Goal: Information Seeking & Learning: Learn about a topic

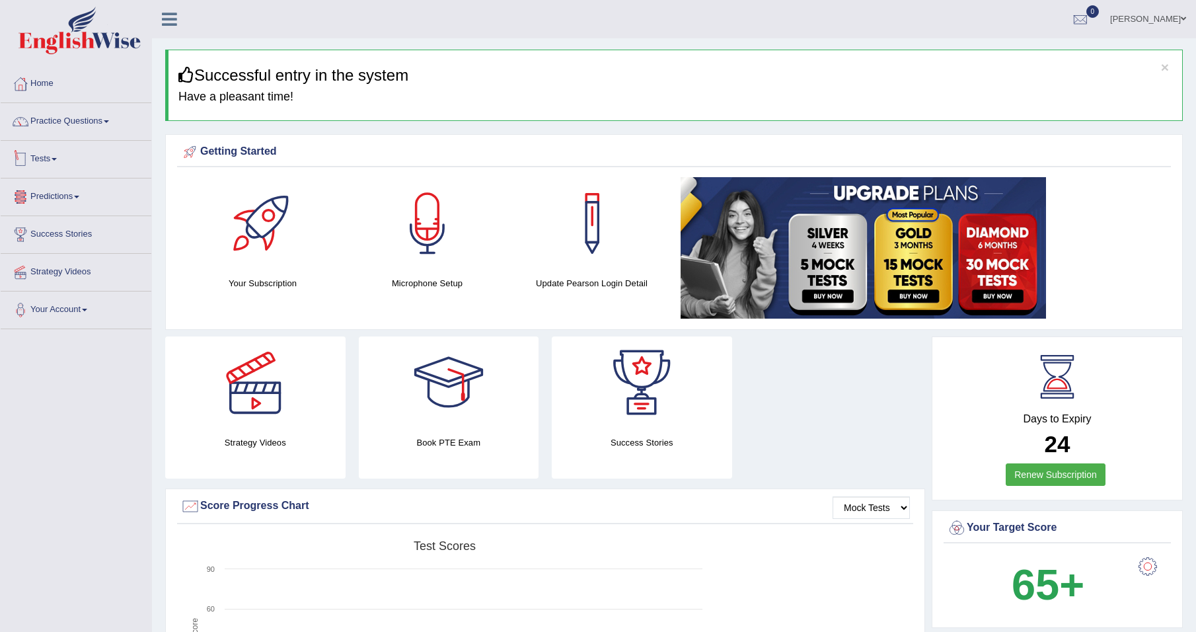
click at [56, 159] on span at bounding box center [54, 159] width 5 height 3
click at [102, 121] on link "Practice Questions" at bounding box center [76, 119] width 151 height 33
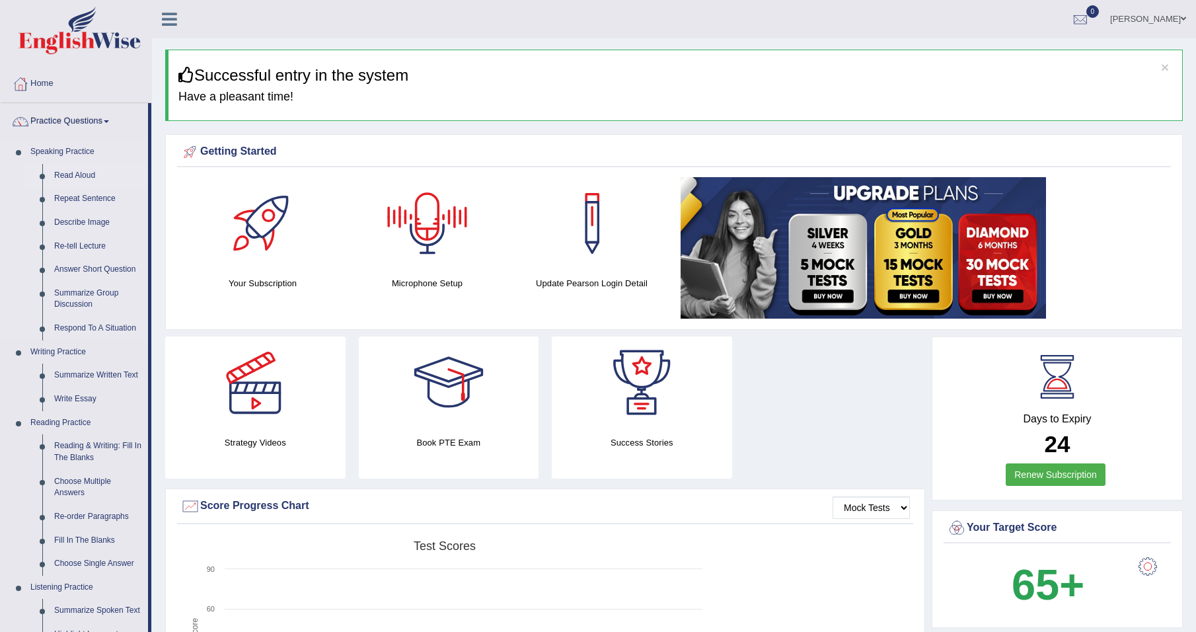
click at [81, 172] on link "Read Aloud" at bounding box center [98, 176] width 100 height 24
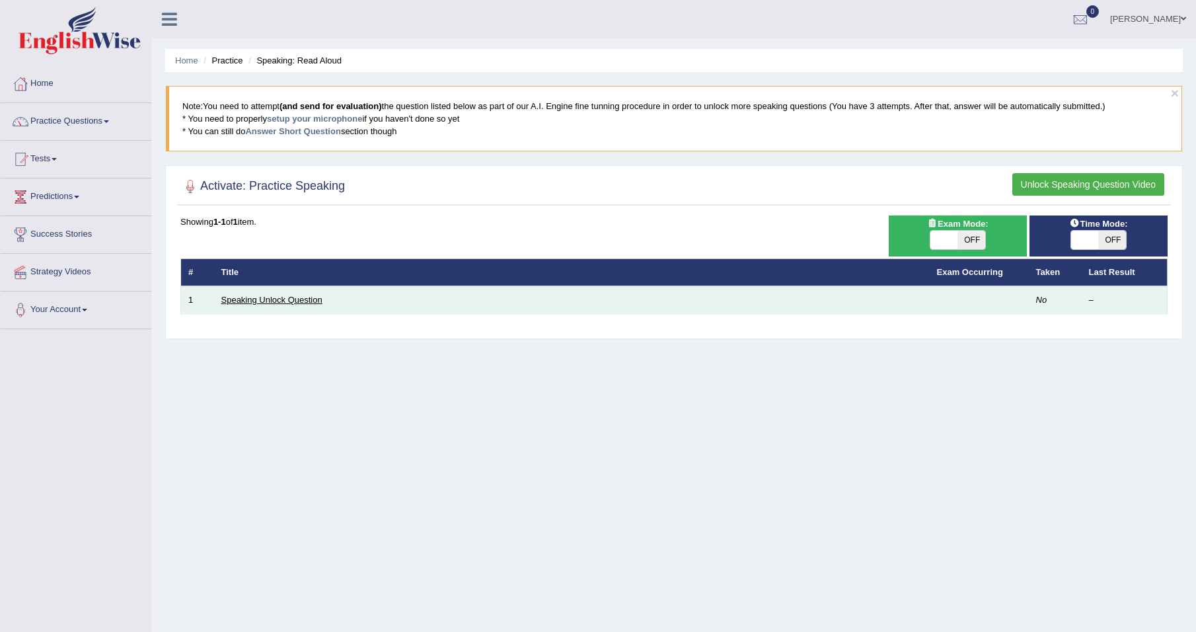
click at [274, 300] on link "Speaking Unlock Question" at bounding box center [271, 300] width 101 height 10
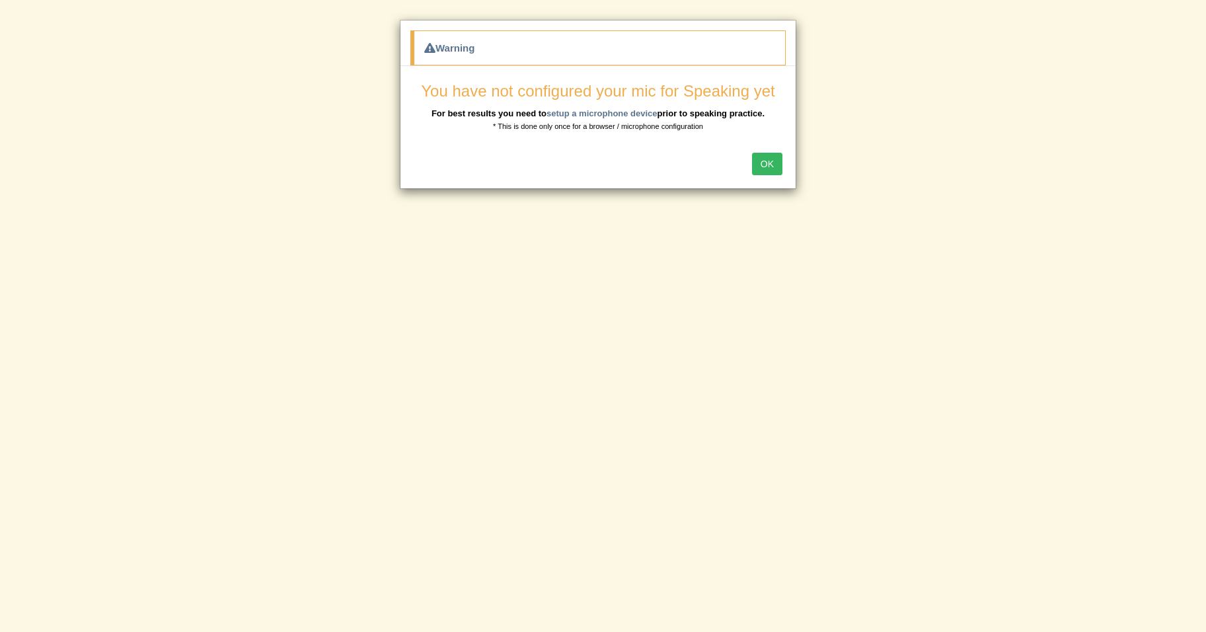
click at [763, 167] on button "OK" at bounding box center [767, 164] width 30 height 22
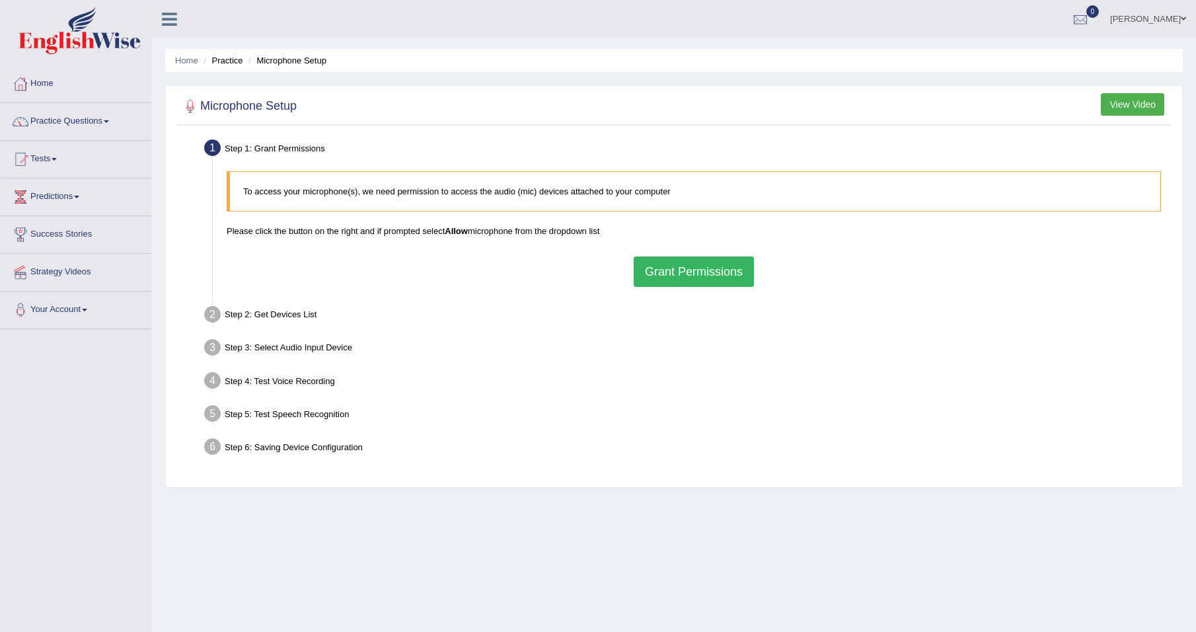
click at [699, 272] on button "Grant Permissions" at bounding box center [694, 271] width 120 height 30
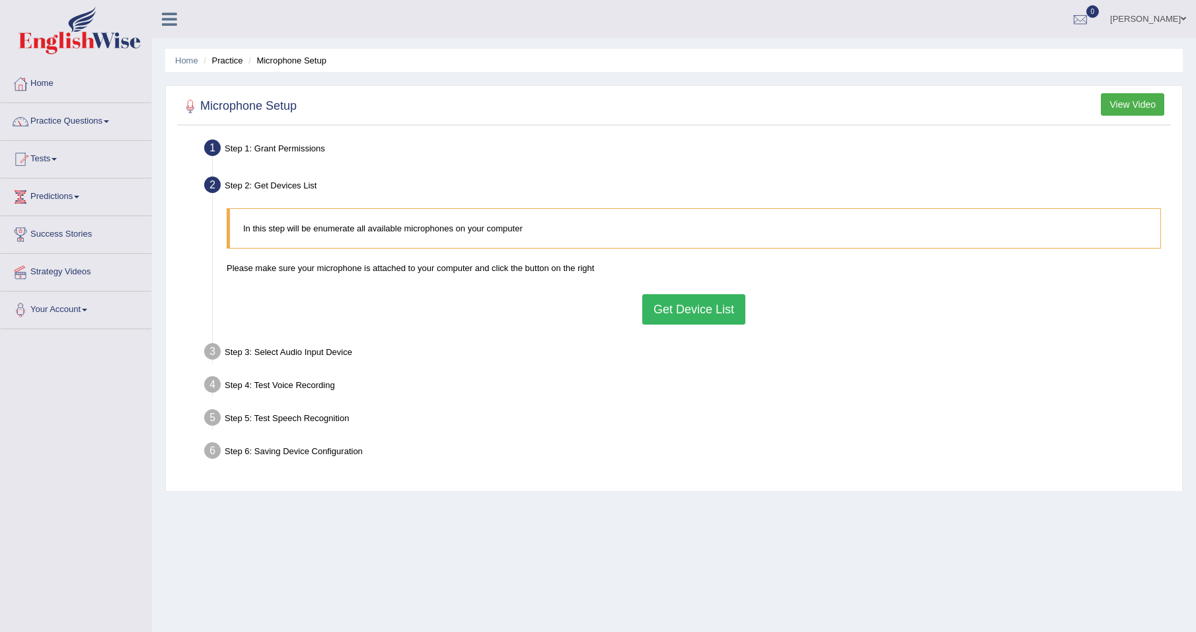
click at [689, 309] on button "Get Device List" at bounding box center [693, 309] width 103 height 30
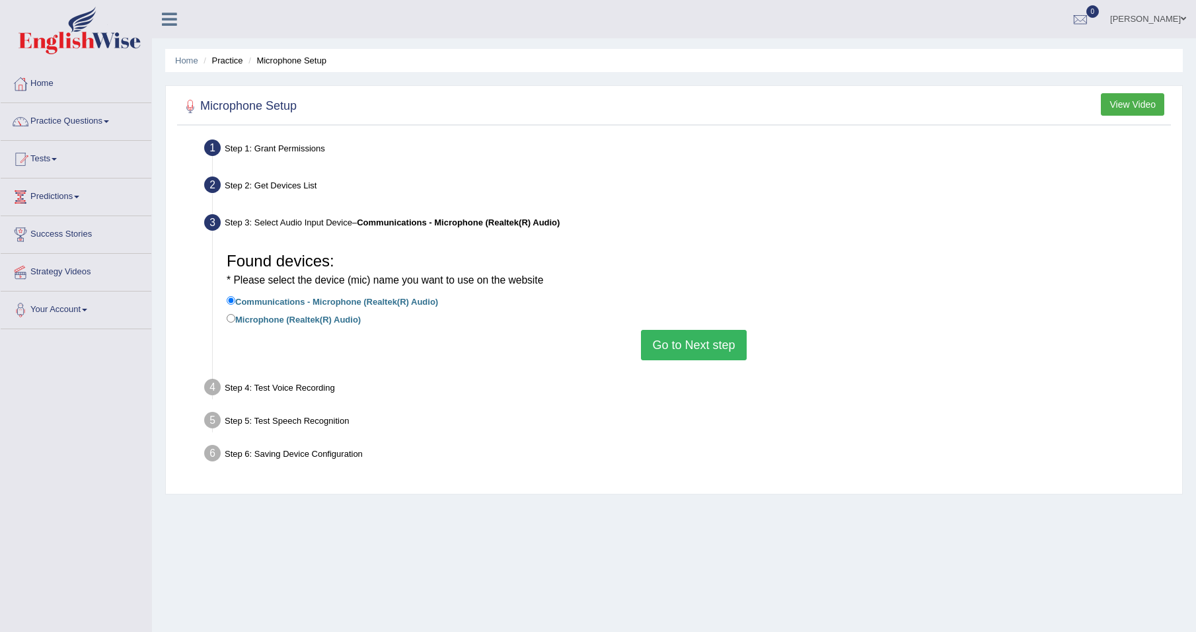
click at [683, 346] on button "Go to Next step" at bounding box center [693, 345] width 105 height 30
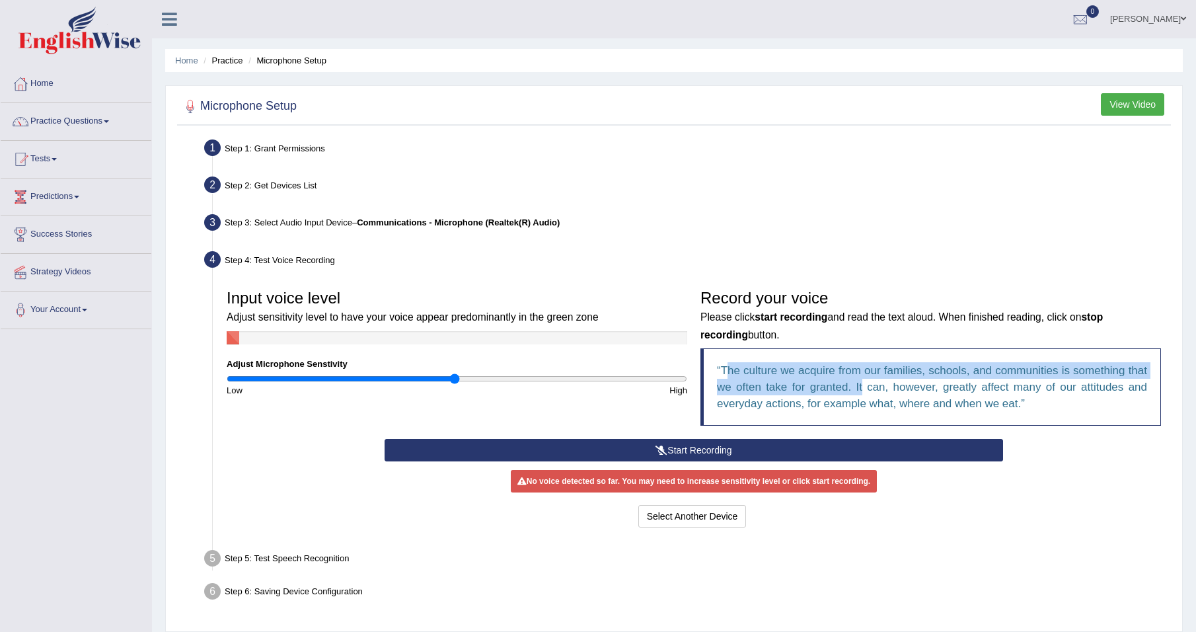
drag, startPoint x: 726, startPoint y: 369, endPoint x: 879, endPoint y: 385, distance: 154.1
click at [879, 385] on q "The culture we acquire from our families, schools, and communities is something…" at bounding box center [932, 387] width 430 height 46
click at [728, 447] on button "Start Recording" at bounding box center [694, 450] width 619 height 22
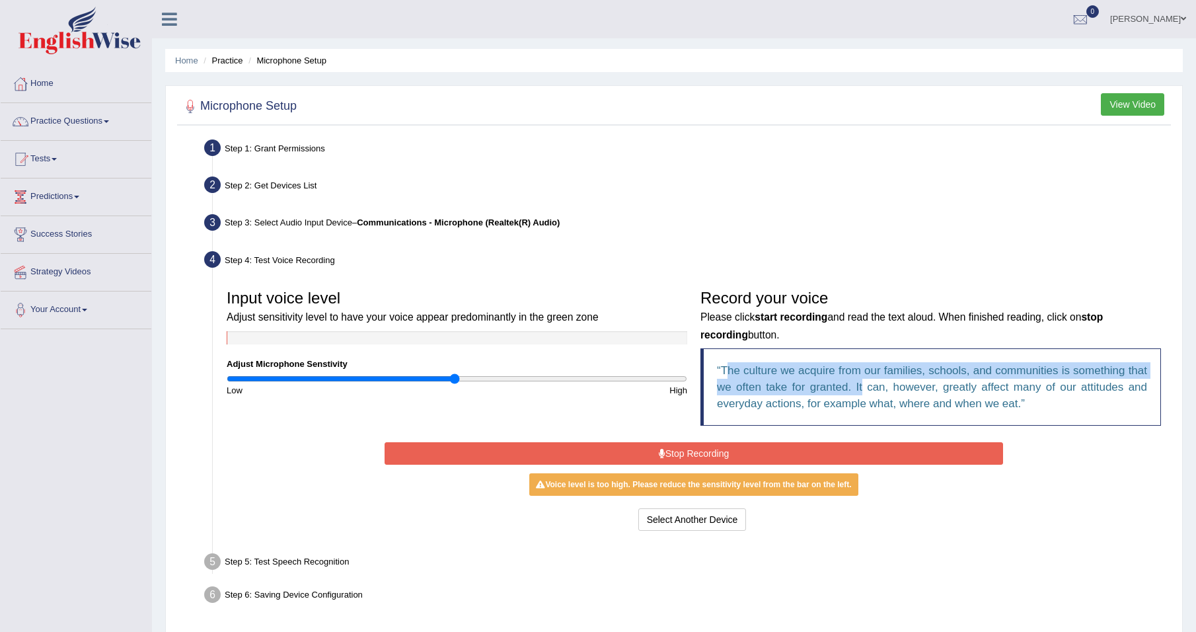
click at [726, 447] on button "Stop Recording" at bounding box center [694, 453] width 619 height 22
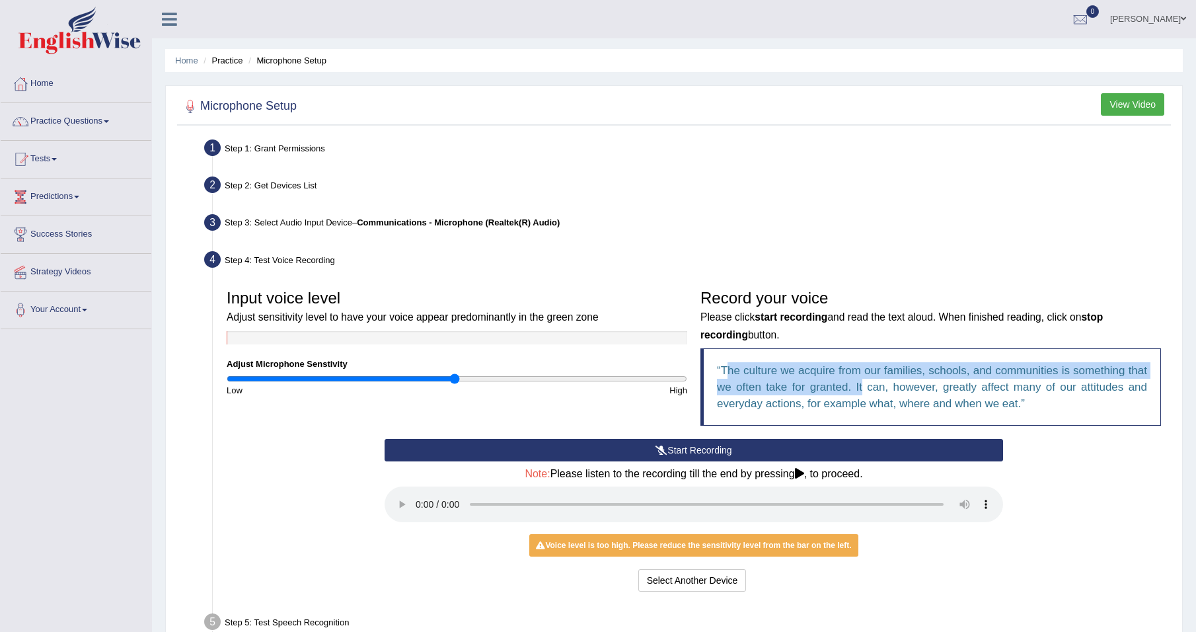
click at [691, 449] on button "Start Recording" at bounding box center [694, 450] width 619 height 22
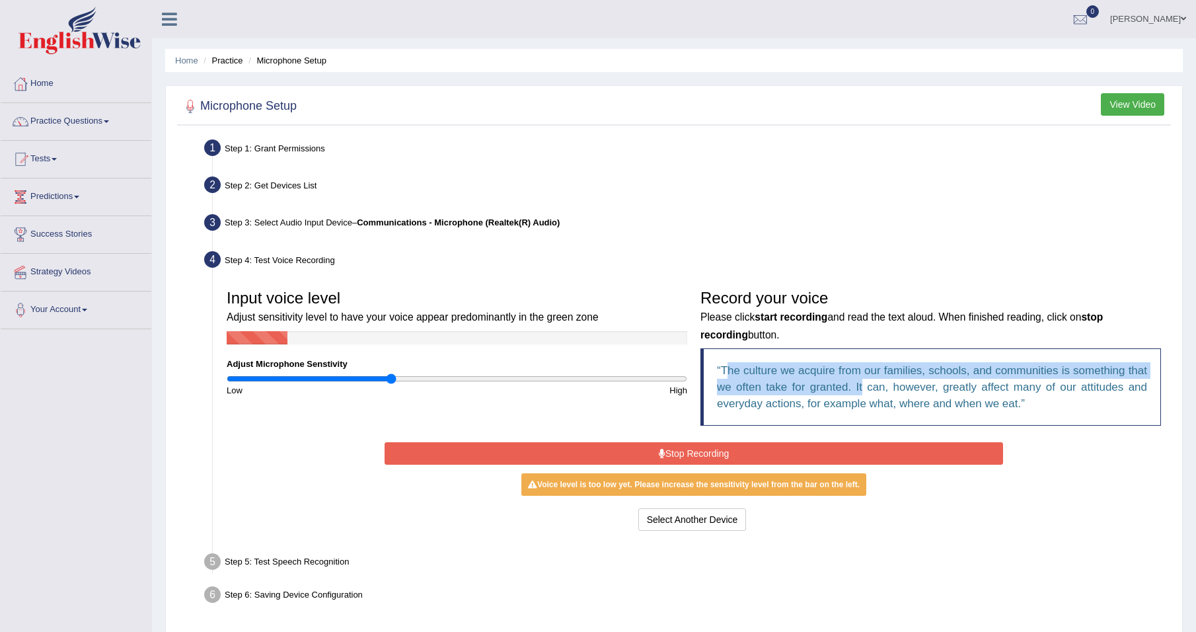
drag, startPoint x: 455, startPoint y: 379, endPoint x: 392, endPoint y: 373, distance: 63.7
click at [392, 373] on input "range" at bounding box center [457, 378] width 461 height 11
click at [392, 376] on input "range" at bounding box center [457, 378] width 461 height 11
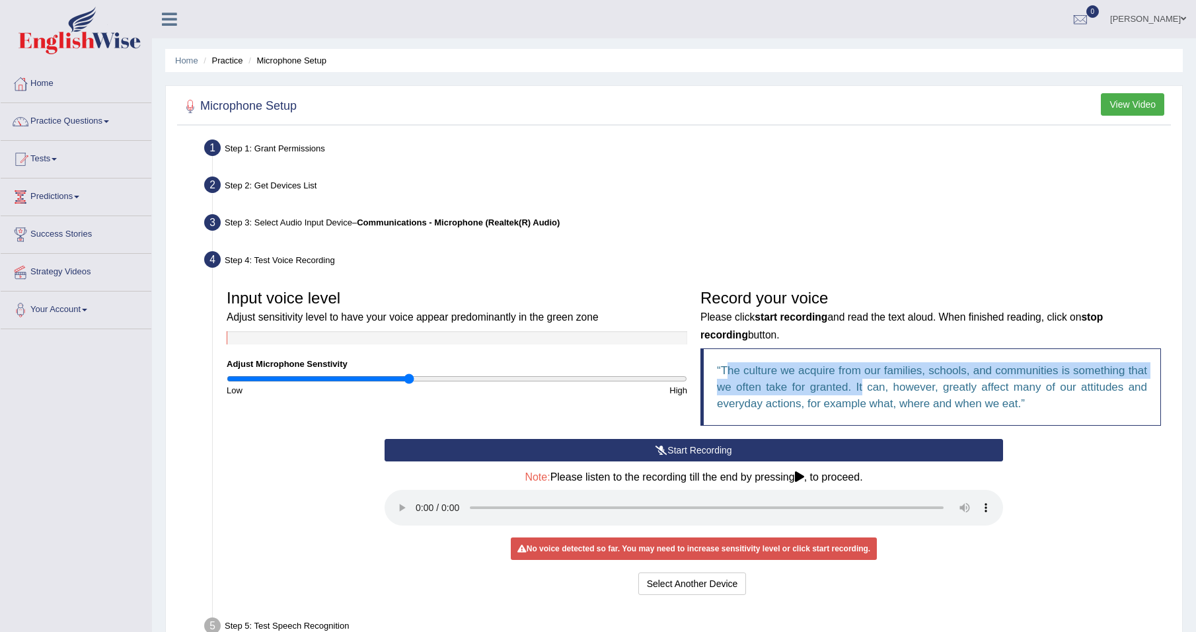
drag, startPoint x: 392, startPoint y: 376, endPoint x: 410, endPoint y: 378, distance: 18.0
click at [410, 378] on input "range" at bounding box center [457, 378] width 461 height 11
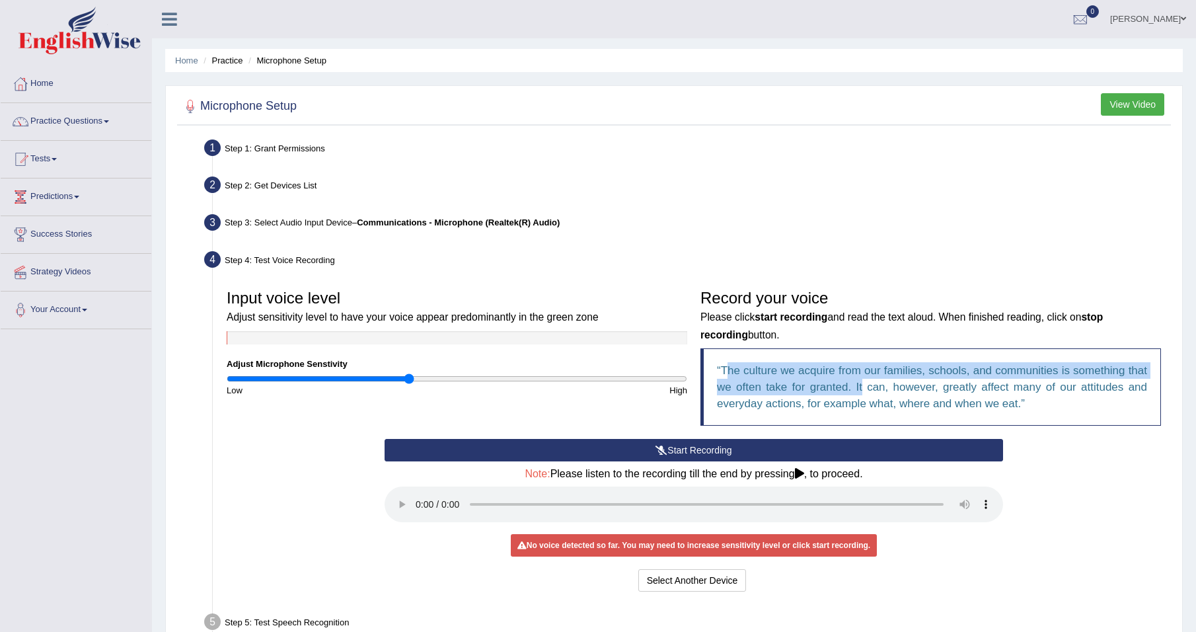
click at [712, 449] on button "Start Recording" at bounding box center [694, 450] width 619 height 22
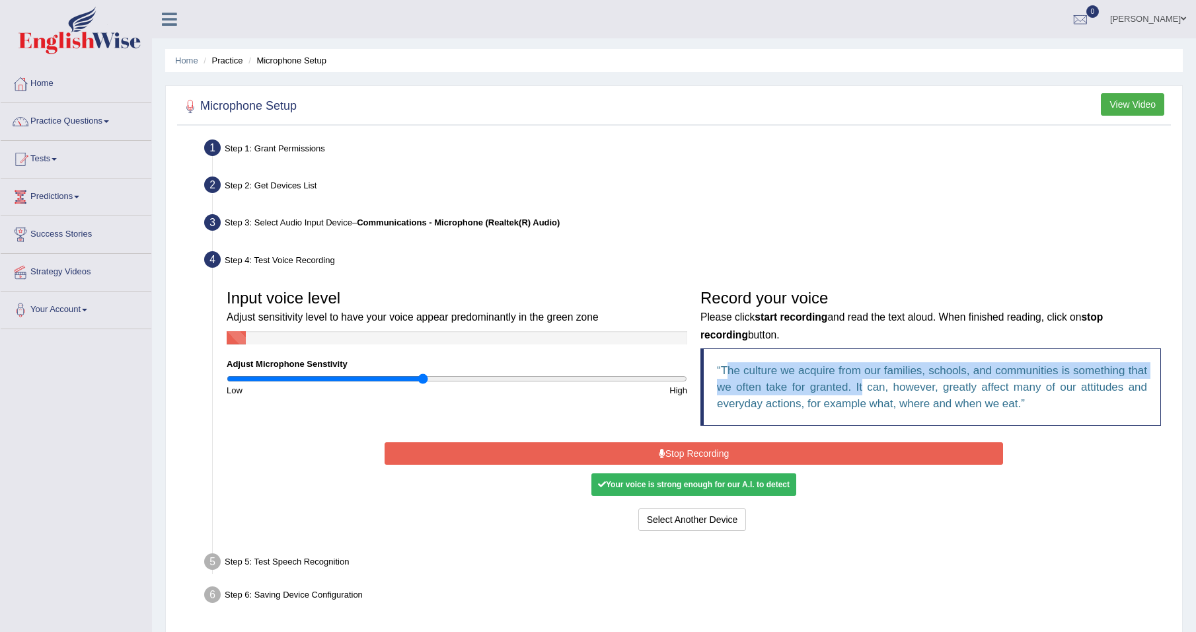
drag, startPoint x: 410, startPoint y: 380, endPoint x: 422, endPoint y: 380, distance: 11.9
type input "0.86"
click at [422, 380] on input "range" at bounding box center [457, 378] width 461 height 11
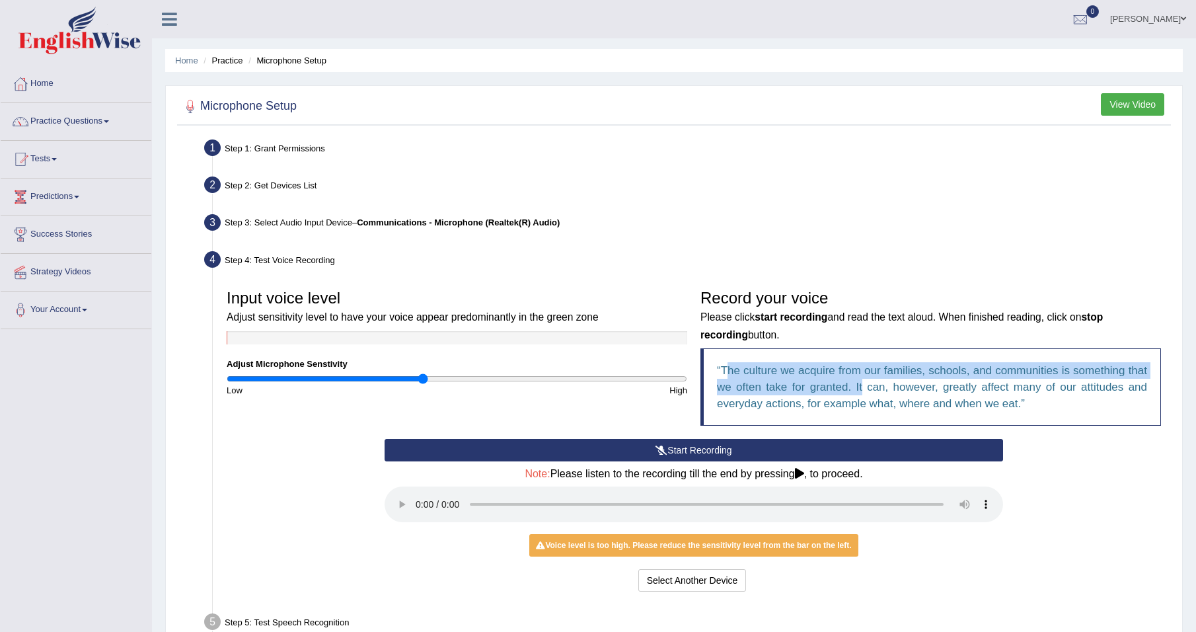
click at [614, 451] on button "Start Recording" at bounding box center [694, 450] width 619 height 22
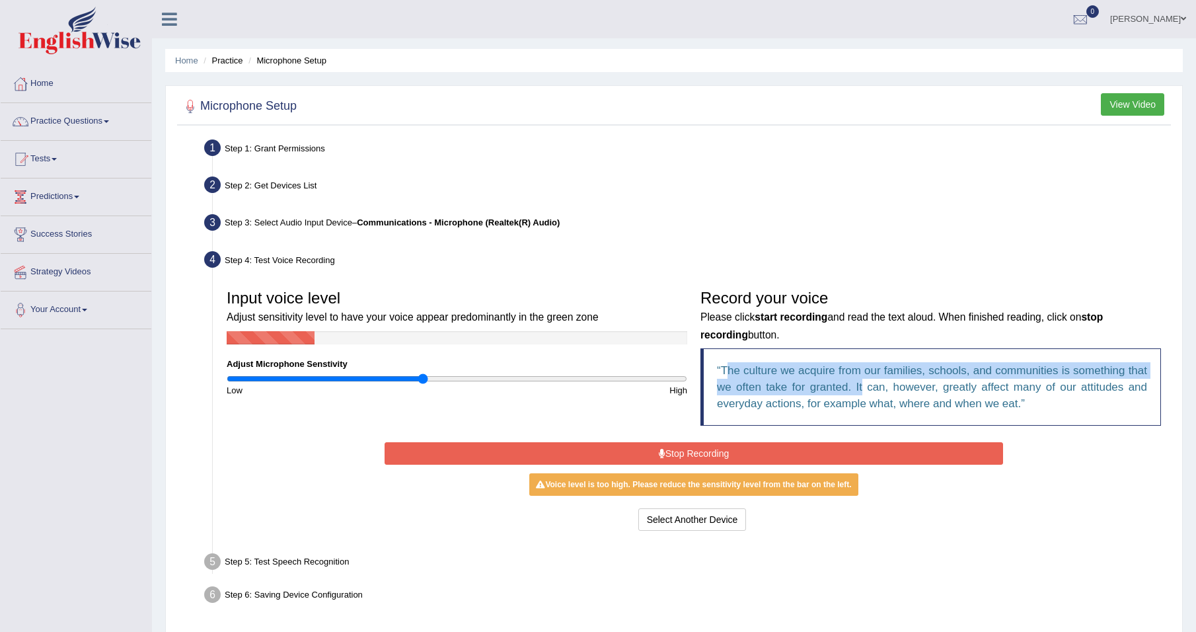
click at [598, 450] on button "Stop Recording" at bounding box center [694, 453] width 619 height 22
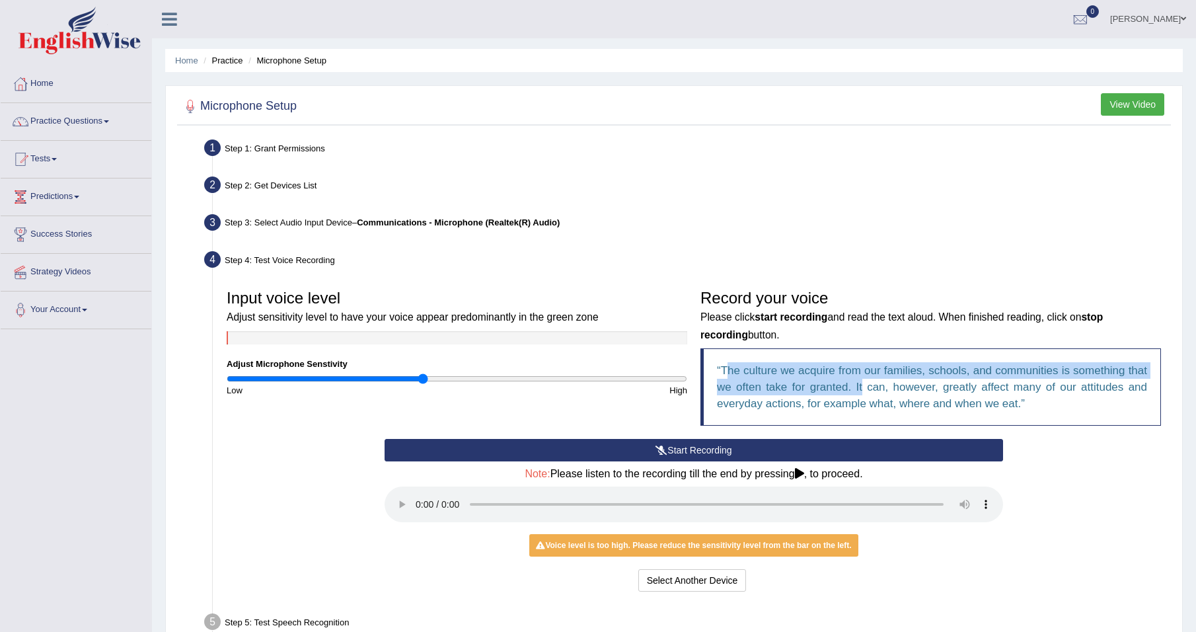
click at [825, 449] on button "Start Recording" at bounding box center [694, 450] width 619 height 22
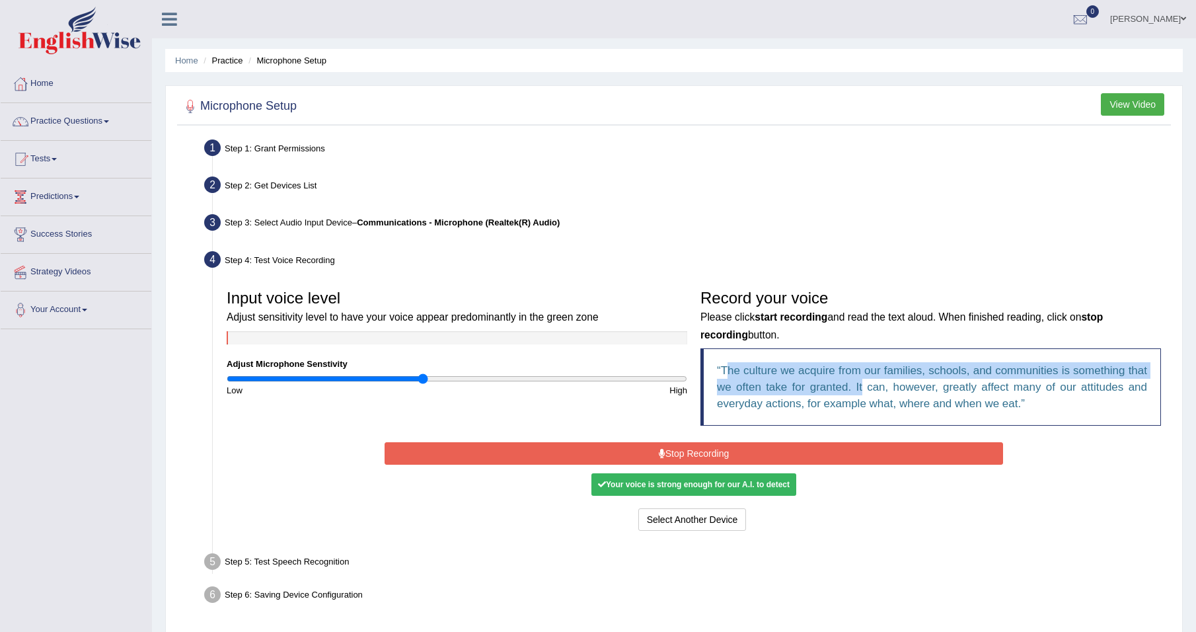
click at [656, 452] on button "Stop Recording" at bounding box center [694, 453] width 619 height 22
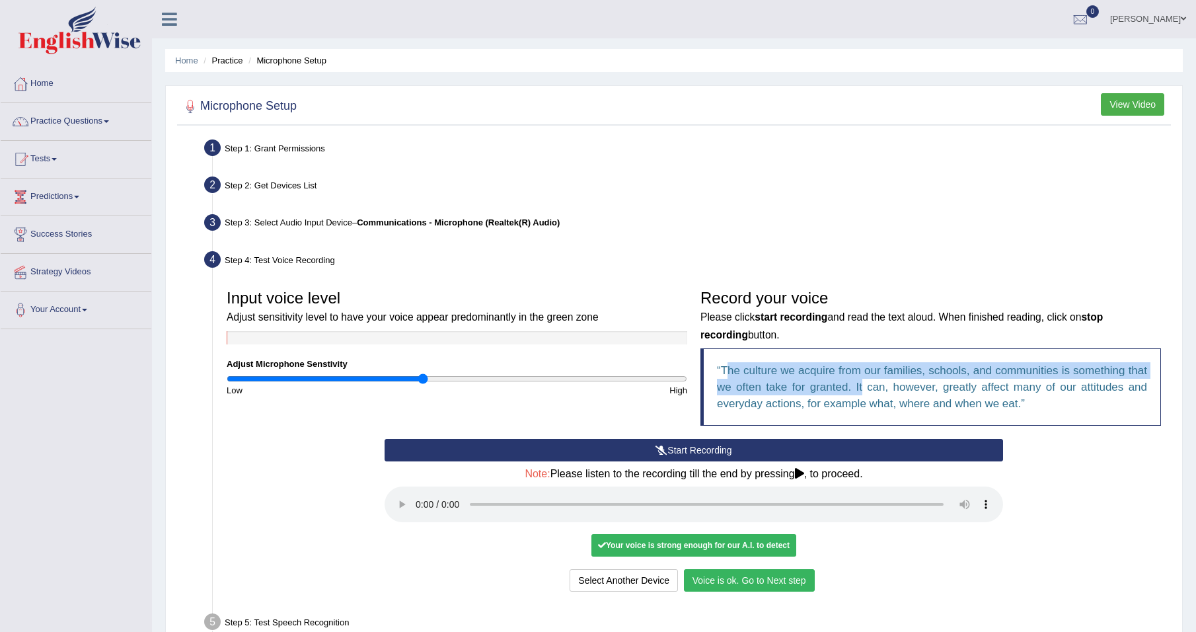
click at [734, 582] on button "Voice is ok. Go to Next step" at bounding box center [749, 580] width 131 height 22
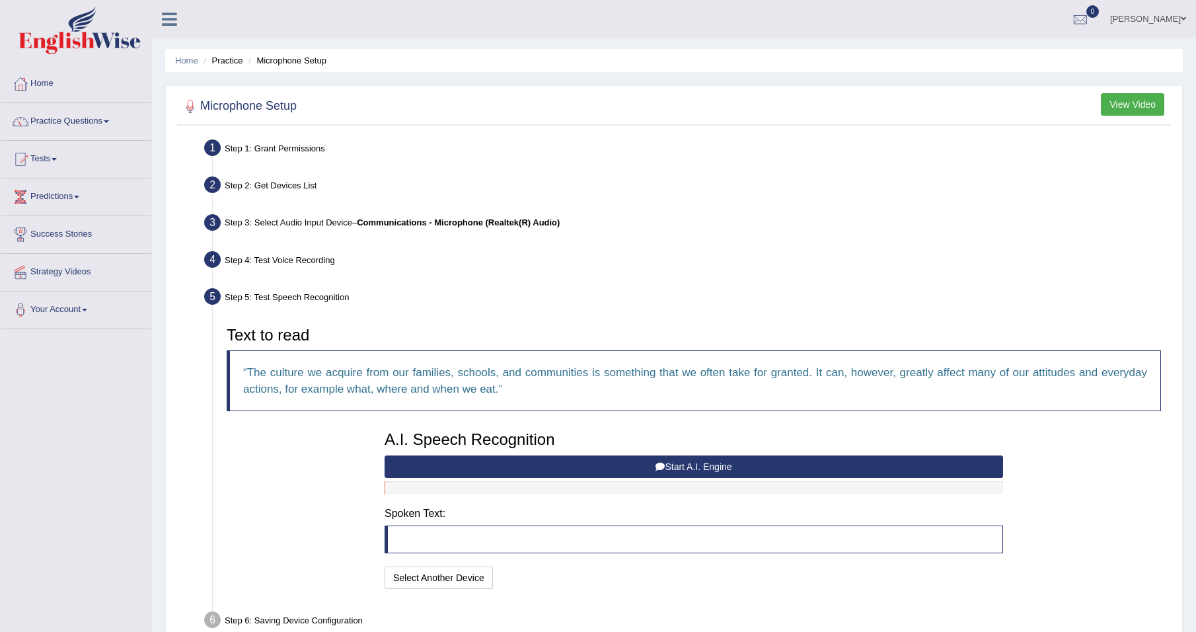
click at [591, 465] on button "Start A.I. Engine" at bounding box center [694, 466] width 619 height 22
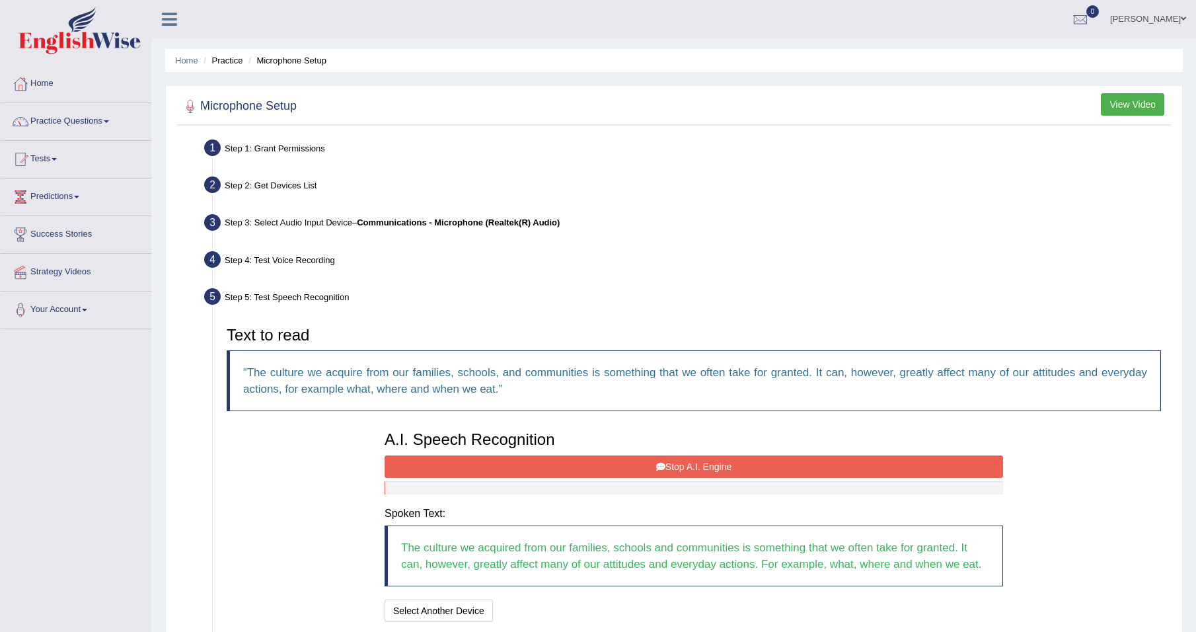
click at [712, 466] on button "Stop A.I. Engine" at bounding box center [694, 466] width 619 height 22
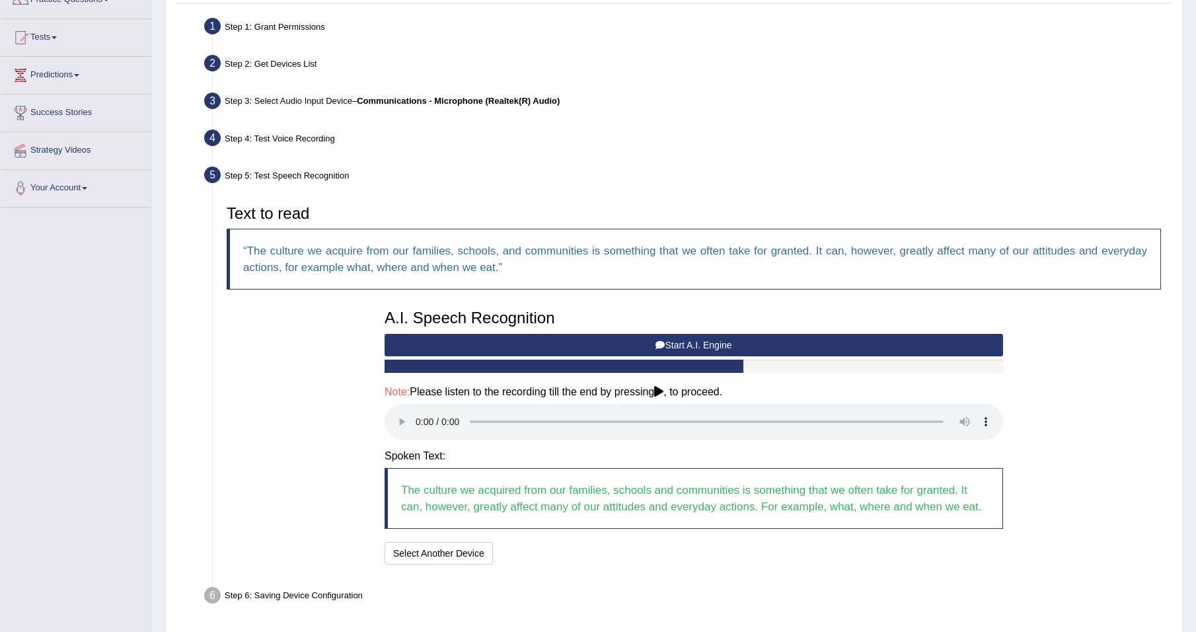
scroll to position [169, 0]
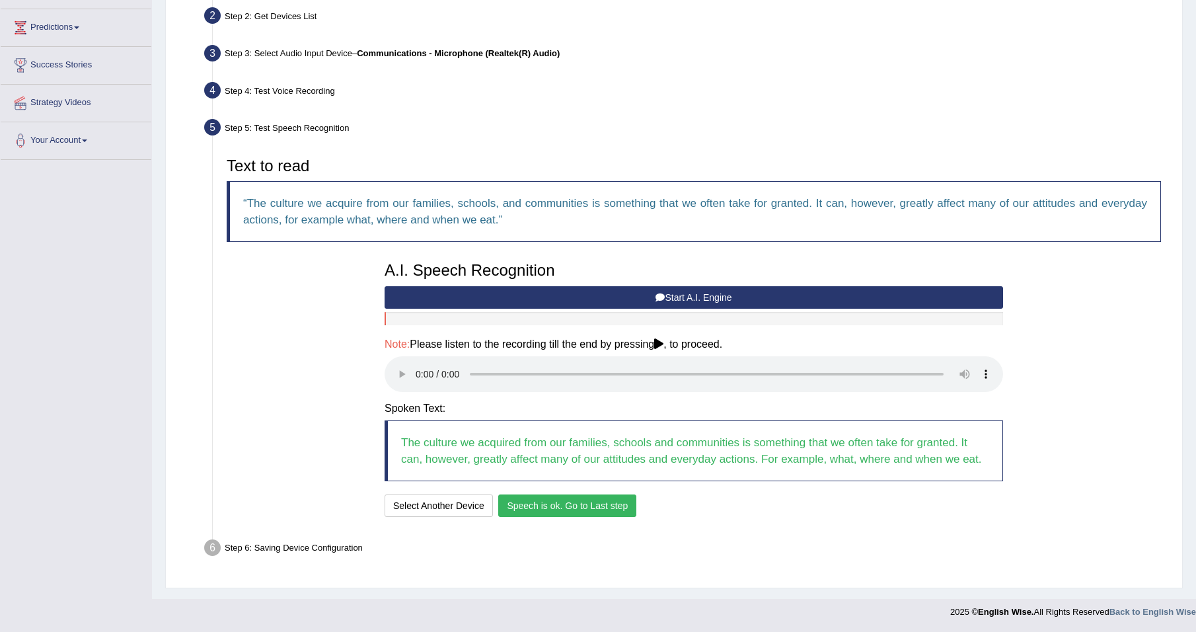
click at [537, 503] on button "Speech is ok. Go to Last step" at bounding box center [567, 505] width 138 height 22
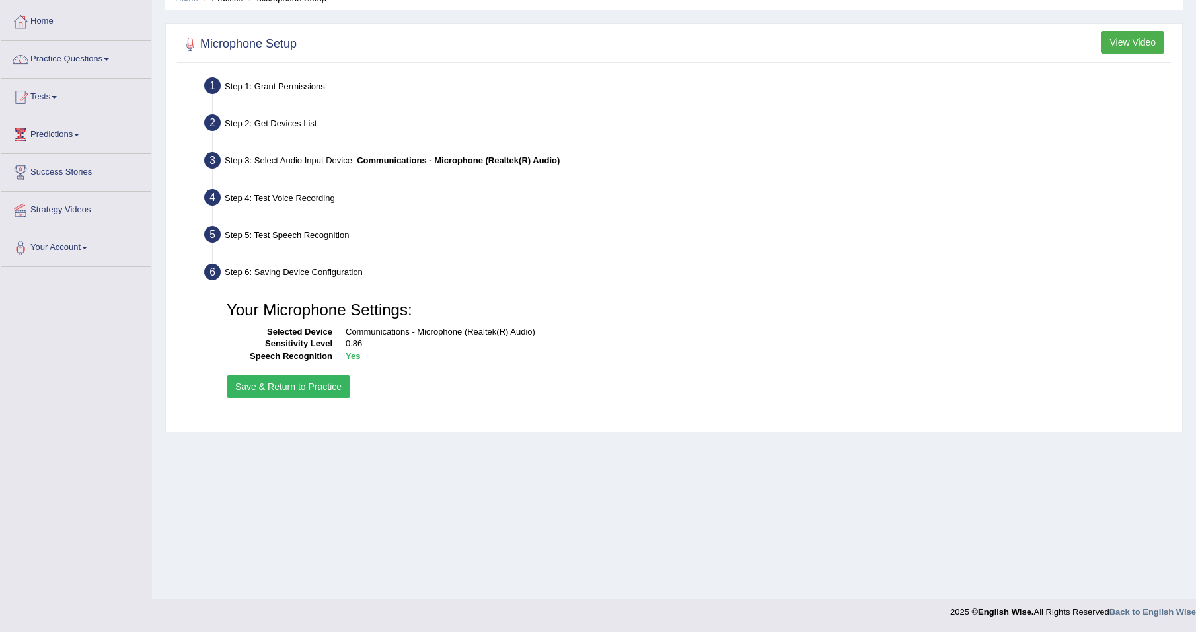
click at [314, 387] on button "Save & Return to Practice" at bounding box center [289, 386] width 124 height 22
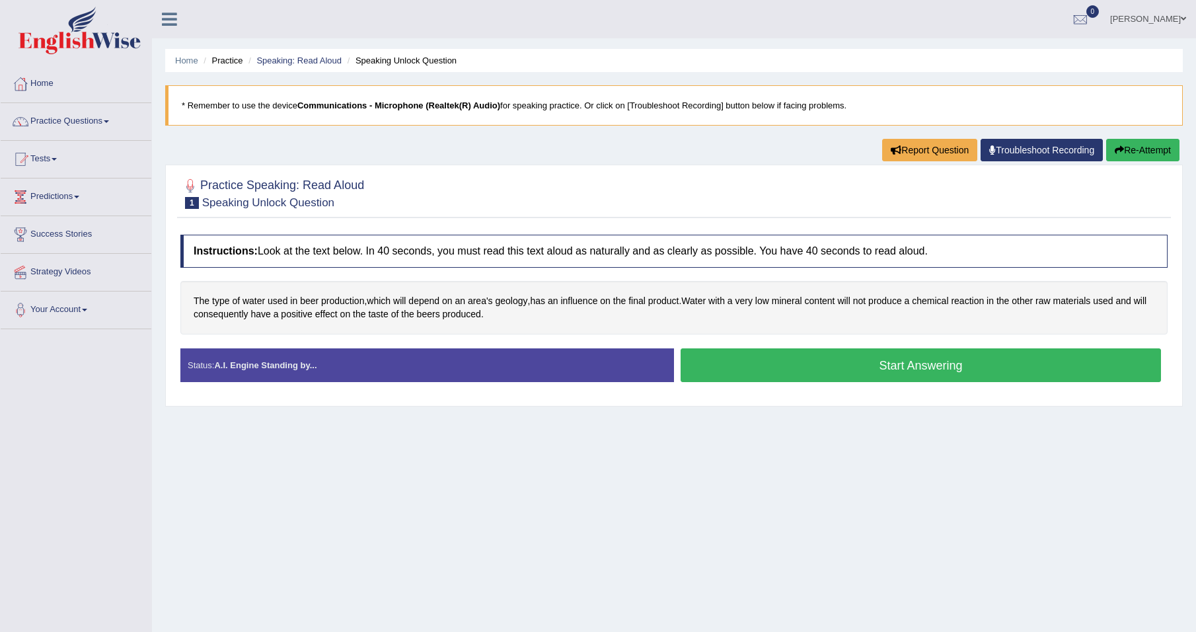
drag, startPoint x: 909, startPoint y: 365, endPoint x: 624, endPoint y: 511, distance: 320.4
click at [685, 527] on div "Home Practice Speaking: Read Aloud Speaking Unlock Question * Remember to use t…" at bounding box center [674, 330] width 1044 height 661
click at [769, 361] on button "Start Answering" at bounding box center [921, 365] width 480 height 34
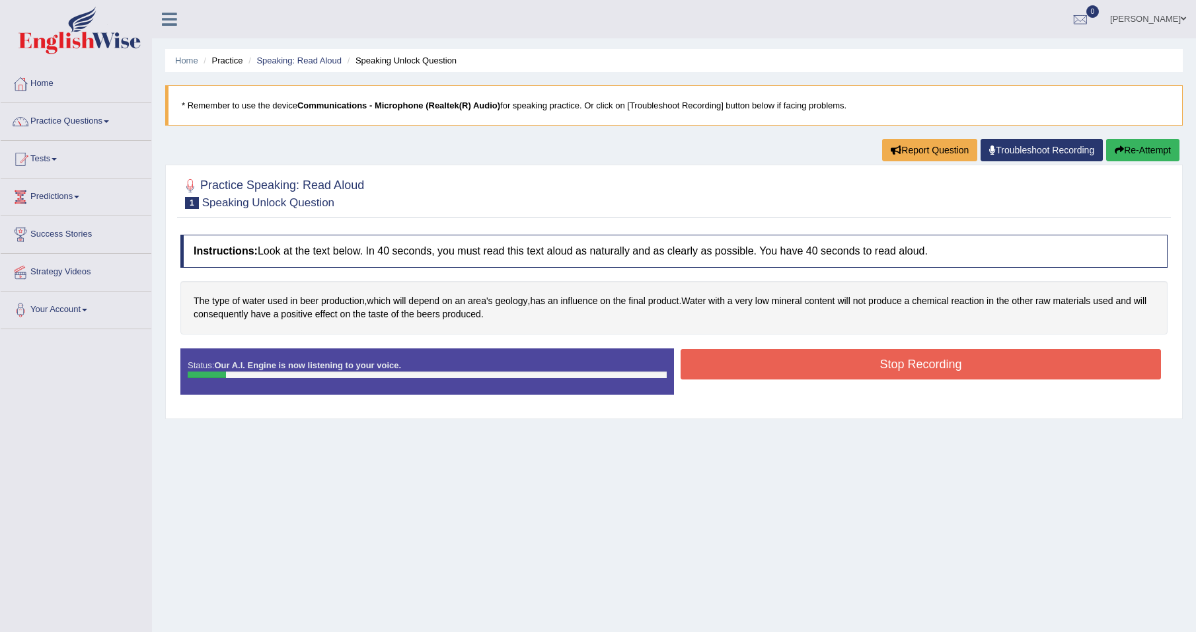
click at [808, 364] on button "Stop Recording" at bounding box center [921, 364] width 480 height 30
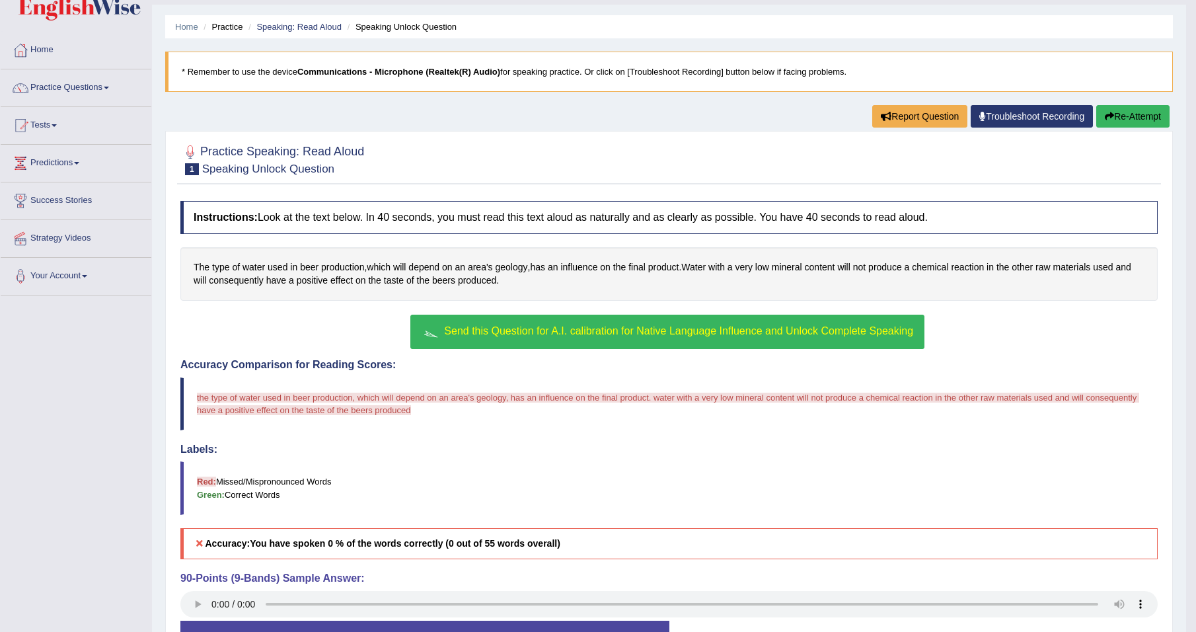
scroll to position [66, 0]
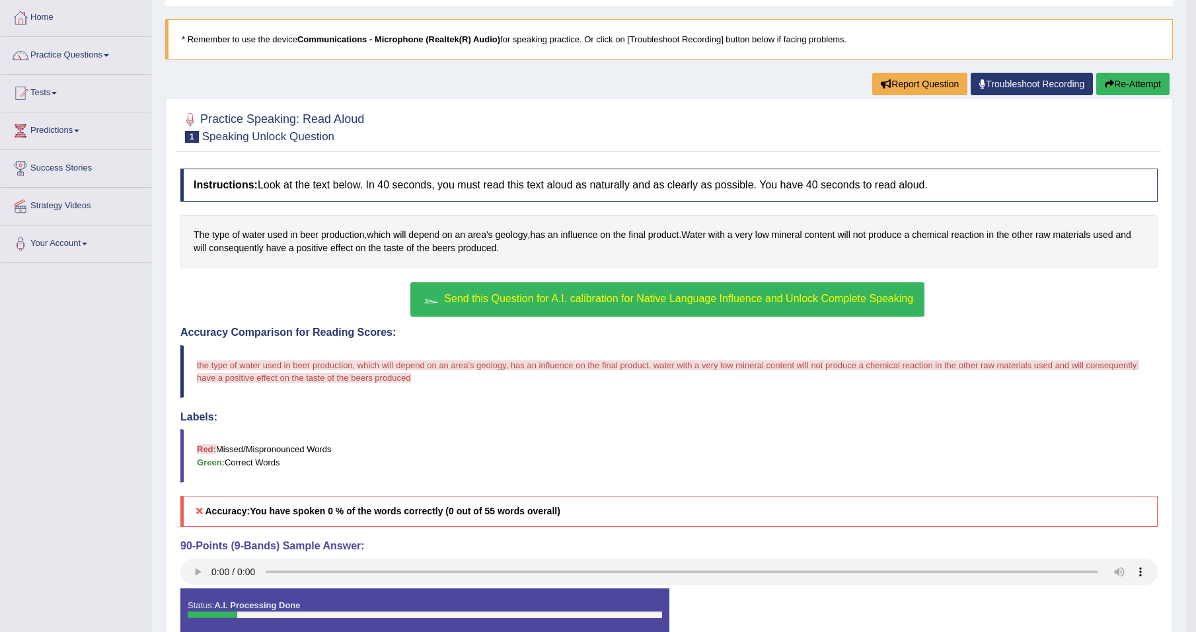
click at [286, 309] on div "Send this Question for A.I. calibration for Native Language Influence and Unloc…" at bounding box center [668, 301] width 977 height 38
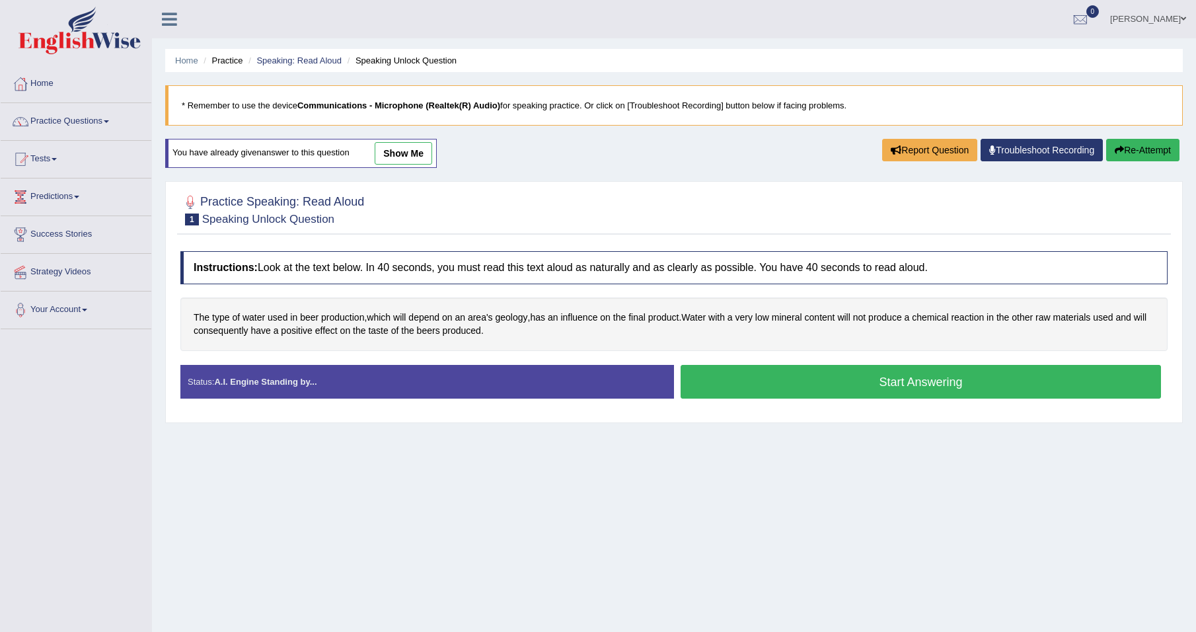
scroll to position [62, 0]
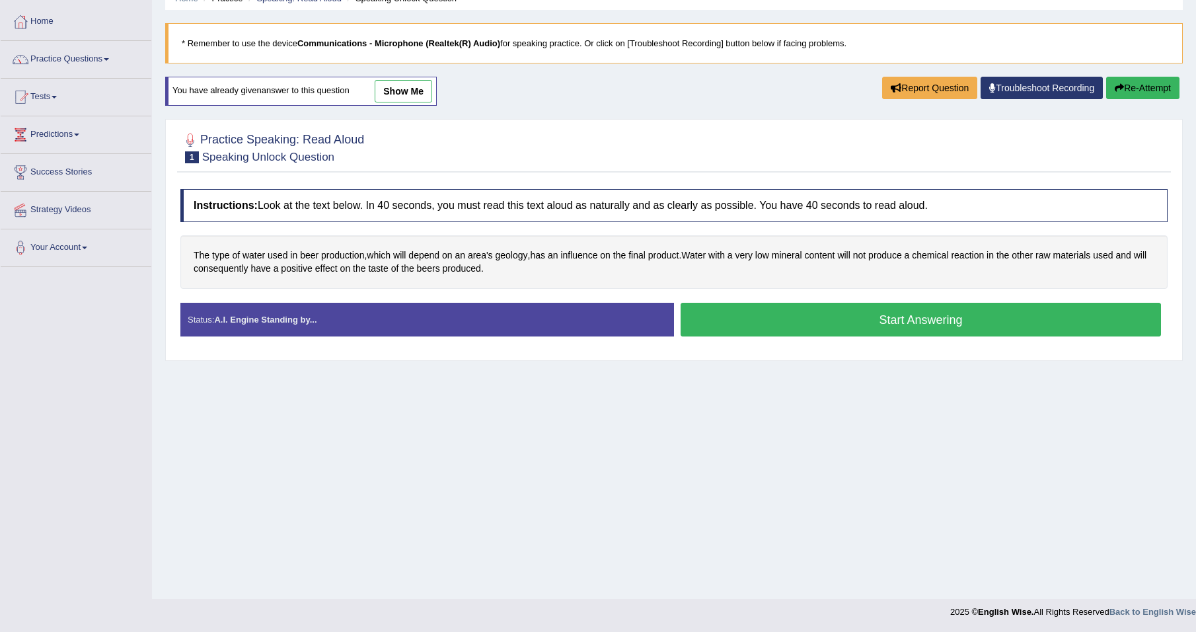
click at [749, 316] on button "Start Answering" at bounding box center [921, 320] width 480 height 34
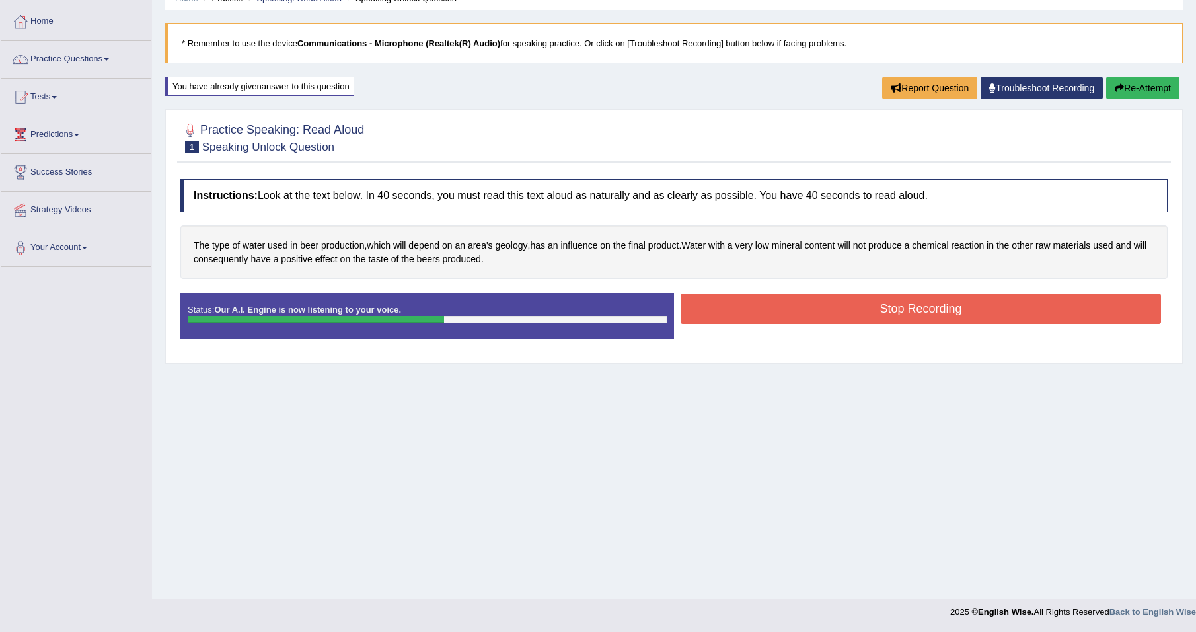
click at [852, 309] on button "Stop Recording" at bounding box center [921, 308] width 480 height 30
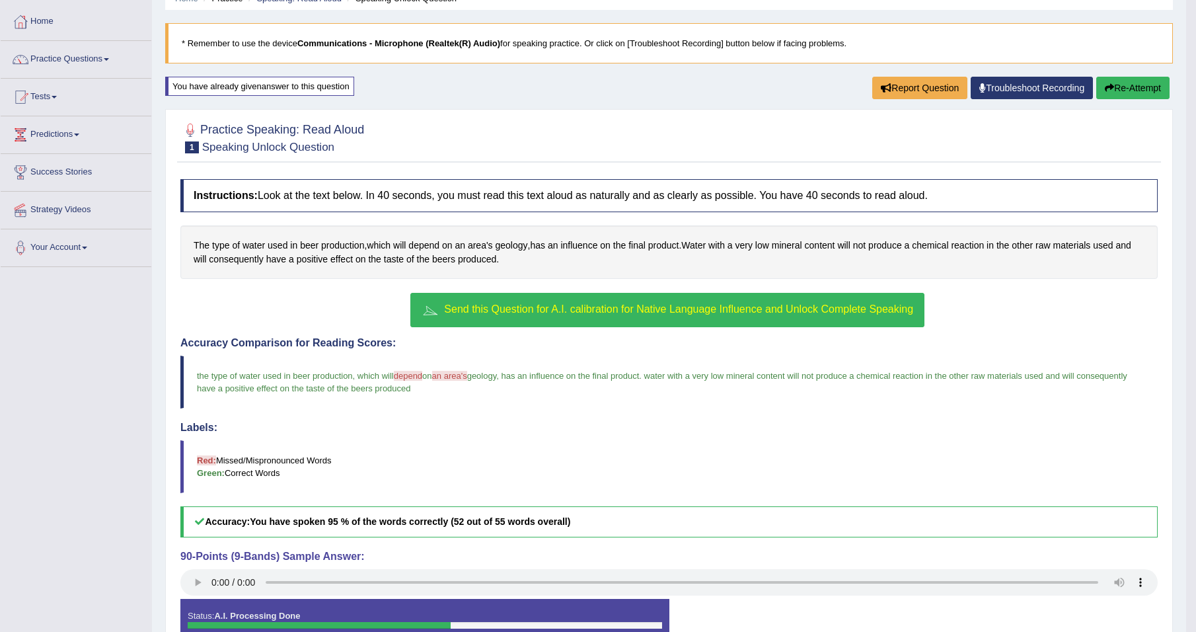
click at [601, 305] on span "Send this Question for A.I. calibration for Native Language Influence and Unloc…" at bounding box center [678, 308] width 469 height 11
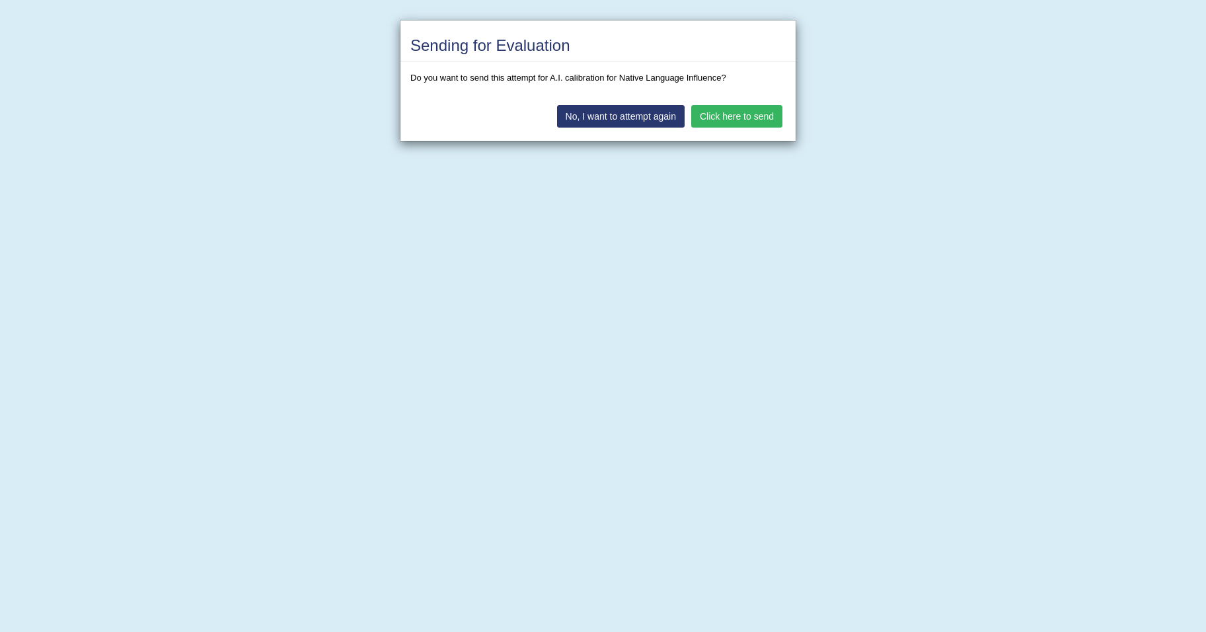
click at [714, 112] on button "Click here to send" at bounding box center [736, 116] width 91 height 22
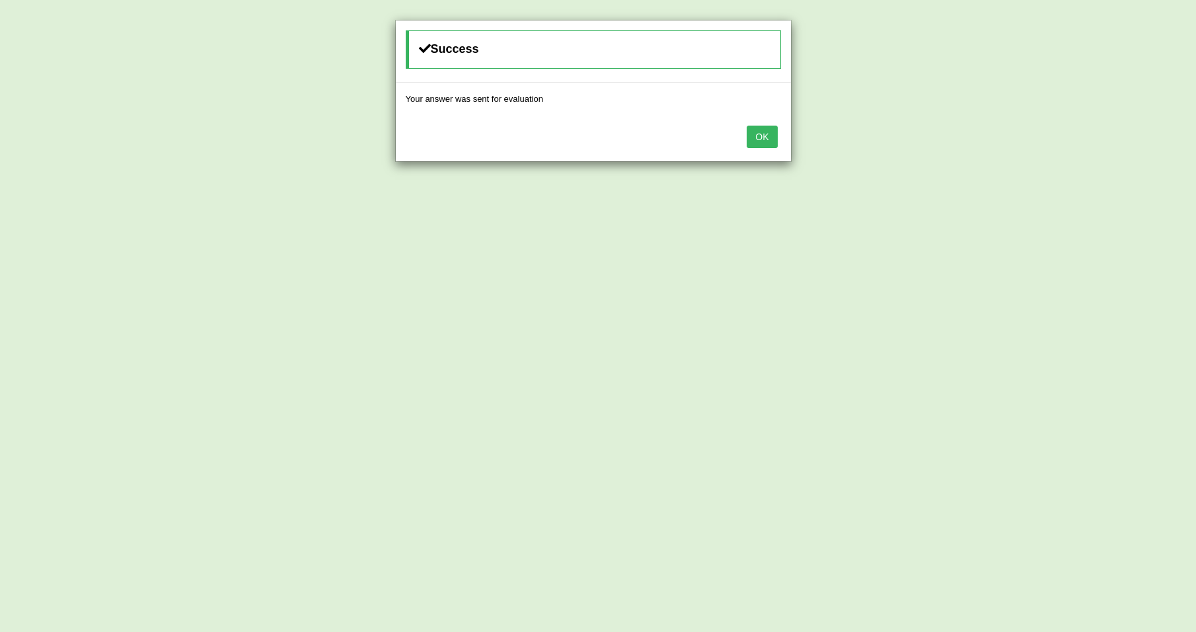
click at [757, 137] on button "OK" at bounding box center [762, 137] width 30 height 22
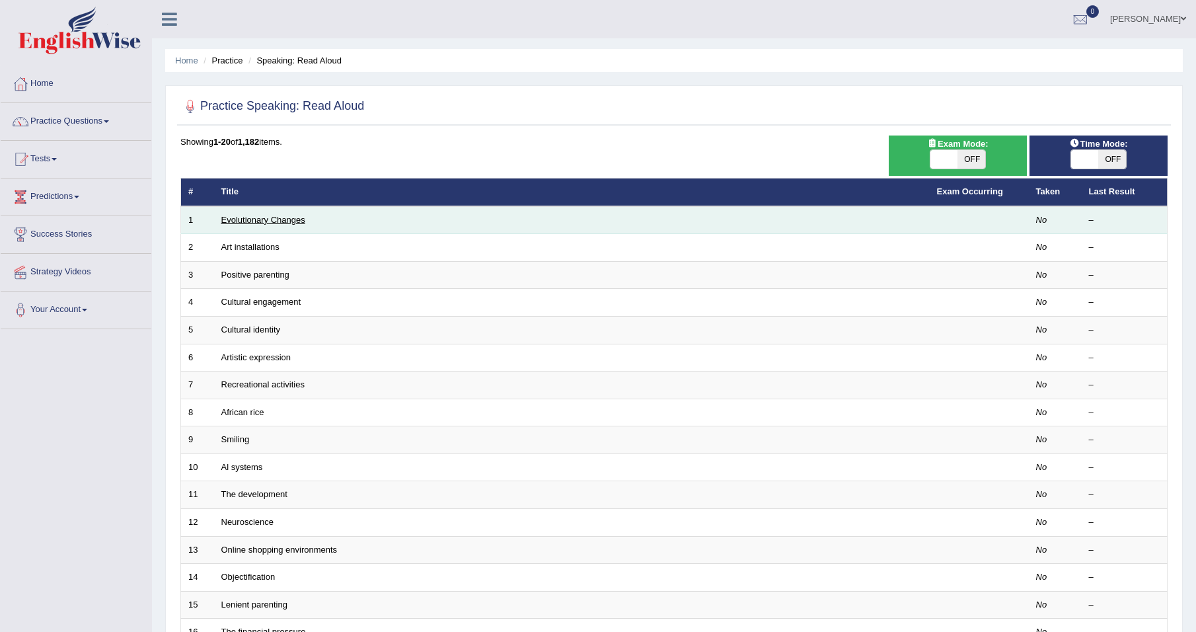
drag, startPoint x: 295, startPoint y: 220, endPoint x: 303, endPoint y: 221, distance: 8.6
click at [295, 220] on link "Evolutionary Changes" at bounding box center [263, 220] width 84 height 10
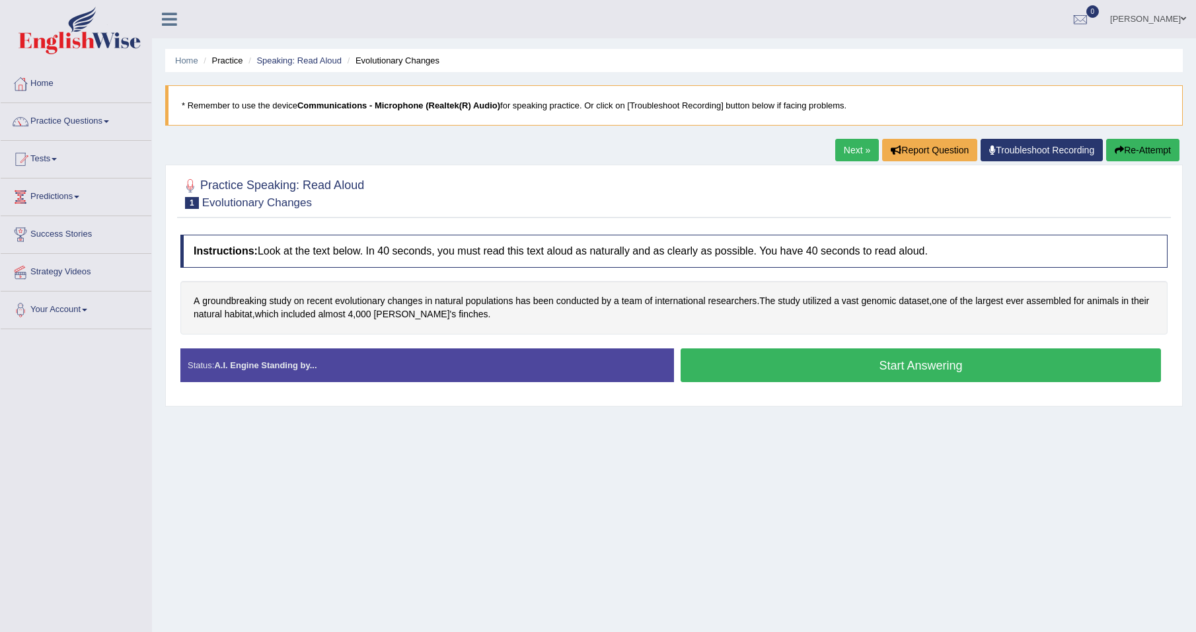
click at [751, 365] on button "Start Answering" at bounding box center [921, 365] width 480 height 34
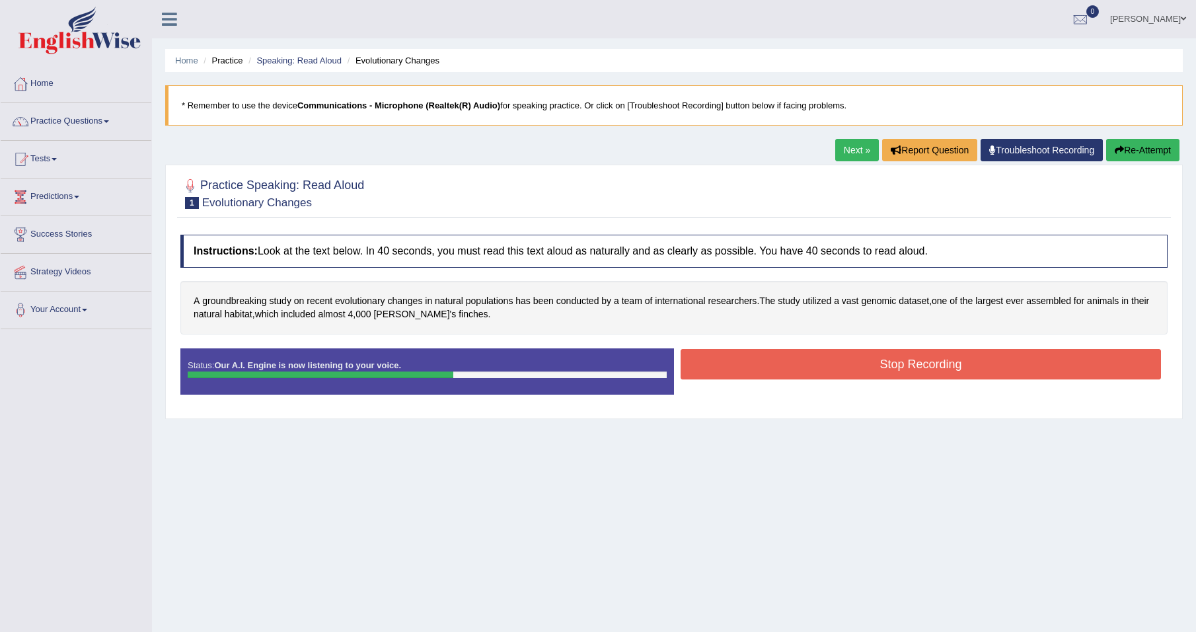
click at [829, 368] on button "Stop Recording" at bounding box center [921, 364] width 480 height 30
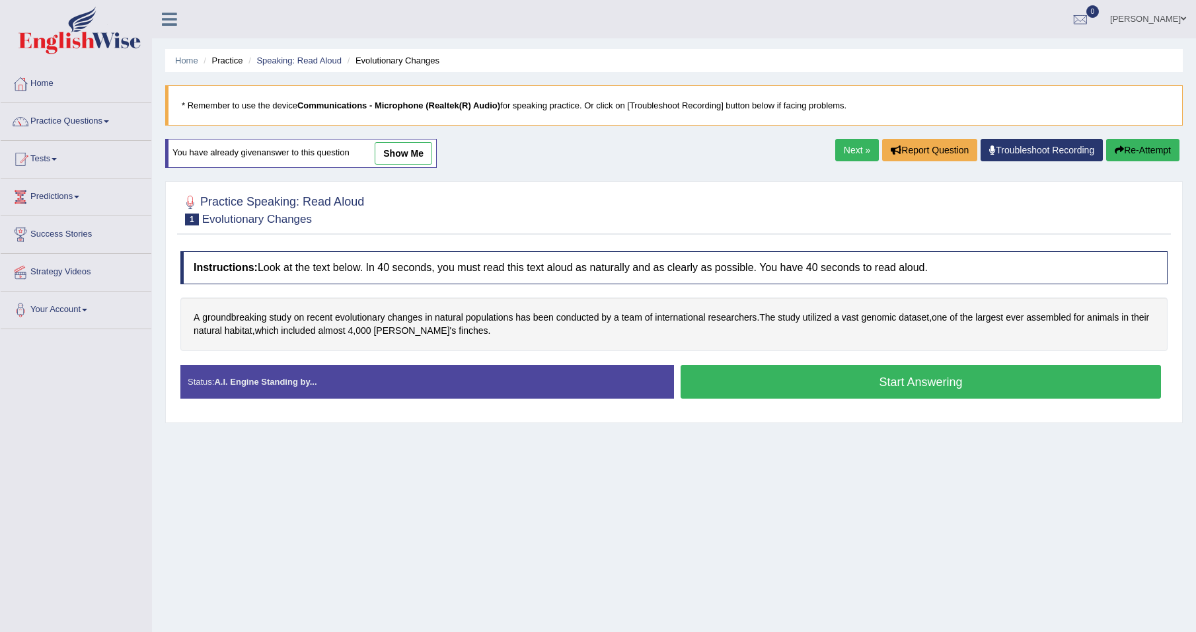
click at [810, 381] on button "Start Answering" at bounding box center [921, 382] width 480 height 34
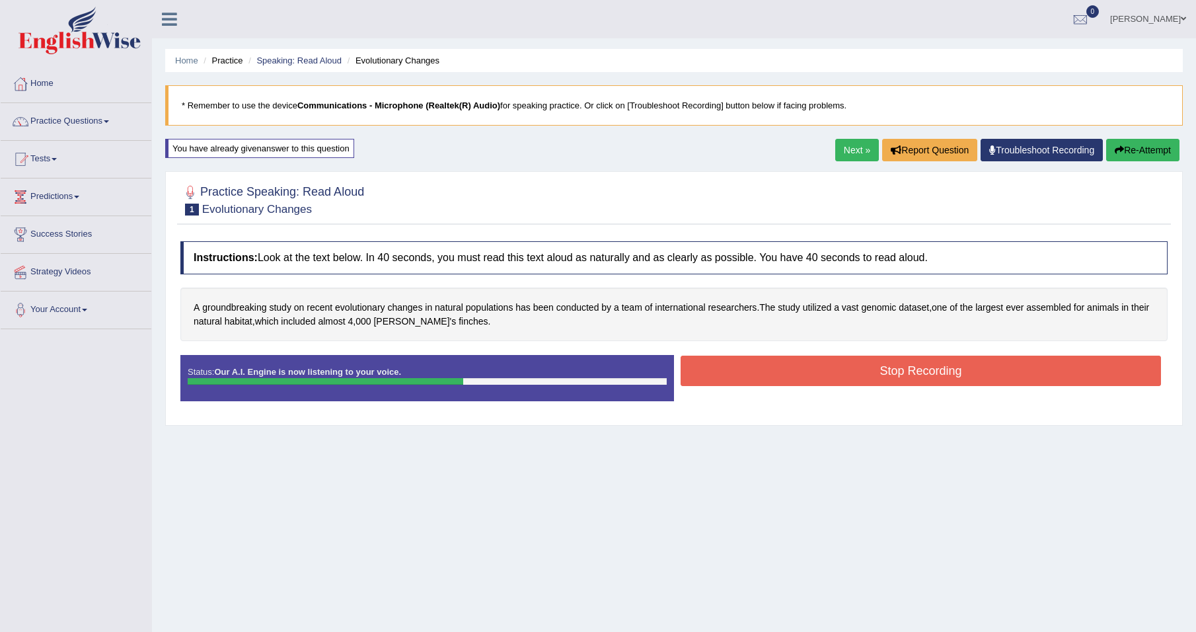
click at [838, 374] on button "Stop Recording" at bounding box center [921, 371] width 480 height 30
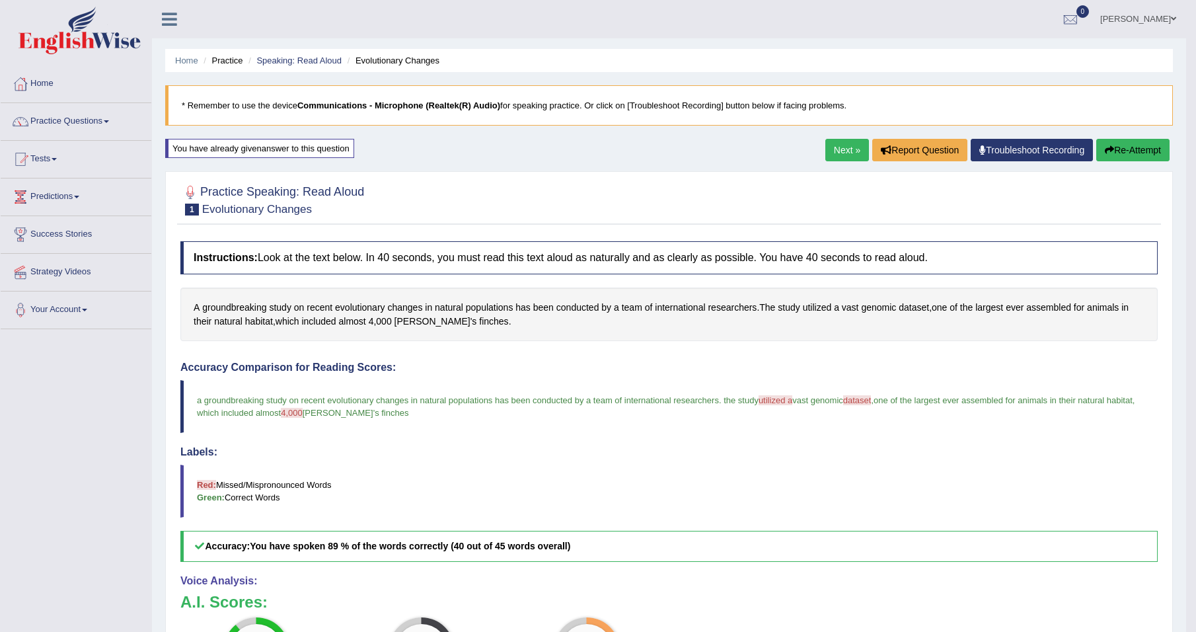
click at [845, 150] on link "Next »" at bounding box center [847, 150] width 44 height 22
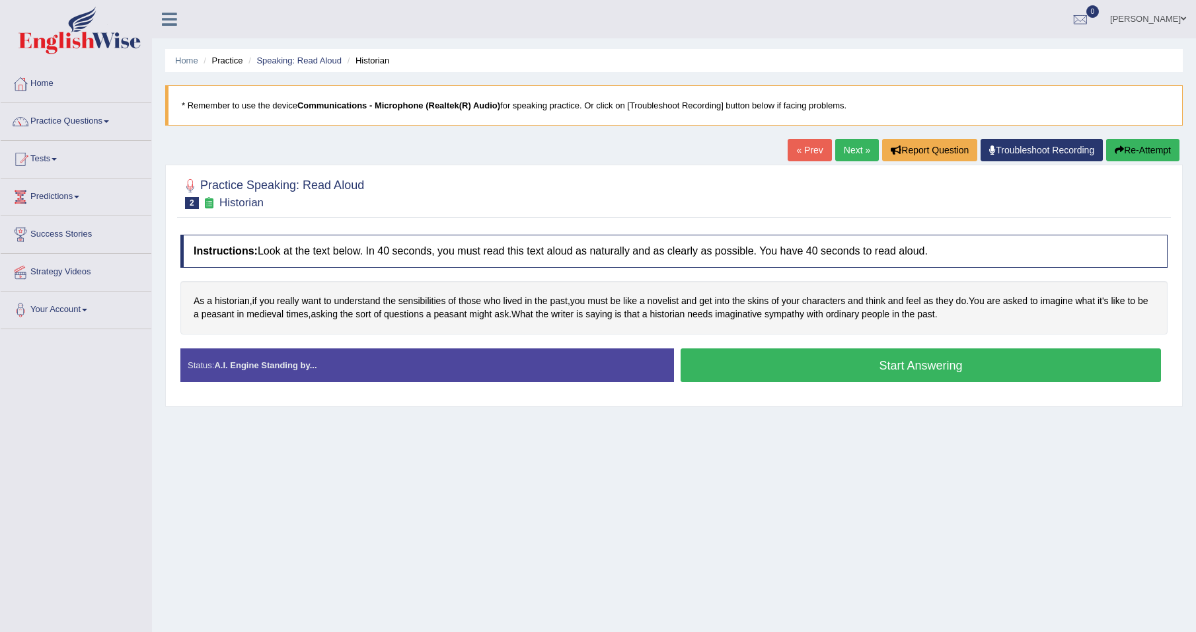
drag, startPoint x: 858, startPoint y: 368, endPoint x: 870, endPoint y: 496, distance: 128.7
click at [870, 496] on div "Home Practice Speaking: Read Aloud Historian * Remember to use the device Commu…" at bounding box center [674, 330] width 1044 height 661
click at [451, 314] on span "peasant" at bounding box center [450, 314] width 33 height 14
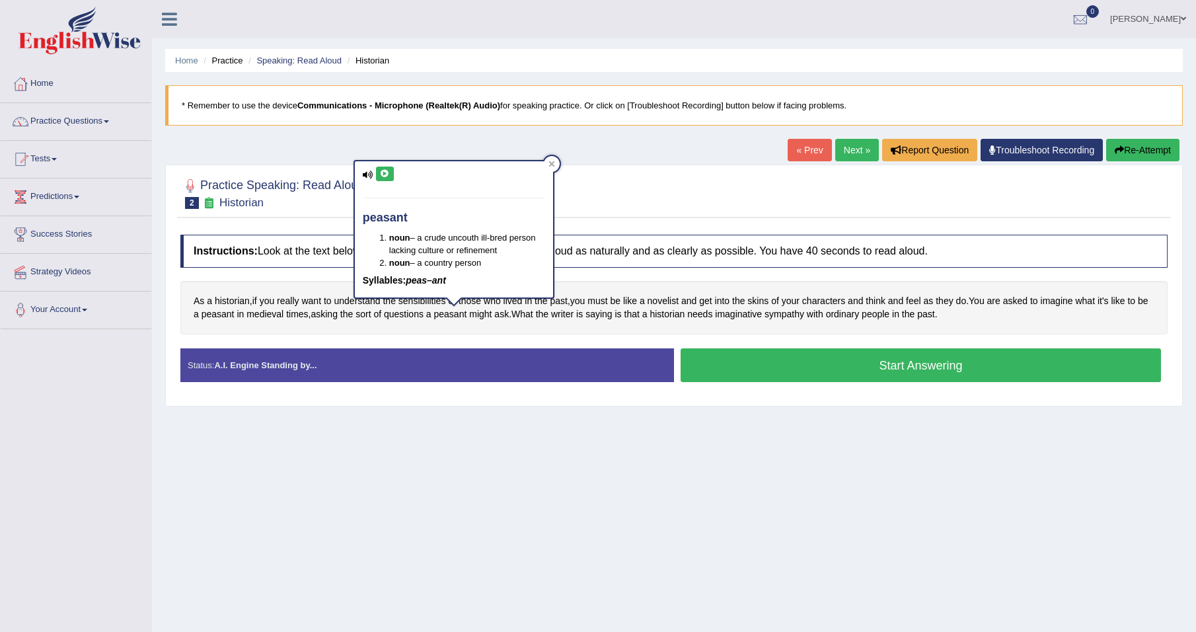
click at [369, 172] on icon at bounding box center [368, 174] width 11 height 9
click at [384, 172] on icon at bounding box center [385, 174] width 10 height 8
click at [551, 165] on icon at bounding box center [552, 164] width 6 height 6
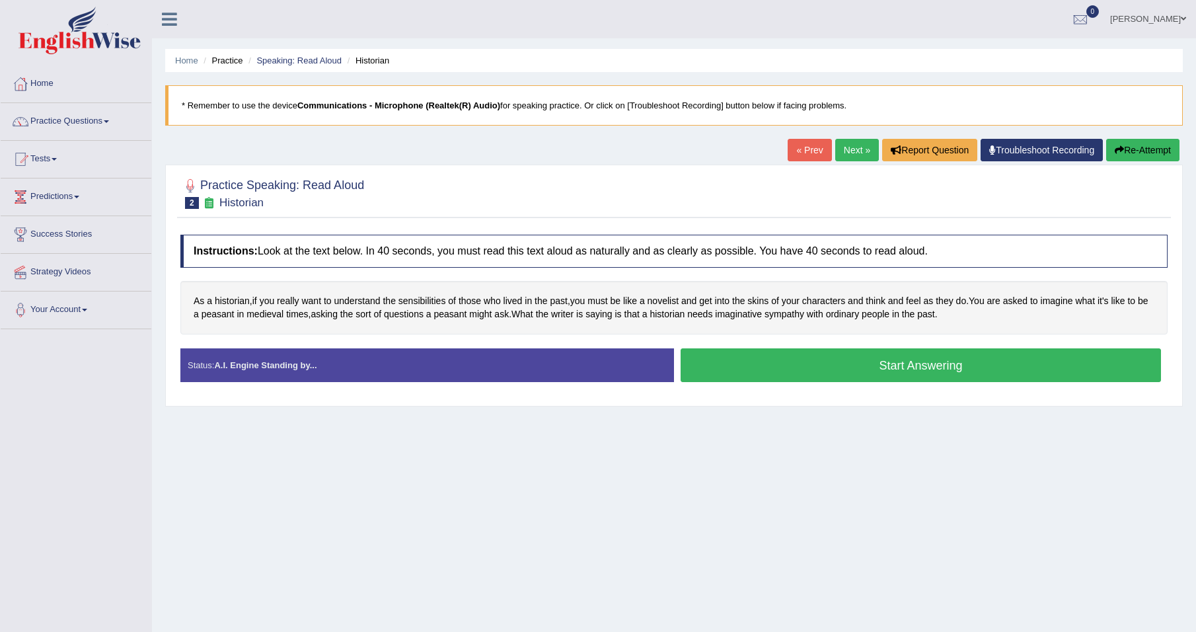
click at [798, 361] on button "Start Answering" at bounding box center [921, 365] width 480 height 34
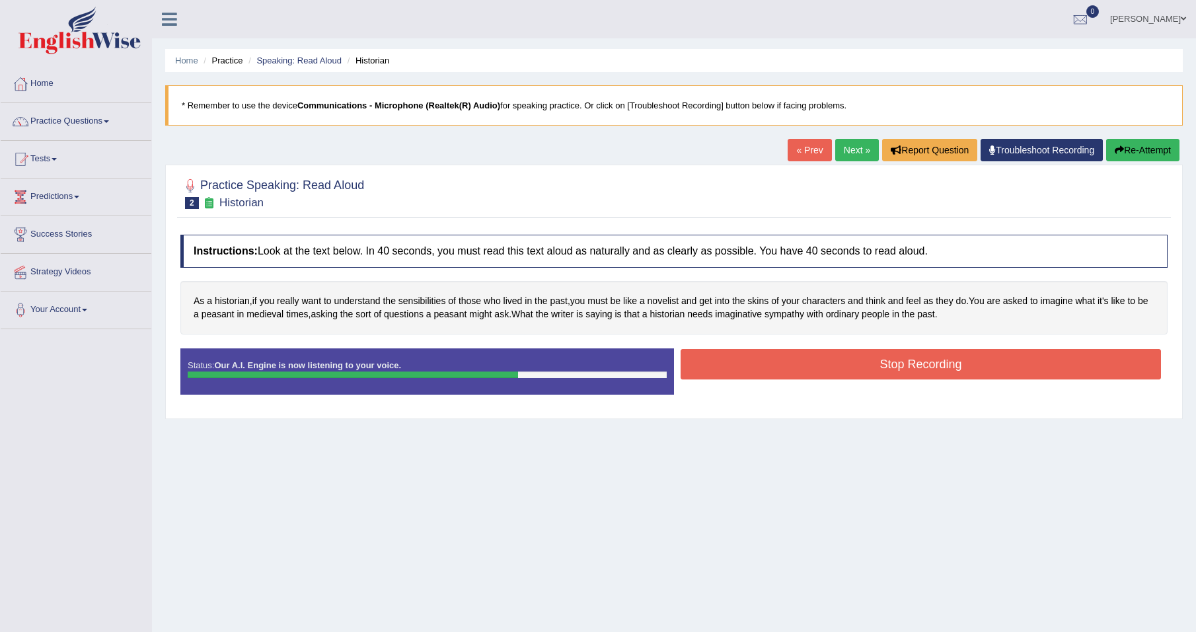
click at [859, 367] on button "Stop Recording" at bounding box center [921, 364] width 480 height 30
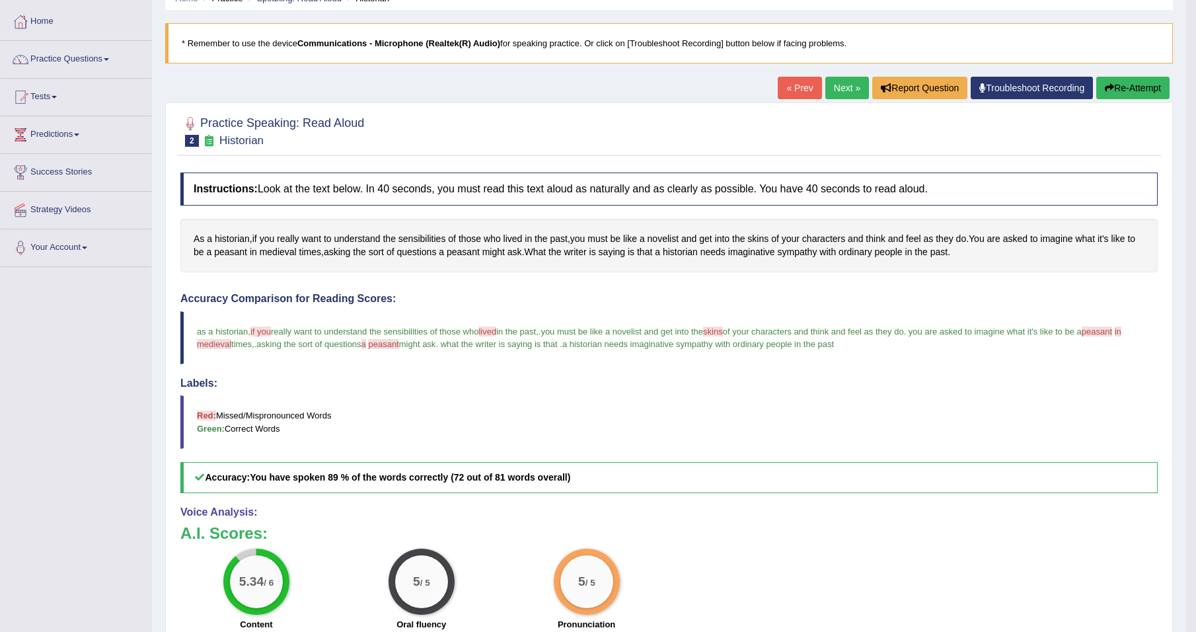
scroll to position [34, 0]
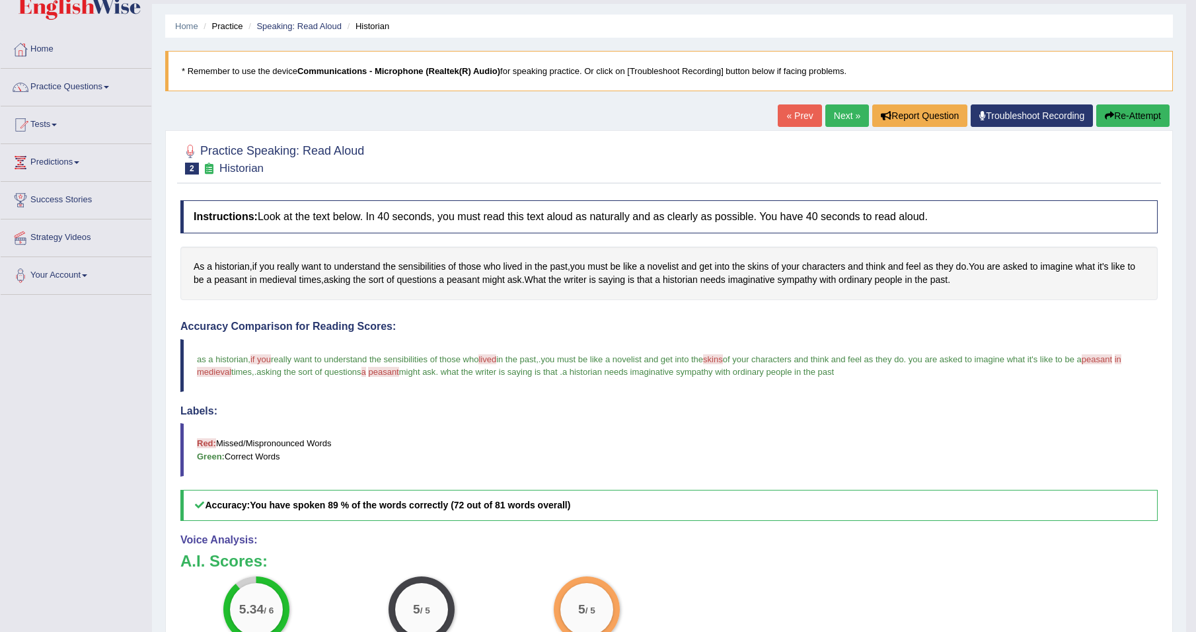
click at [845, 117] on link "Next »" at bounding box center [847, 115] width 44 height 22
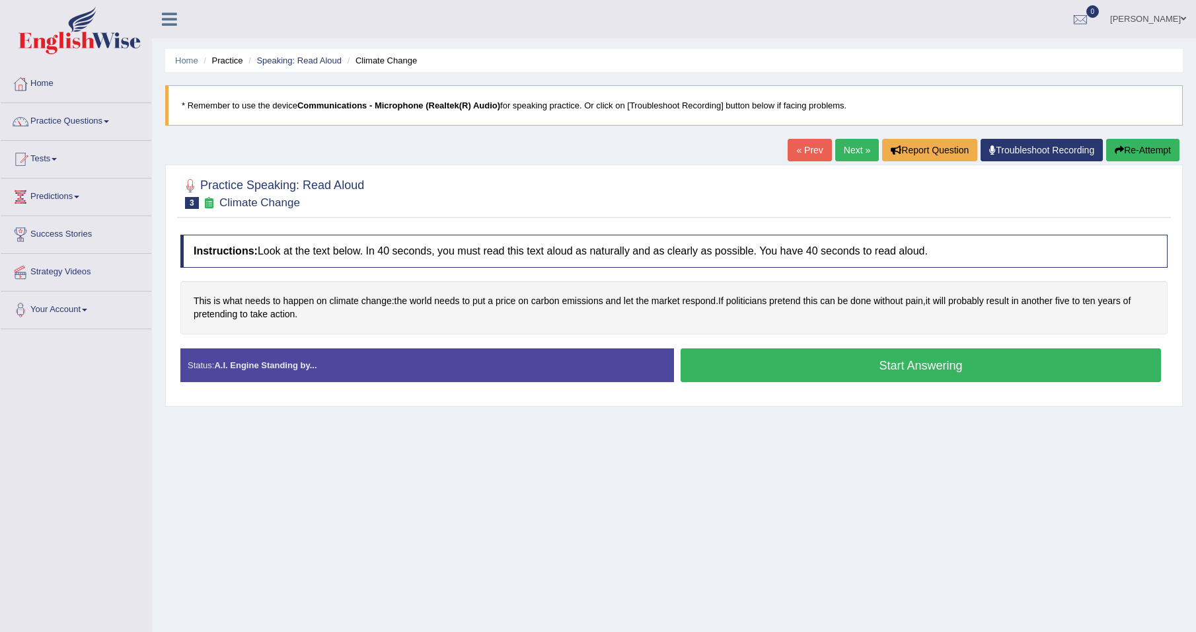
click at [855, 364] on button "Start Answering" at bounding box center [921, 365] width 480 height 34
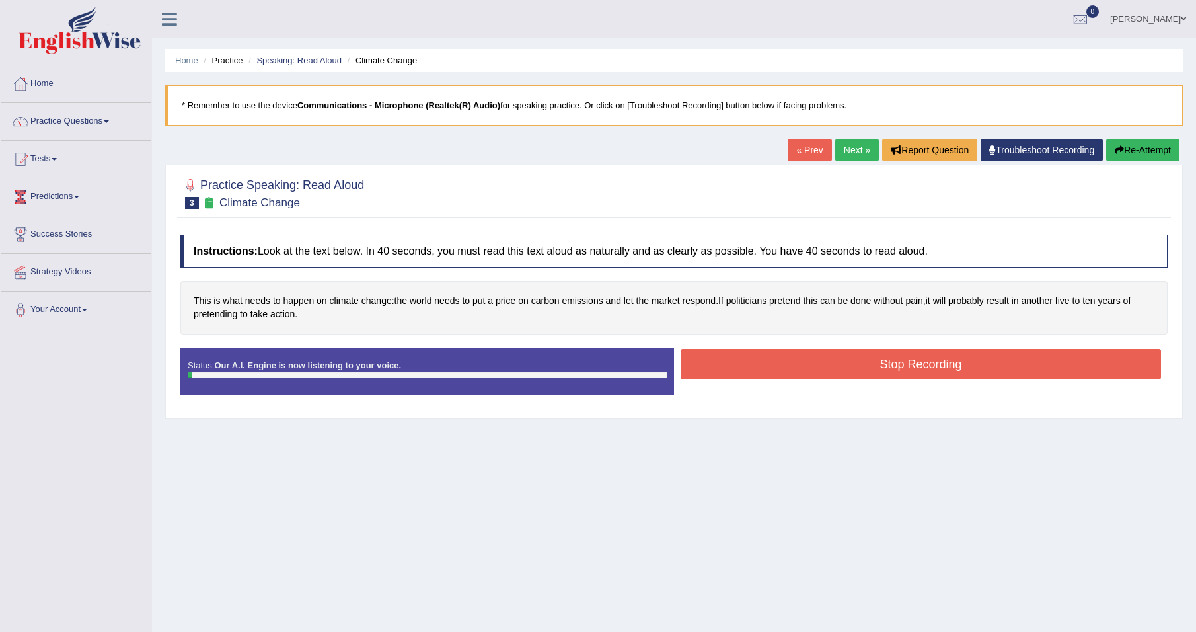
click at [849, 364] on button "Stop Recording" at bounding box center [921, 364] width 480 height 30
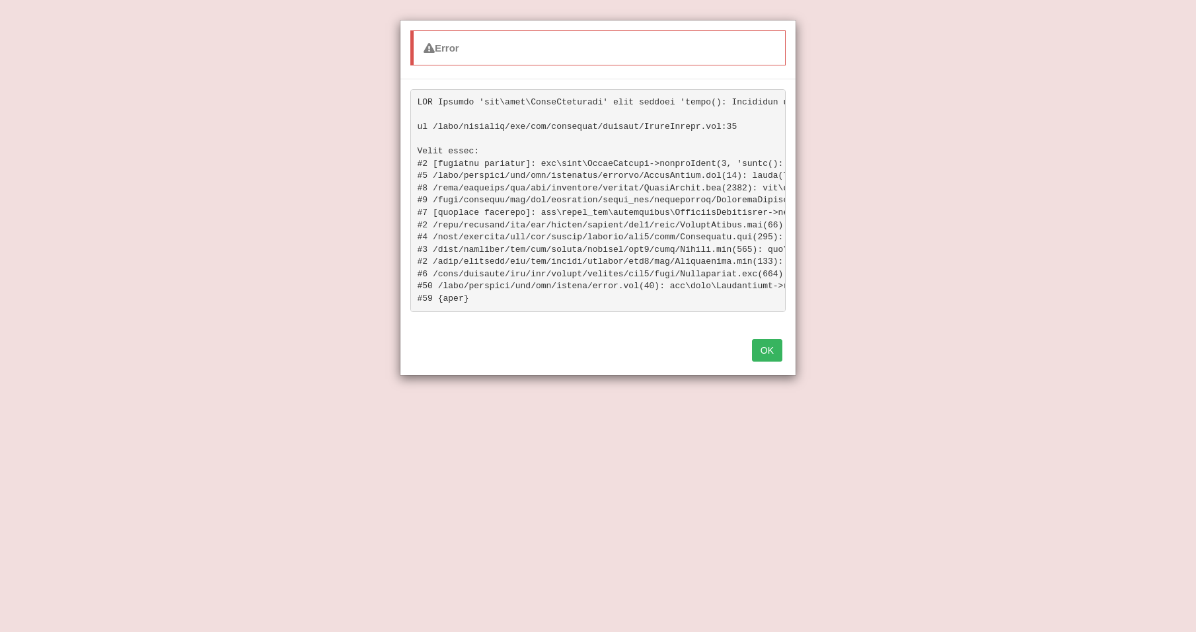
click at [762, 357] on button "OK" at bounding box center [767, 350] width 30 height 22
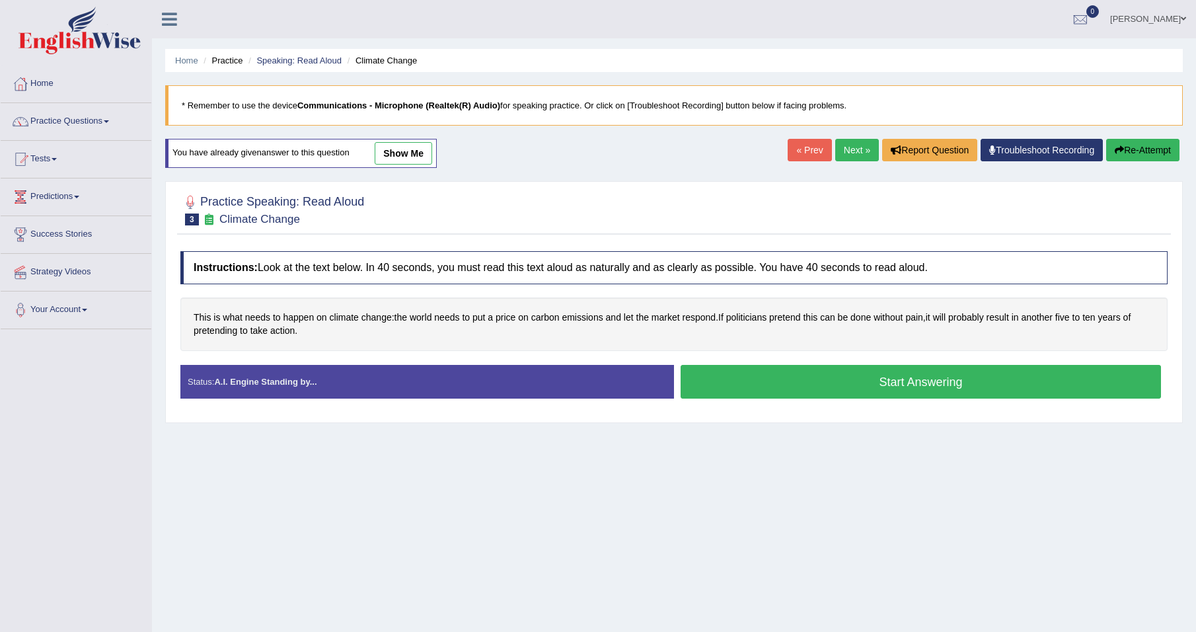
click at [784, 380] on button "Start Answering" at bounding box center [921, 382] width 480 height 34
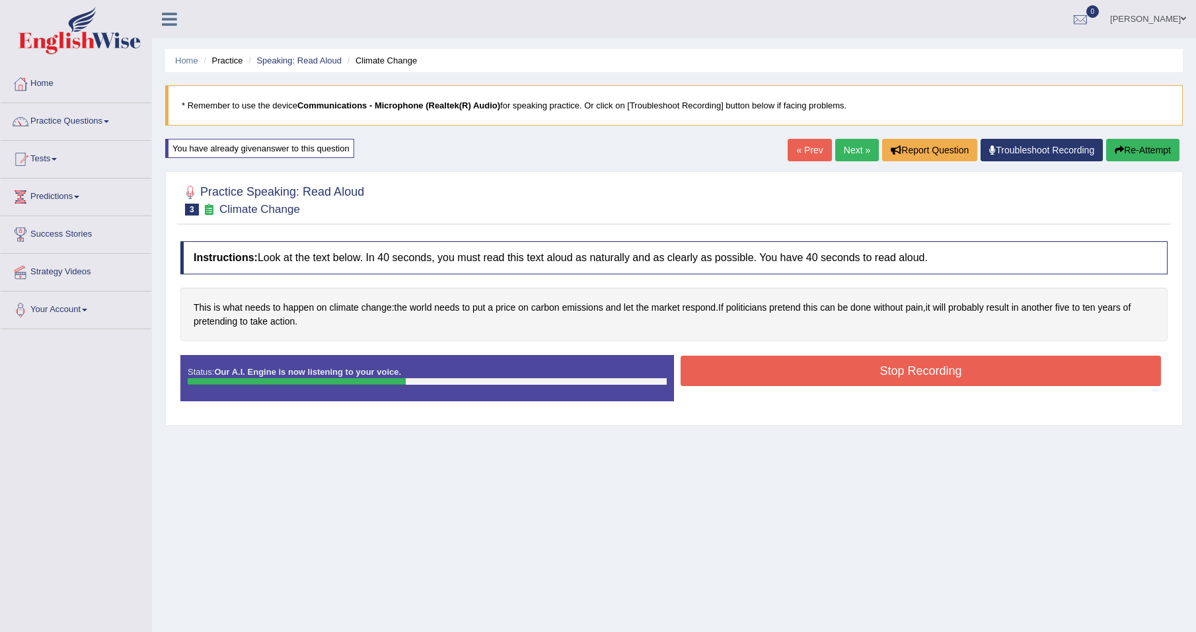
click at [868, 369] on button "Stop Recording" at bounding box center [921, 371] width 480 height 30
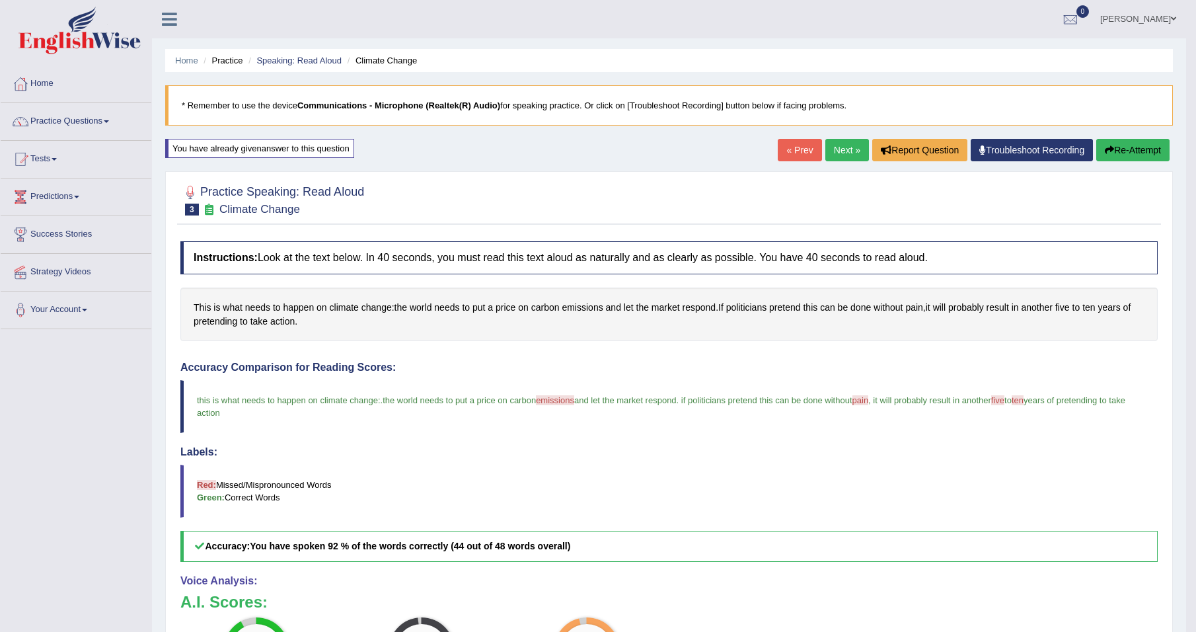
click at [838, 146] on link "Next »" at bounding box center [847, 150] width 44 height 22
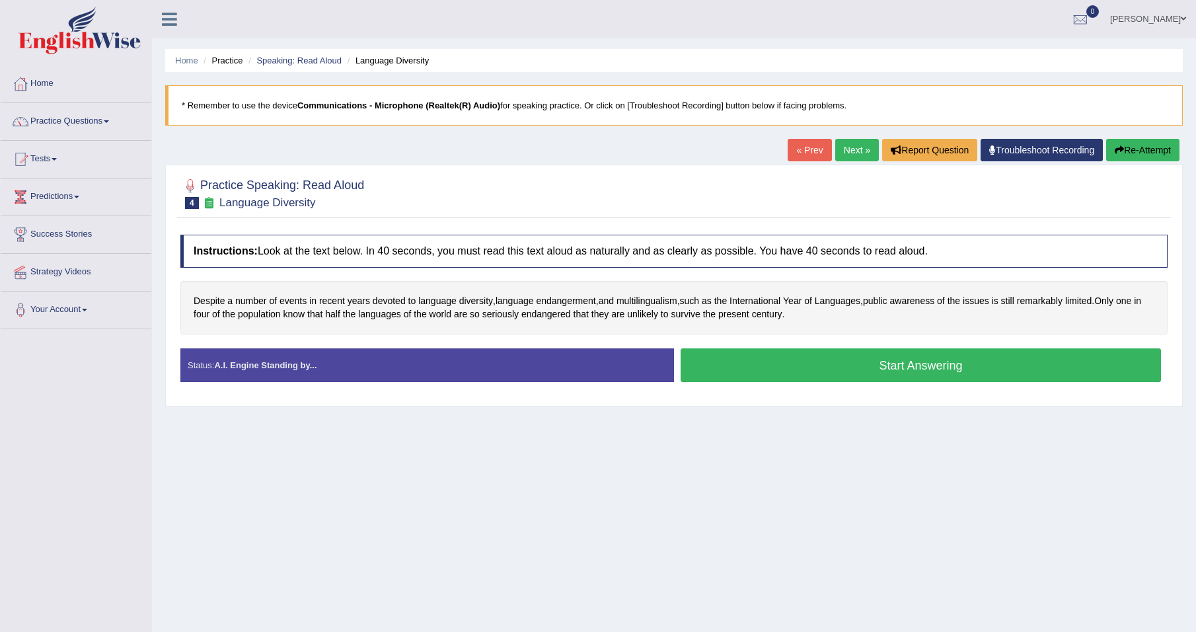
click at [820, 365] on button "Start Answering" at bounding box center [921, 365] width 480 height 34
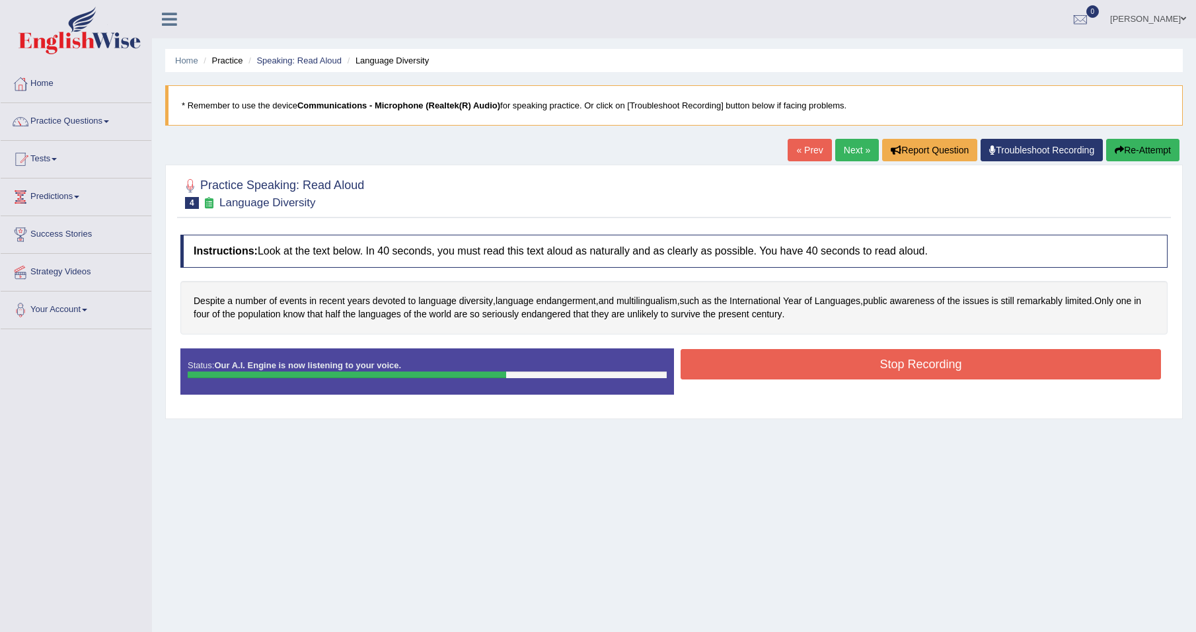
click at [849, 367] on button "Stop Recording" at bounding box center [921, 364] width 480 height 30
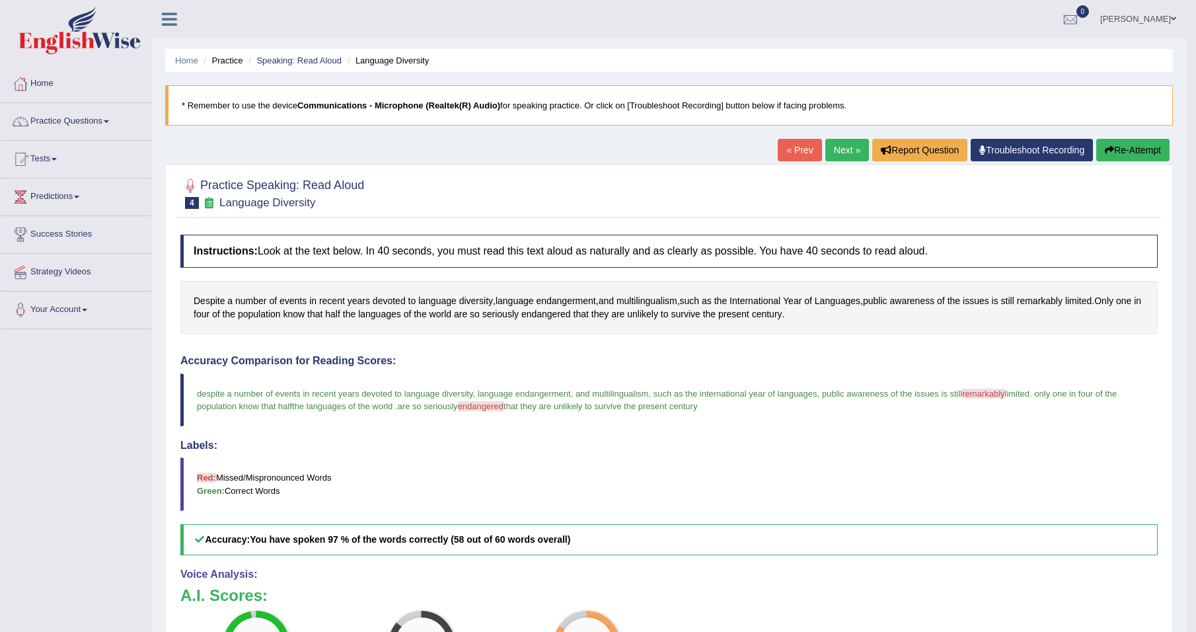
click at [836, 145] on link "Next »" at bounding box center [847, 150] width 44 height 22
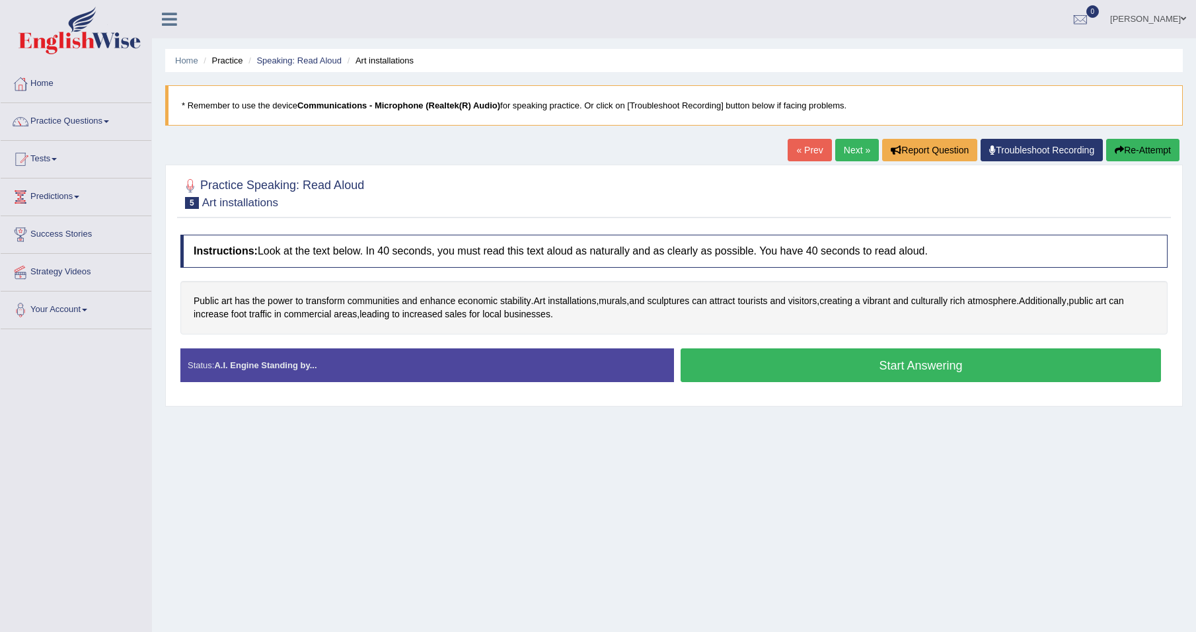
click at [810, 366] on button "Start Answering" at bounding box center [921, 365] width 480 height 34
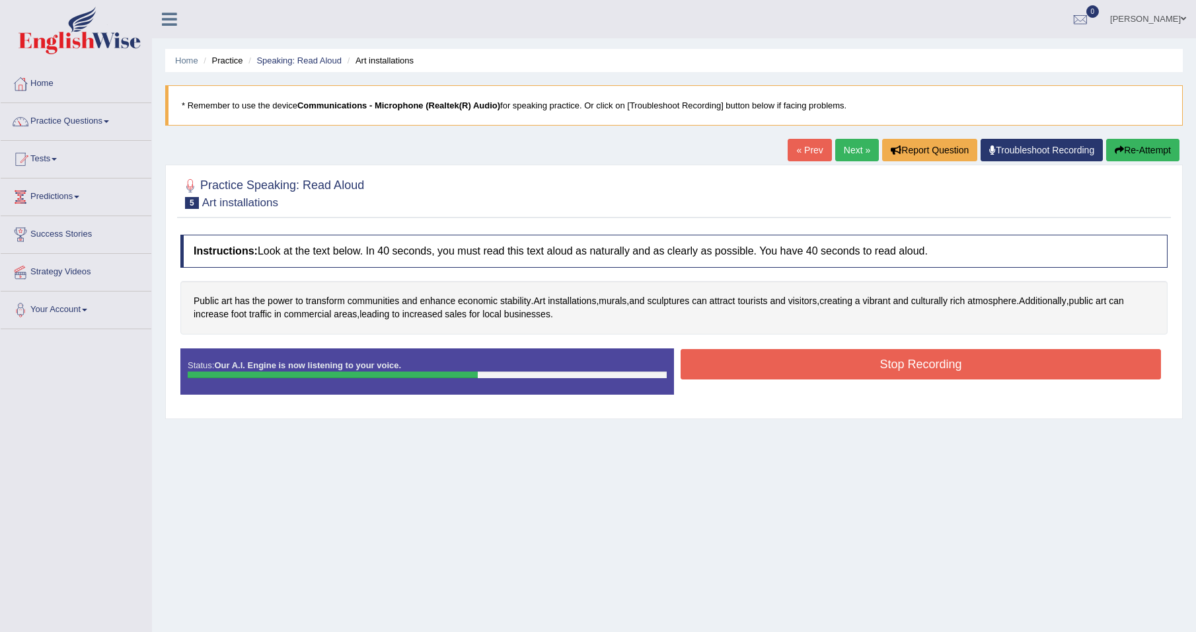
click at [855, 363] on button "Stop Recording" at bounding box center [921, 364] width 480 height 30
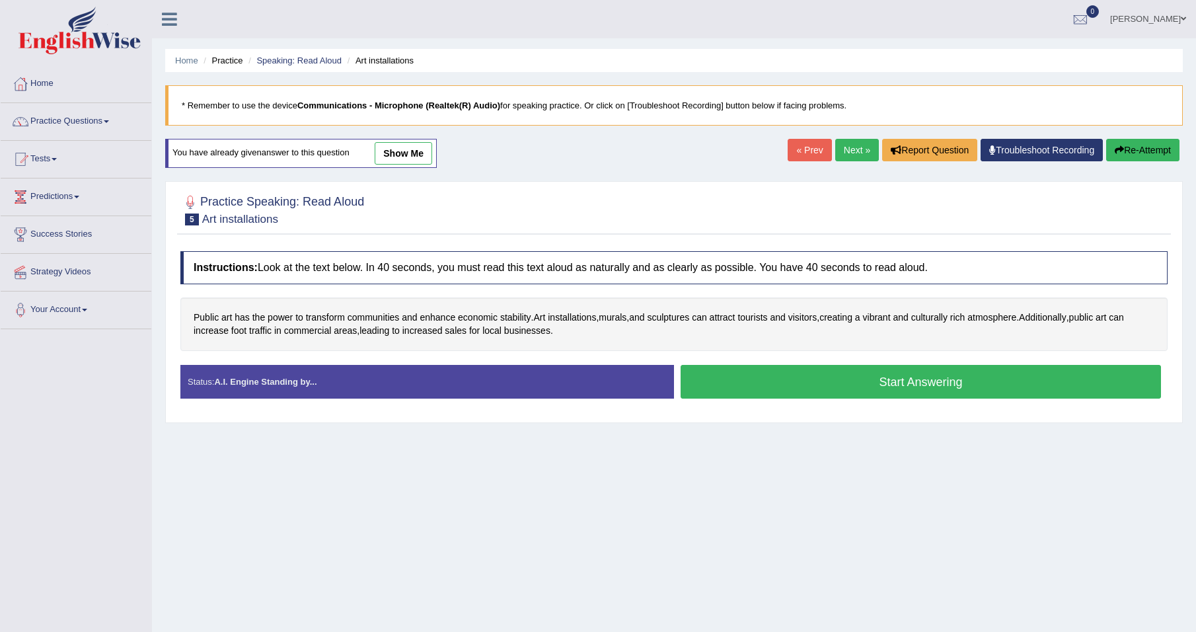
click at [743, 373] on button "Start Answering" at bounding box center [921, 382] width 480 height 34
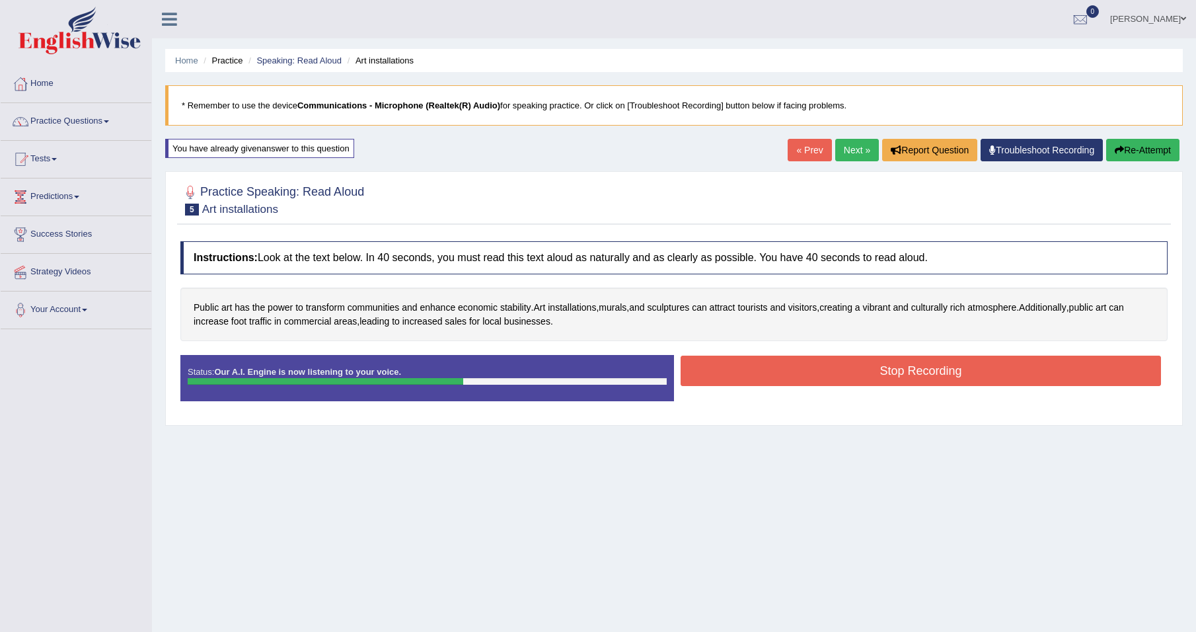
click at [892, 370] on button "Stop Recording" at bounding box center [921, 371] width 480 height 30
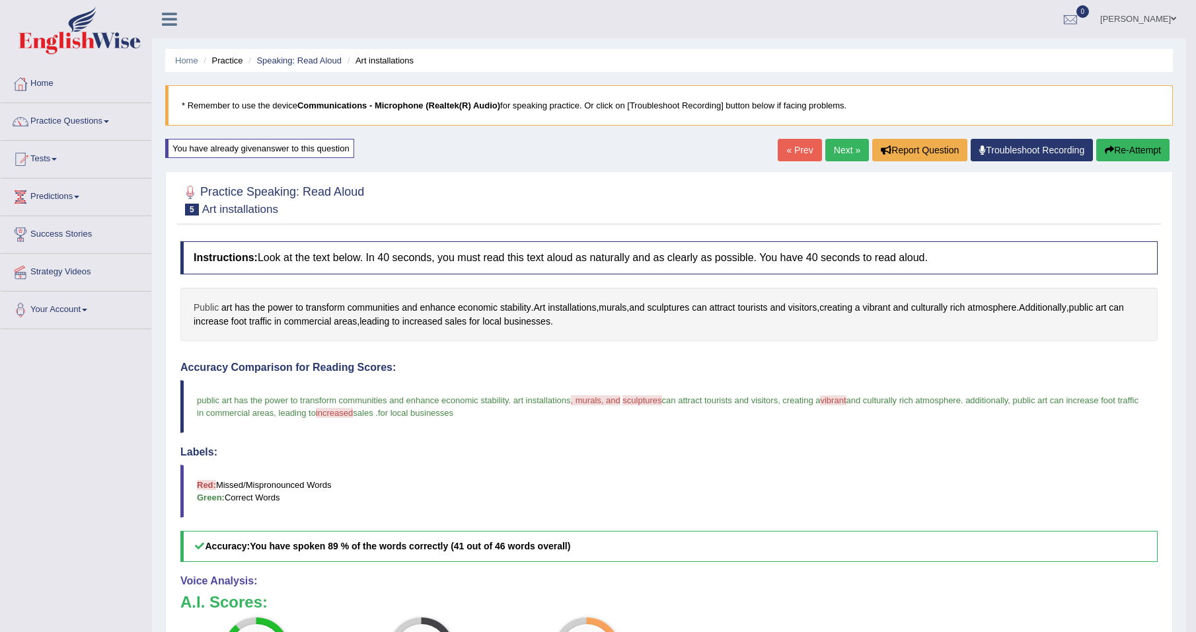
drag, startPoint x: 577, startPoint y: 322, endPoint x: 198, endPoint y: 307, distance: 378.9
click at [198, 307] on div "Public art has the power to transform communities and enhance economic stabilit…" at bounding box center [668, 314] width 977 height 54
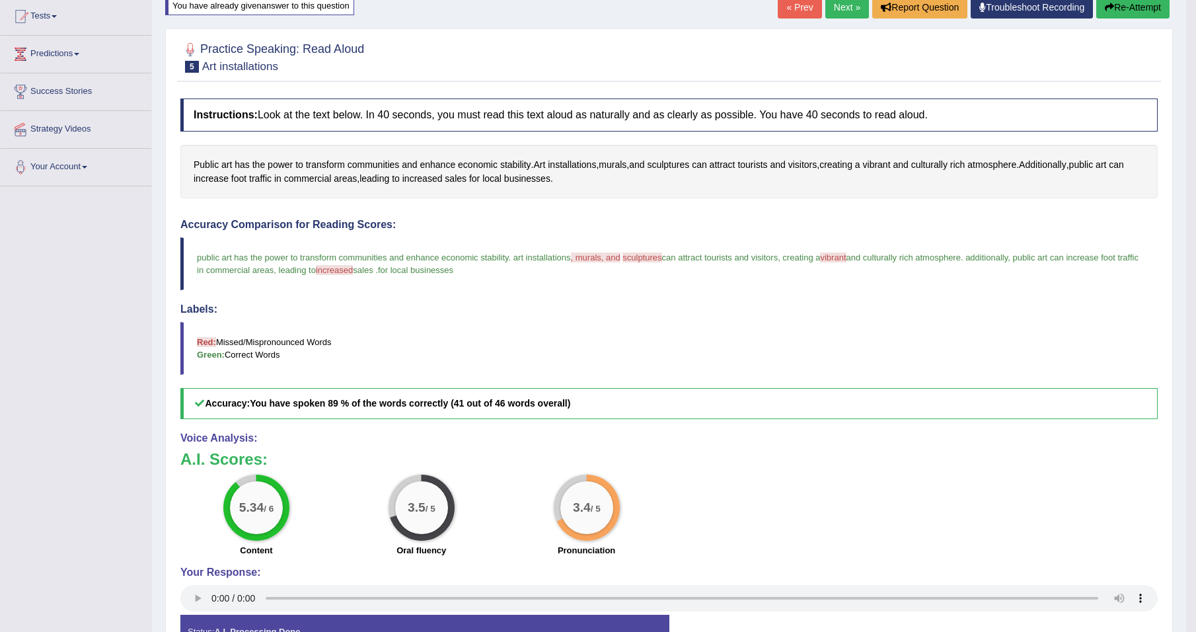
scroll to position [66, 0]
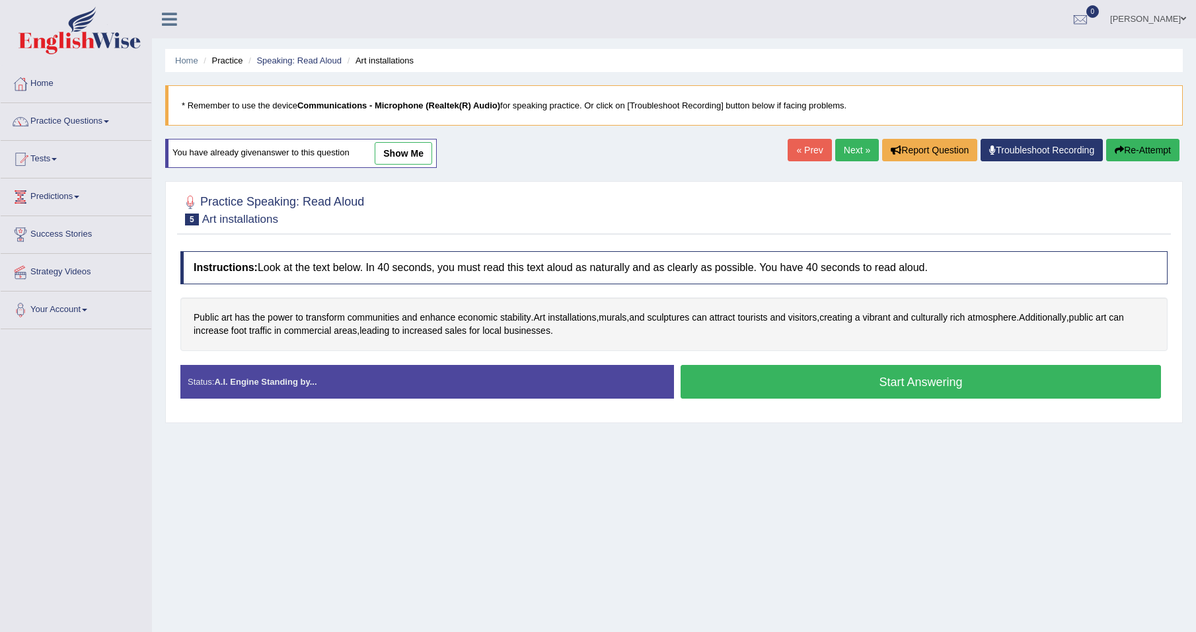
scroll to position [62, 0]
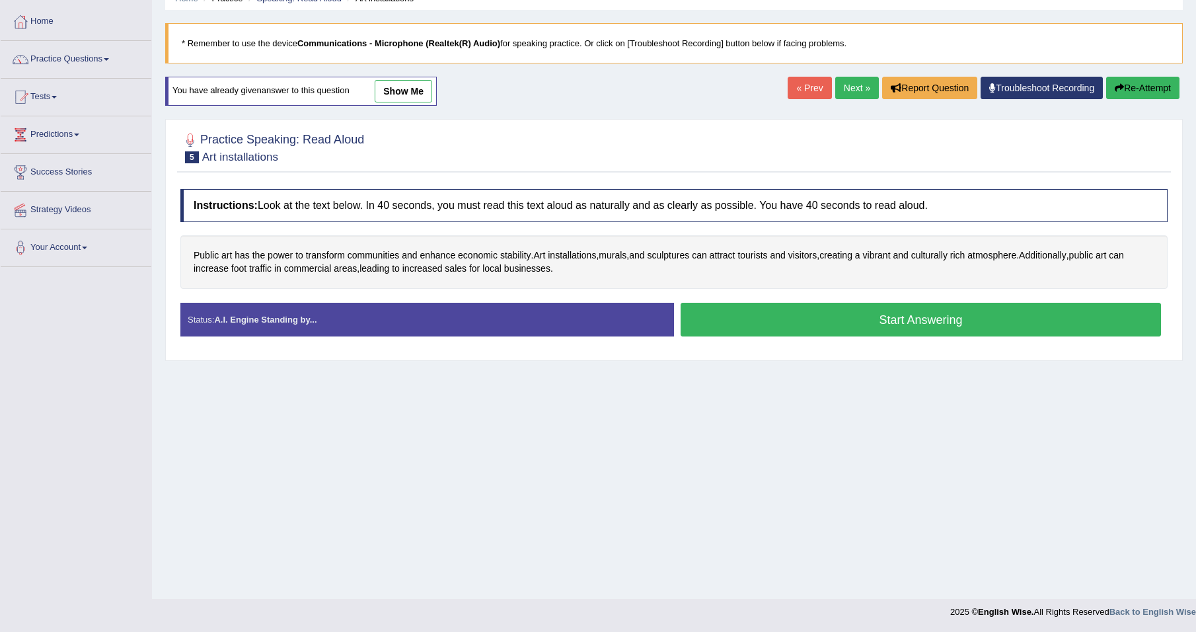
click at [850, 321] on button "Start Answering" at bounding box center [921, 320] width 480 height 34
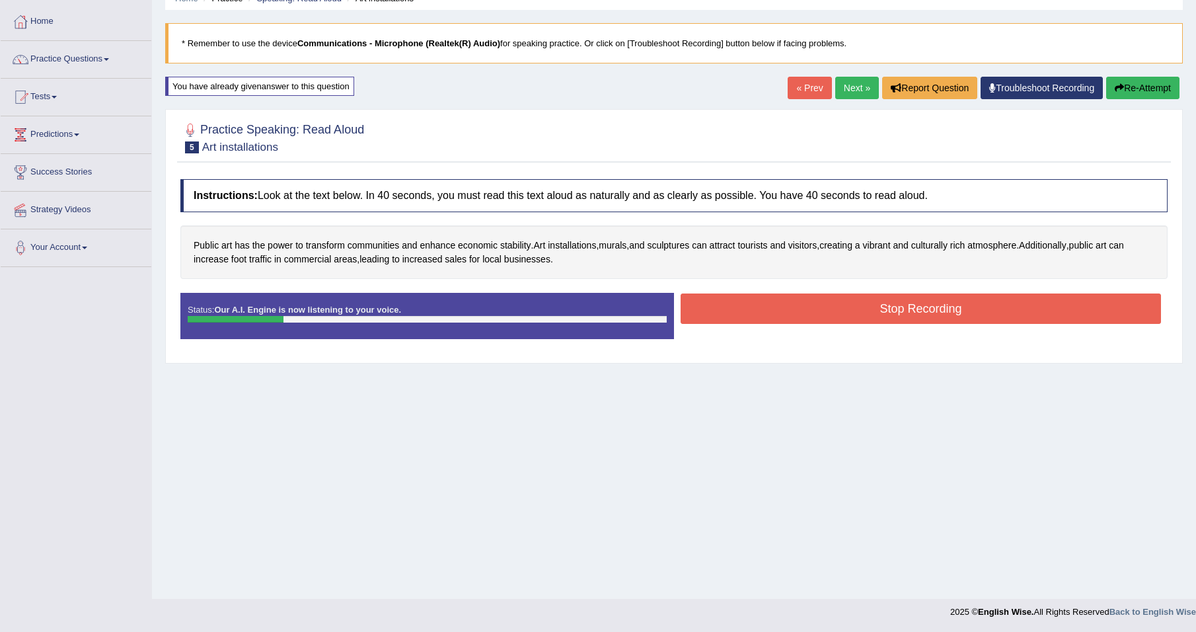
click at [850, 315] on button "Stop Recording" at bounding box center [921, 308] width 480 height 30
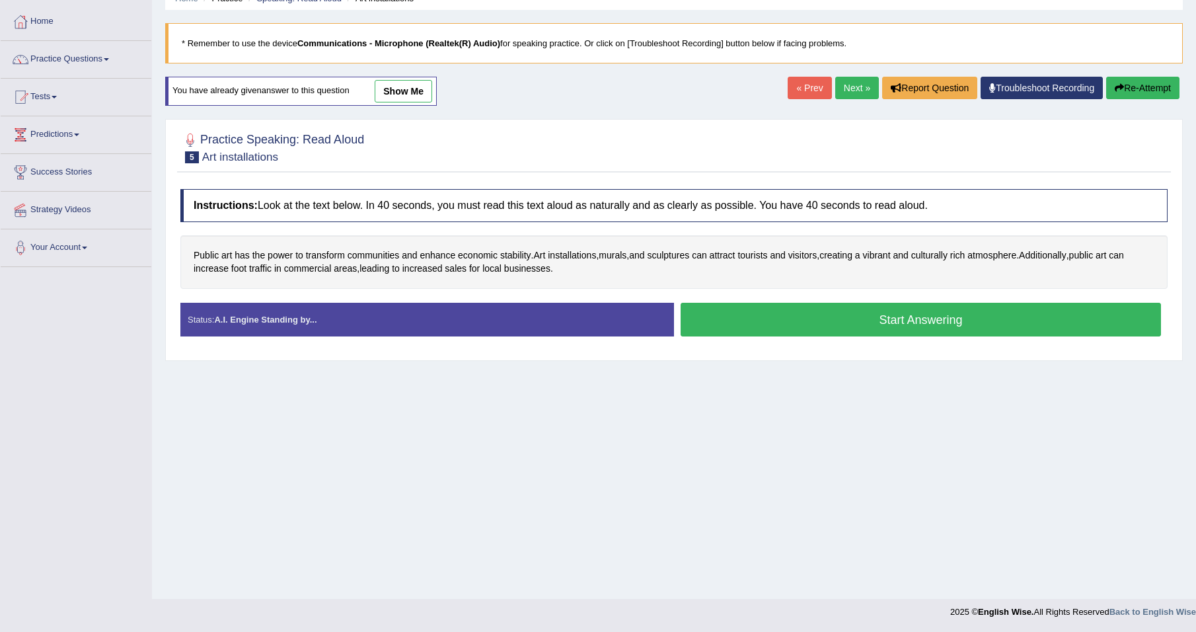
click at [813, 317] on button "Start Answering" at bounding box center [921, 320] width 480 height 34
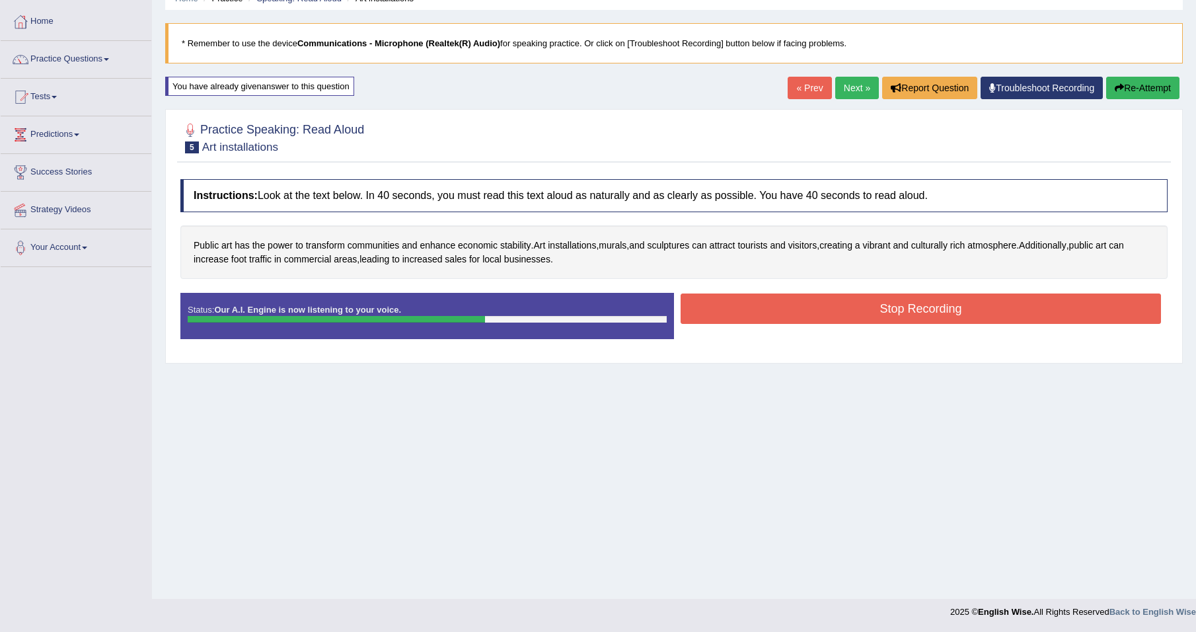
click at [833, 305] on button "Stop Recording" at bounding box center [921, 308] width 480 height 30
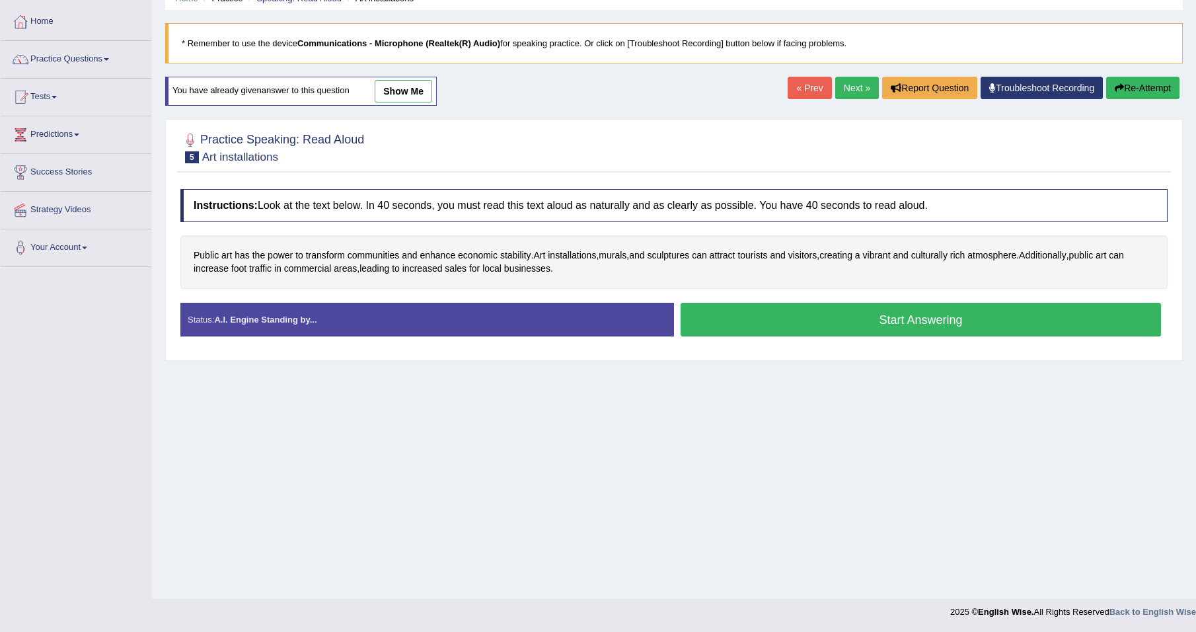
click at [882, 317] on button "Start Answering" at bounding box center [921, 320] width 480 height 34
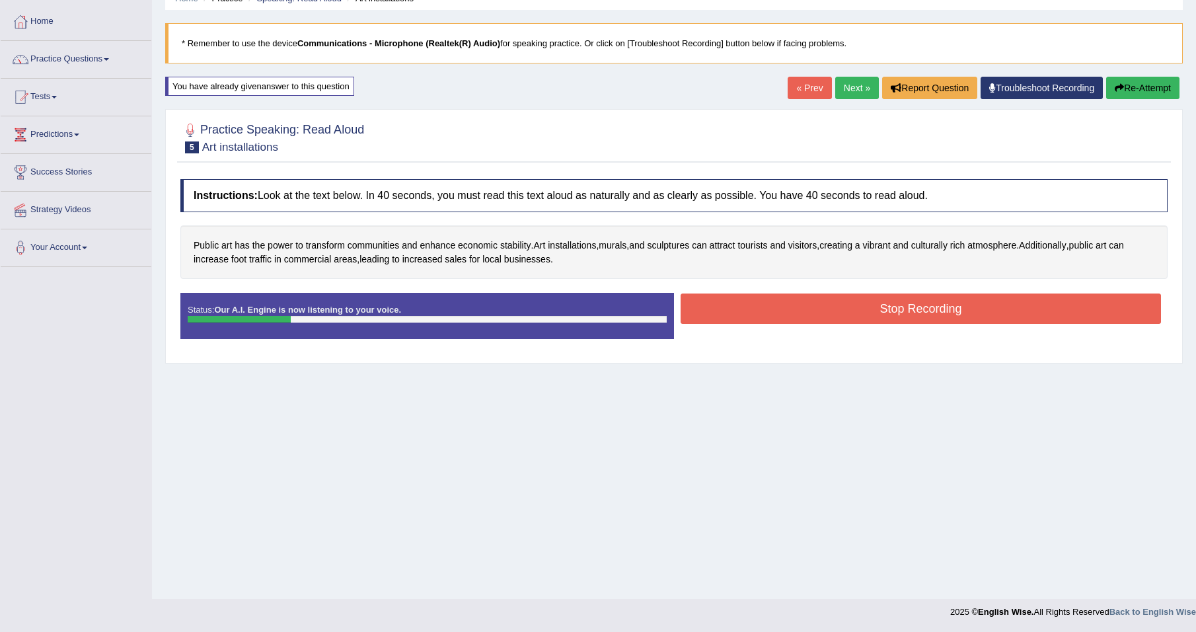
click at [860, 303] on button "Stop Recording" at bounding box center [921, 308] width 480 height 30
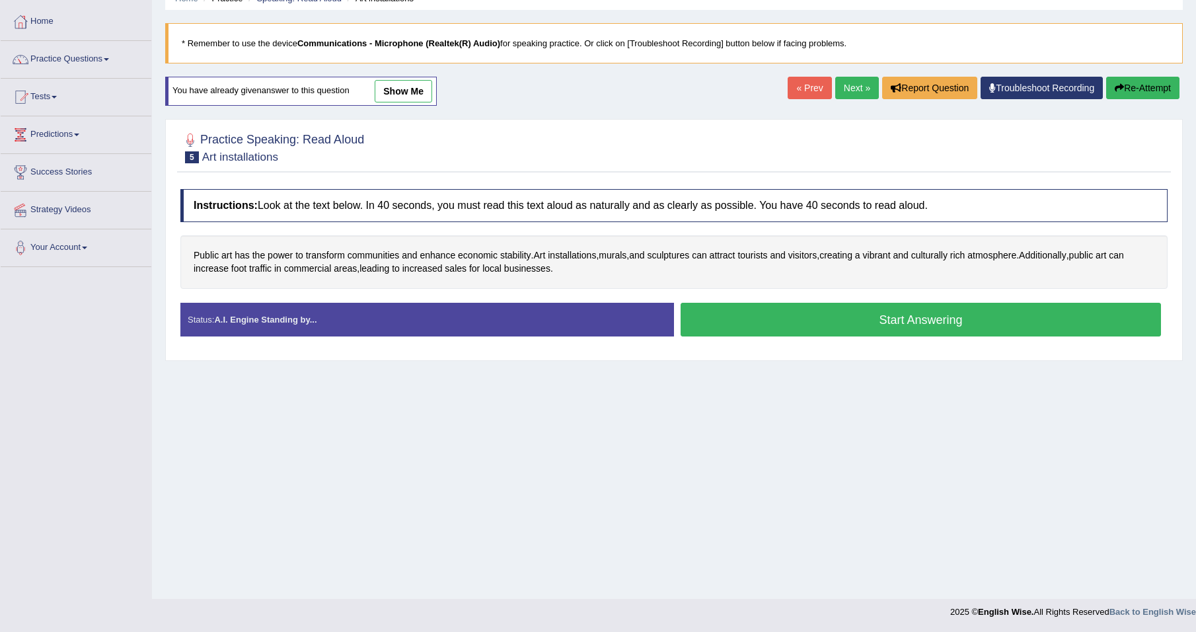
click at [823, 323] on button "Start Answering" at bounding box center [921, 320] width 480 height 34
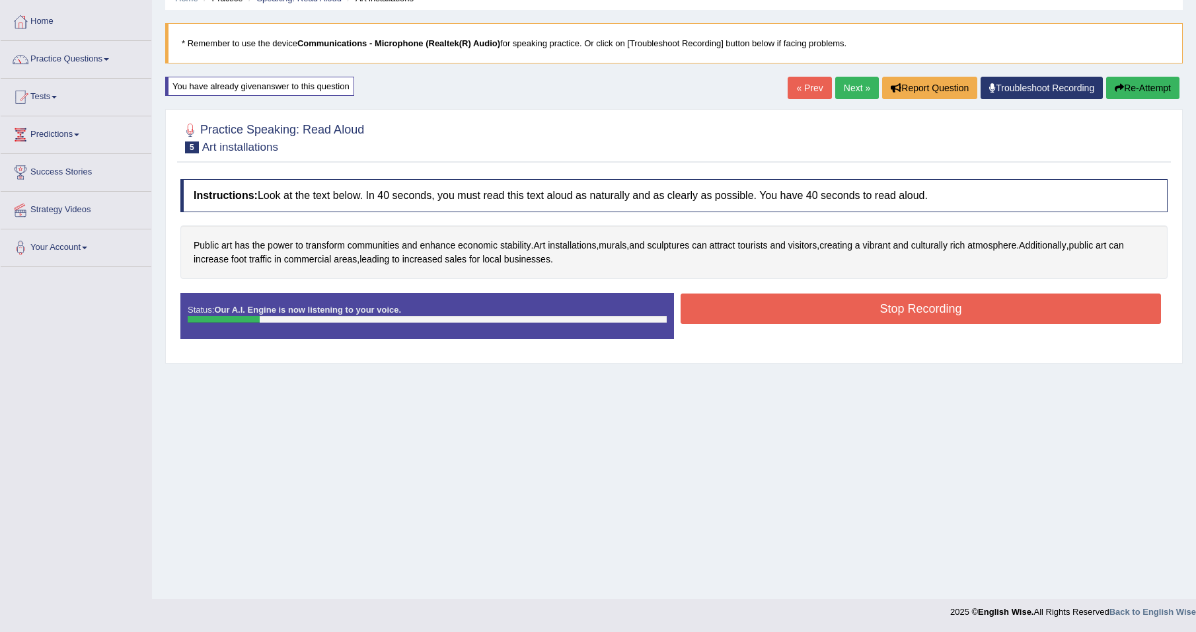
click at [876, 304] on button "Stop Recording" at bounding box center [921, 308] width 480 height 30
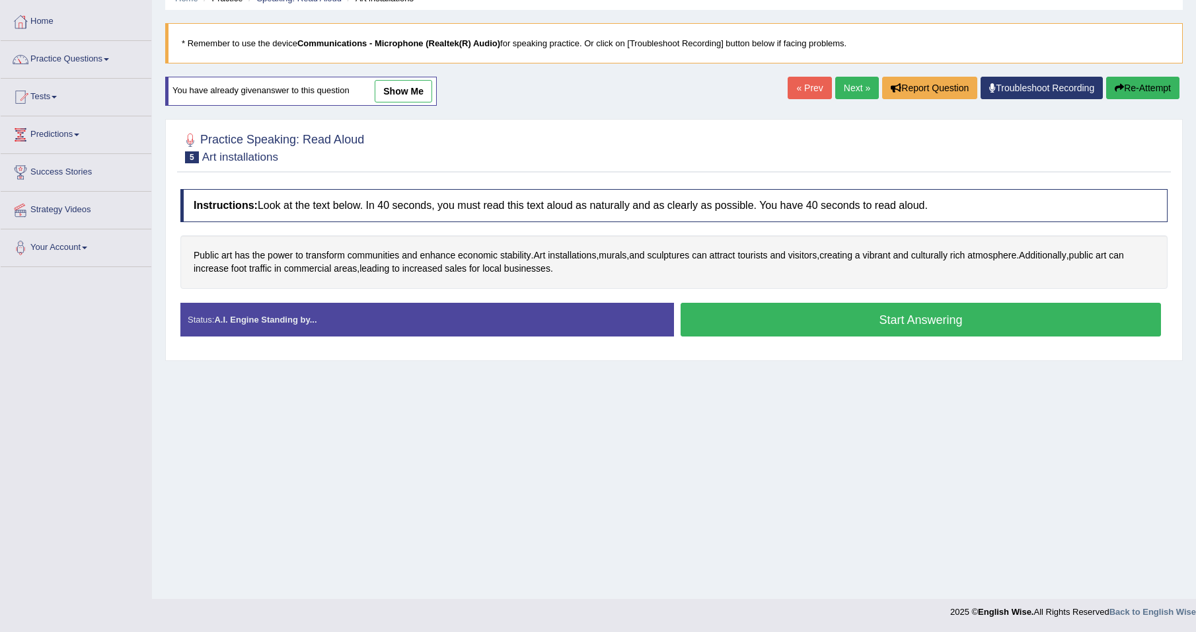
scroll to position [62, 0]
click at [850, 320] on button "Start Answering" at bounding box center [921, 320] width 480 height 34
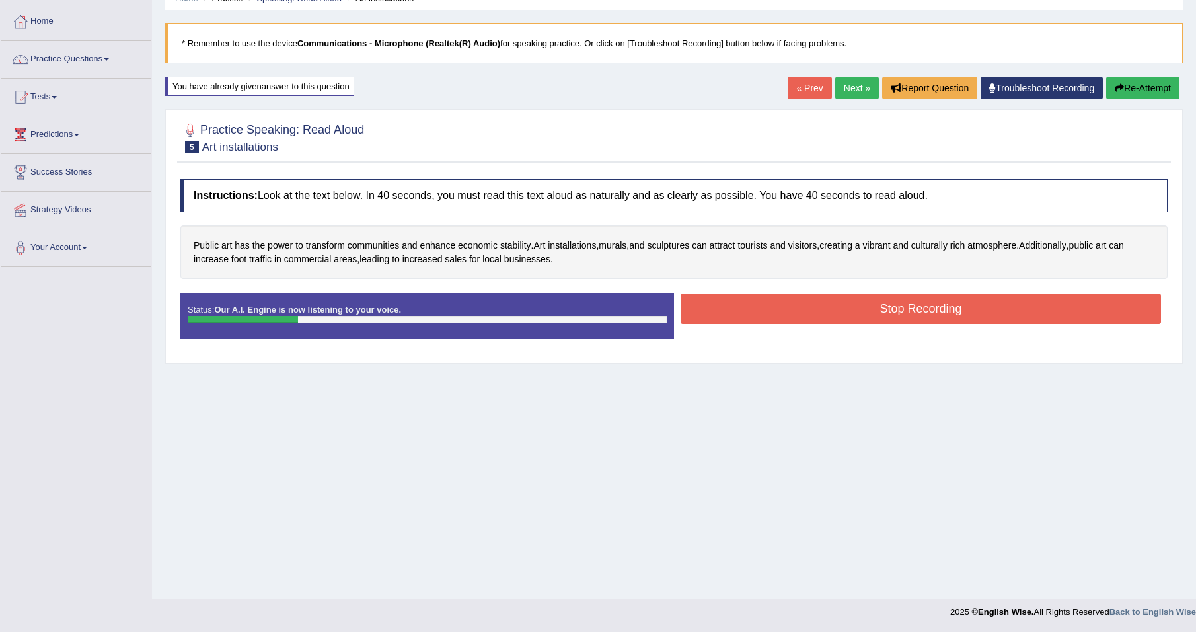
click at [876, 311] on button "Stop Recording" at bounding box center [921, 308] width 480 height 30
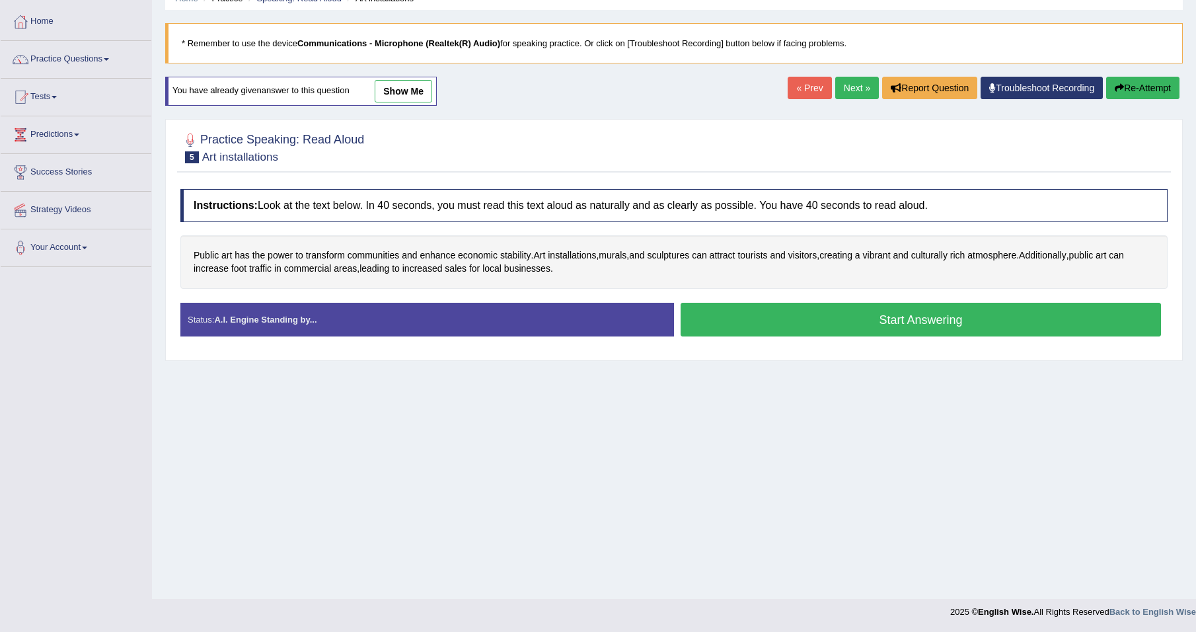
click at [832, 317] on button "Start Answering" at bounding box center [921, 320] width 480 height 34
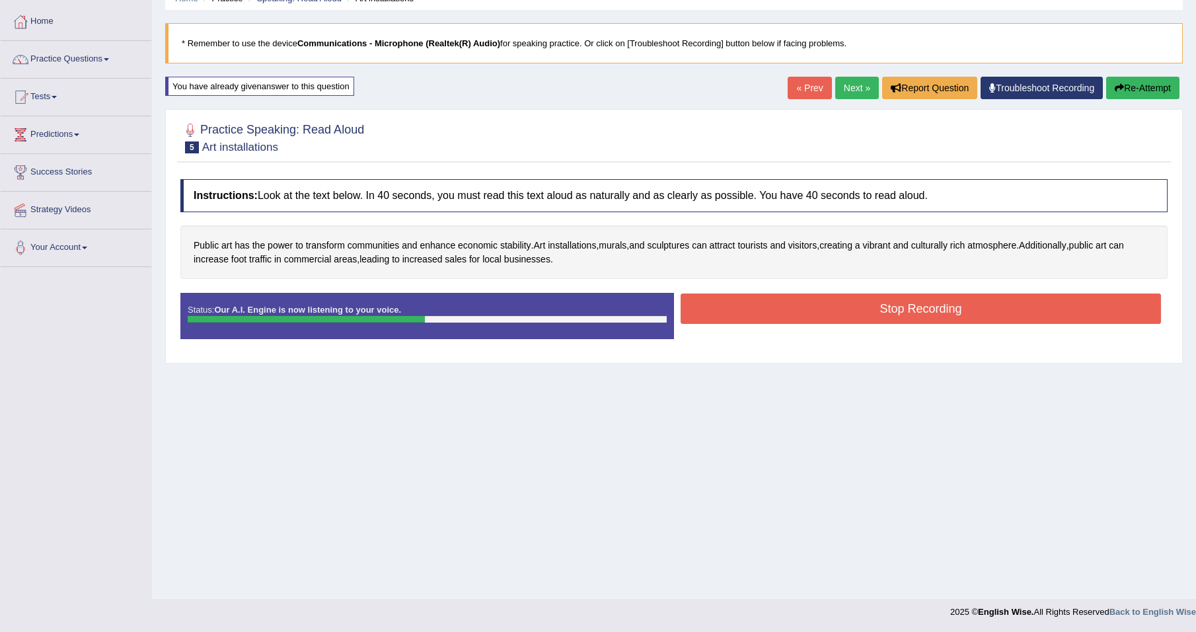
click at [796, 307] on button "Stop Recording" at bounding box center [921, 308] width 480 height 30
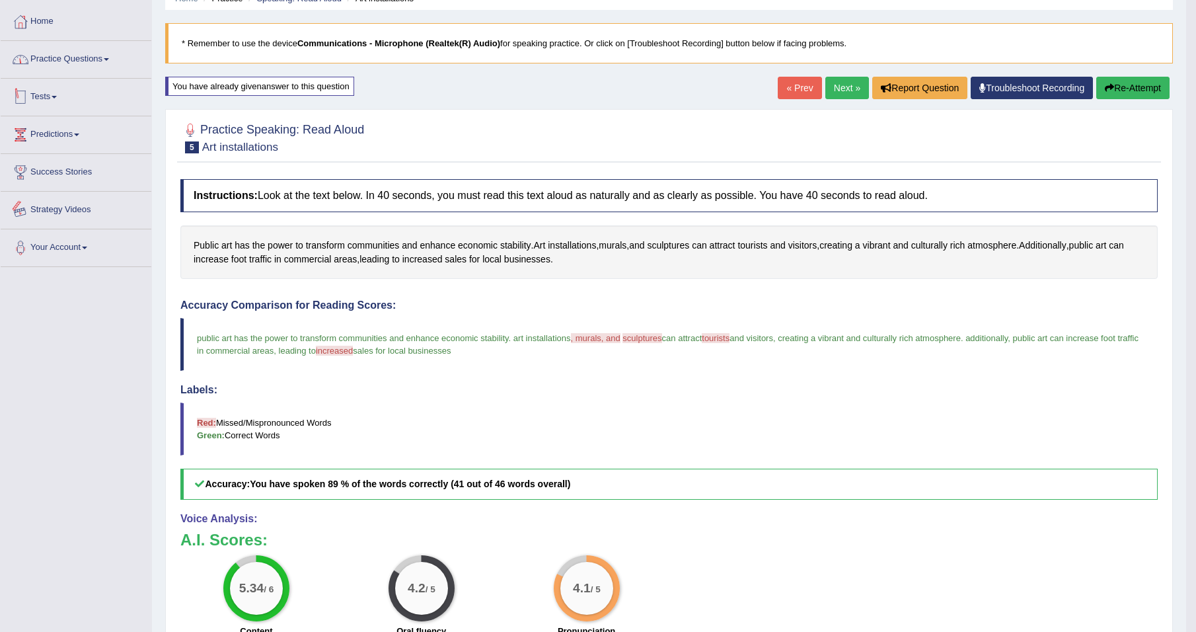
click at [89, 64] on link "Practice Questions" at bounding box center [76, 57] width 151 height 33
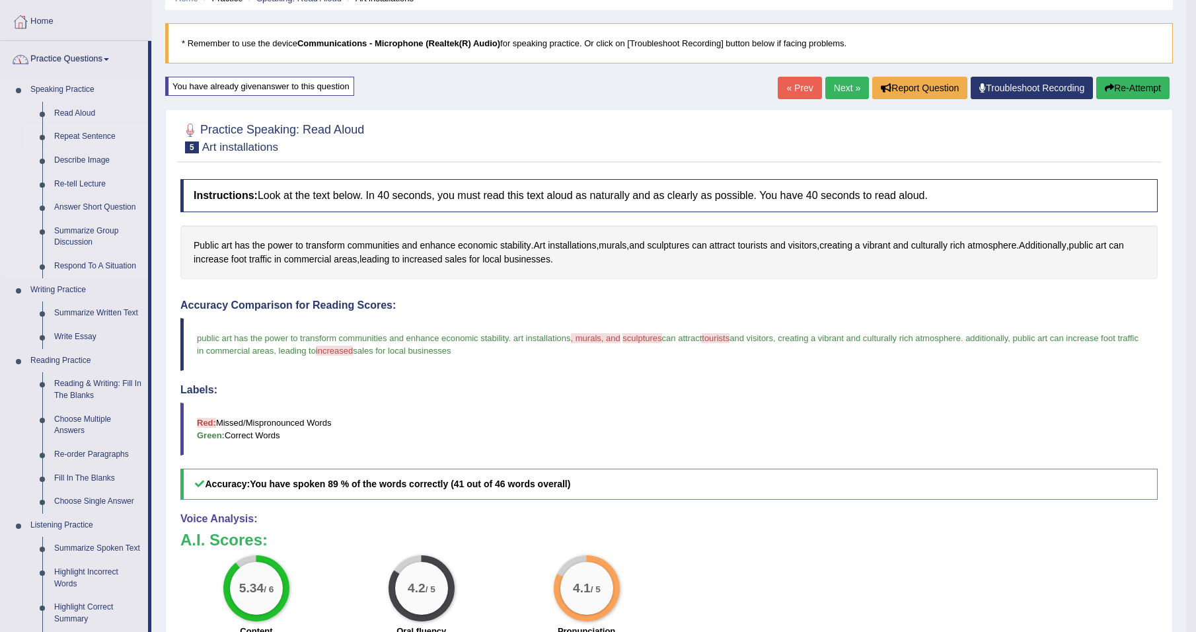
click at [83, 134] on link "Repeat Sentence" at bounding box center [98, 137] width 100 height 24
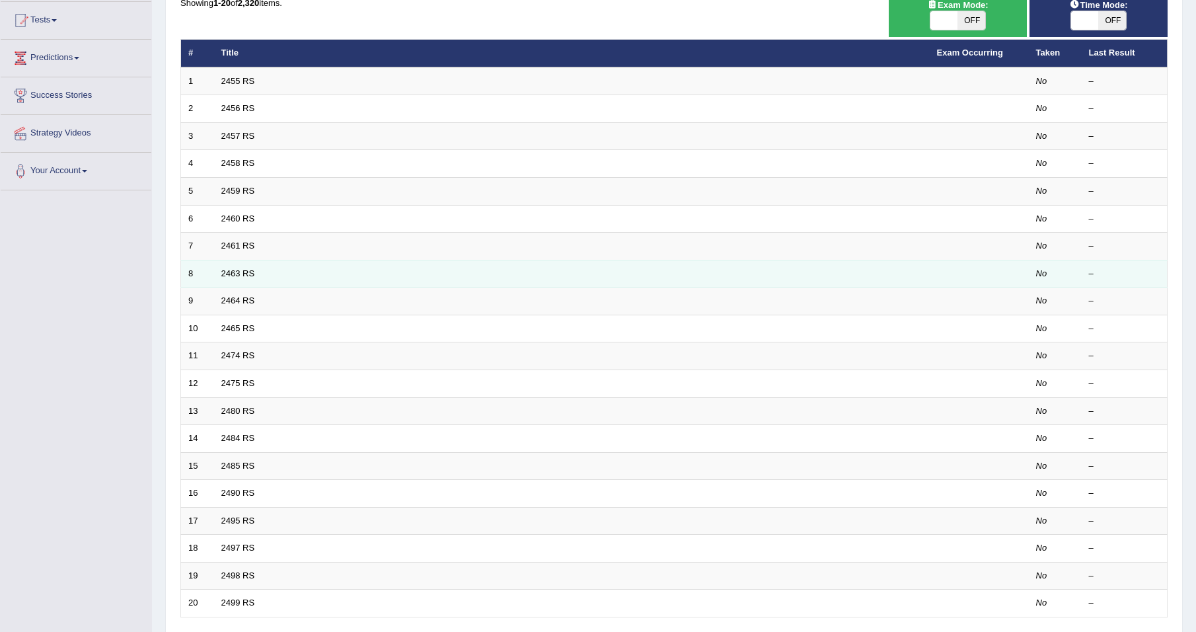
scroll to position [132, 0]
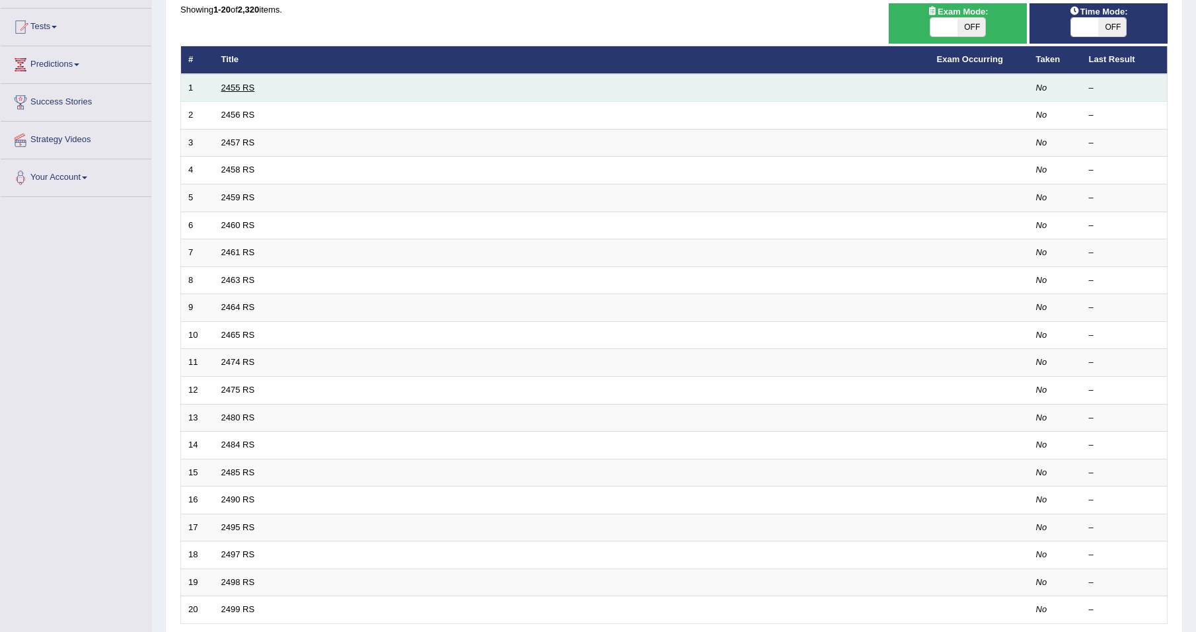
click at [237, 89] on link "2455 RS" at bounding box center [238, 88] width 34 height 10
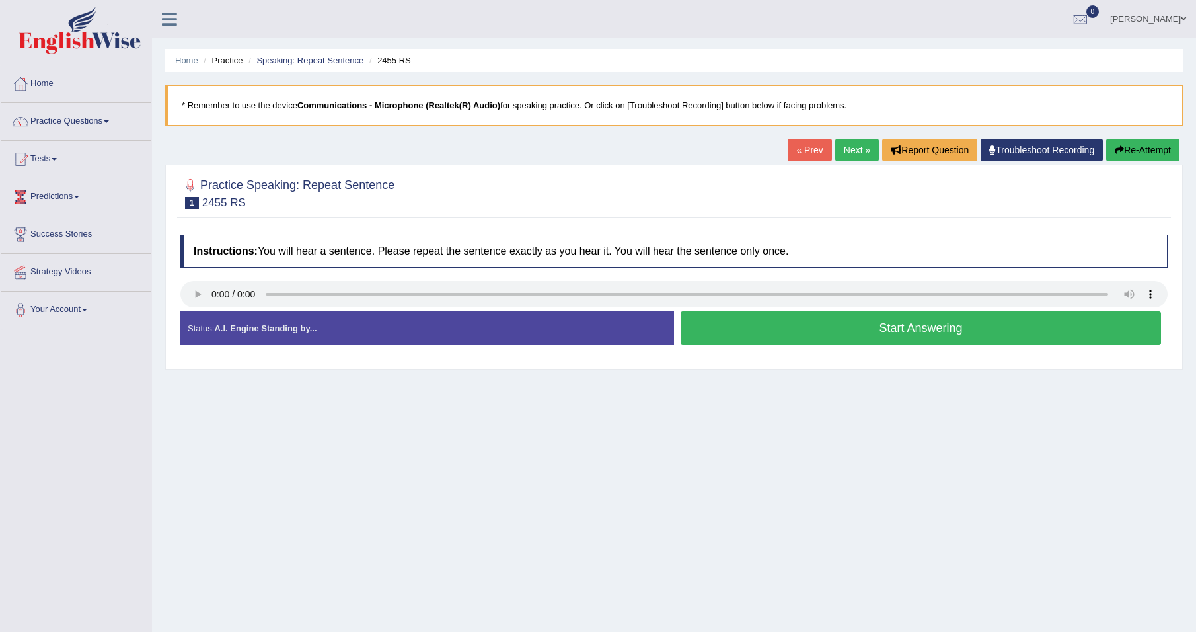
click at [769, 332] on button "Start Answering" at bounding box center [921, 328] width 480 height 34
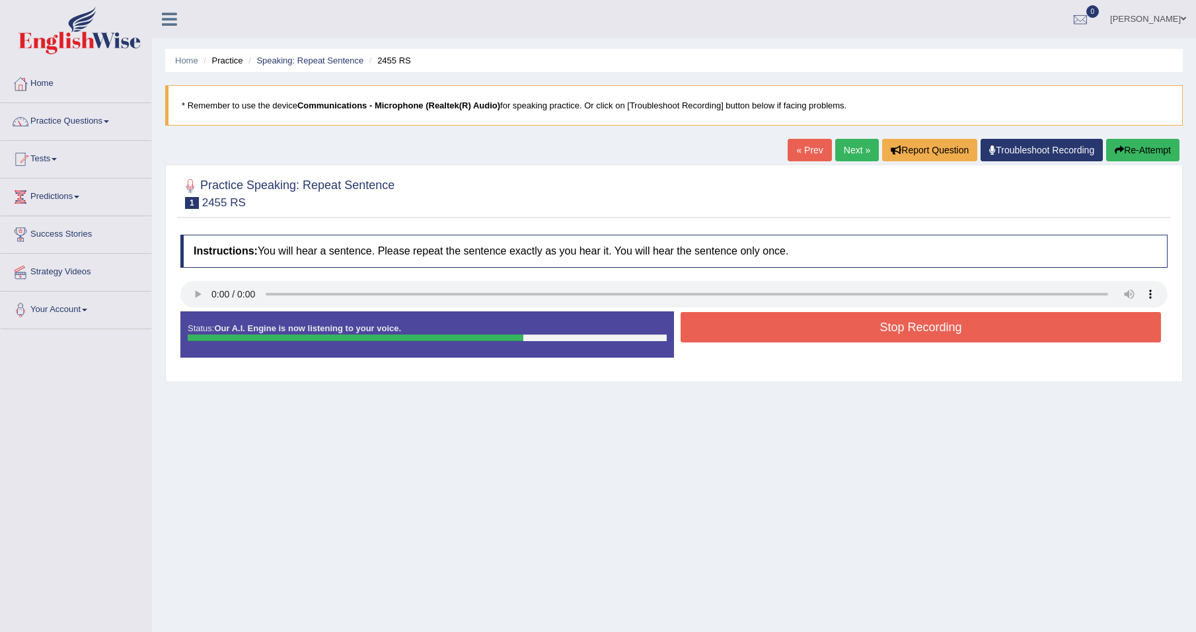
click at [779, 326] on button "Stop Recording" at bounding box center [921, 327] width 480 height 30
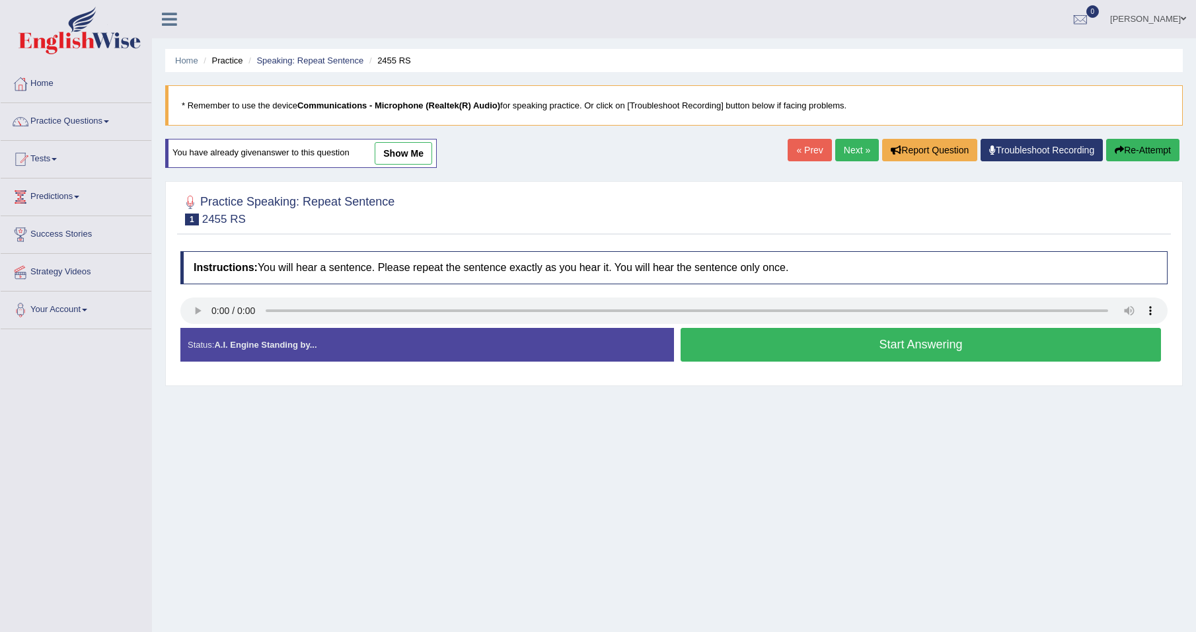
click at [815, 345] on button "Start Answering" at bounding box center [921, 345] width 480 height 34
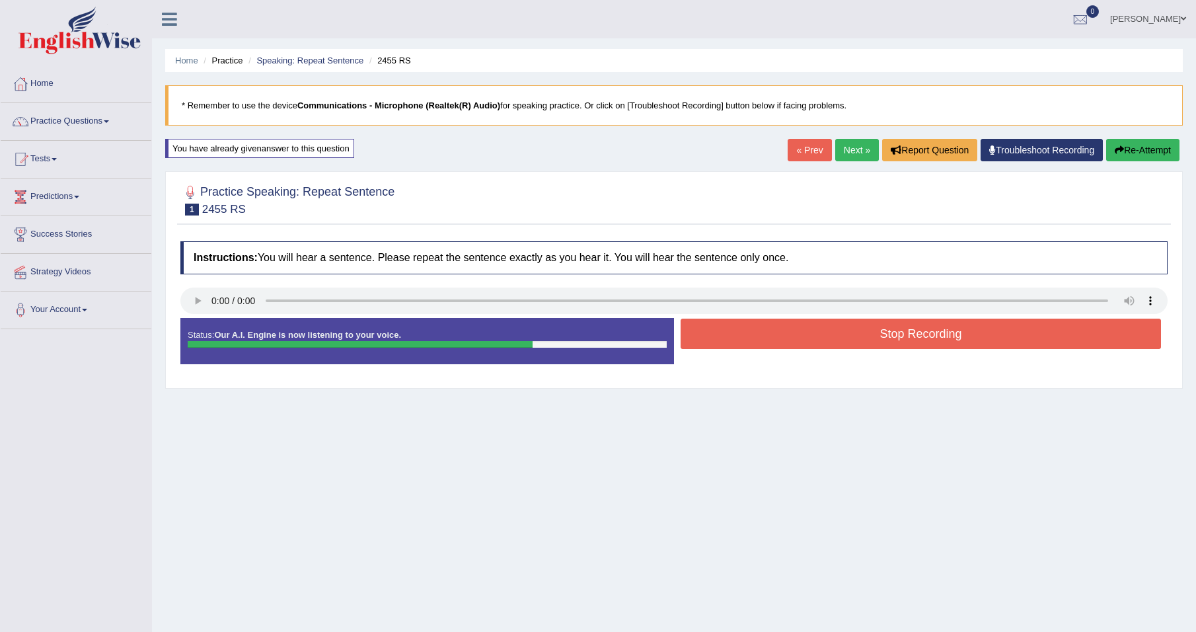
click at [825, 331] on button "Stop Recording" at bounding box center [921, 334] width 480 height 30
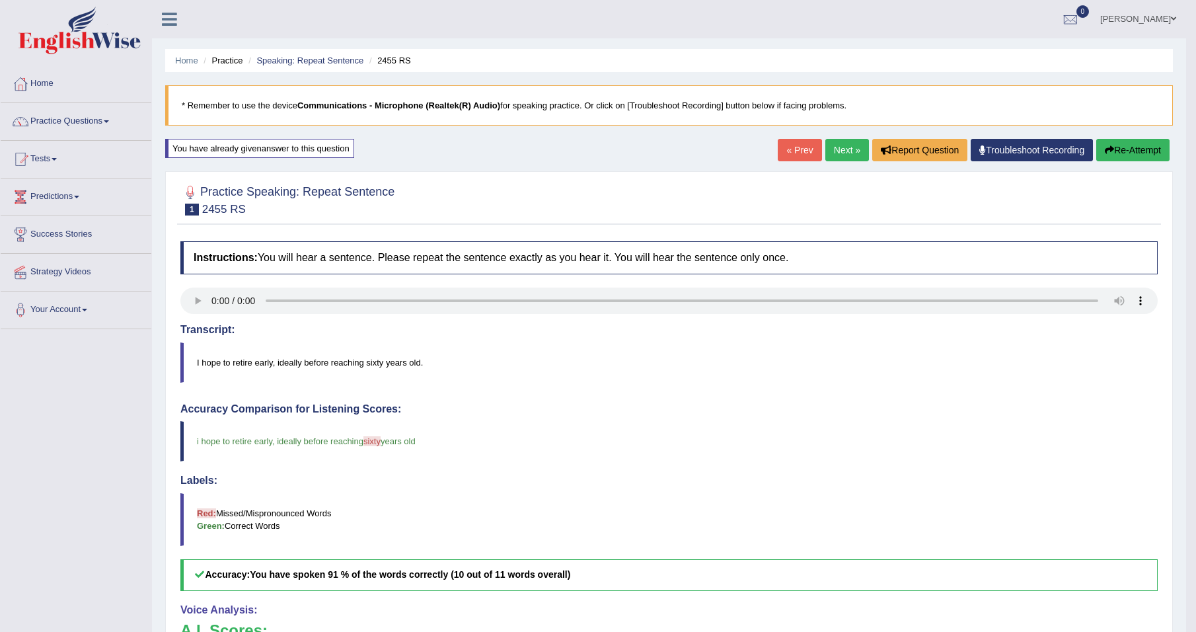
click at [843, 144] on link "Next »" at bounding box center [847, 150] width 44 height 22
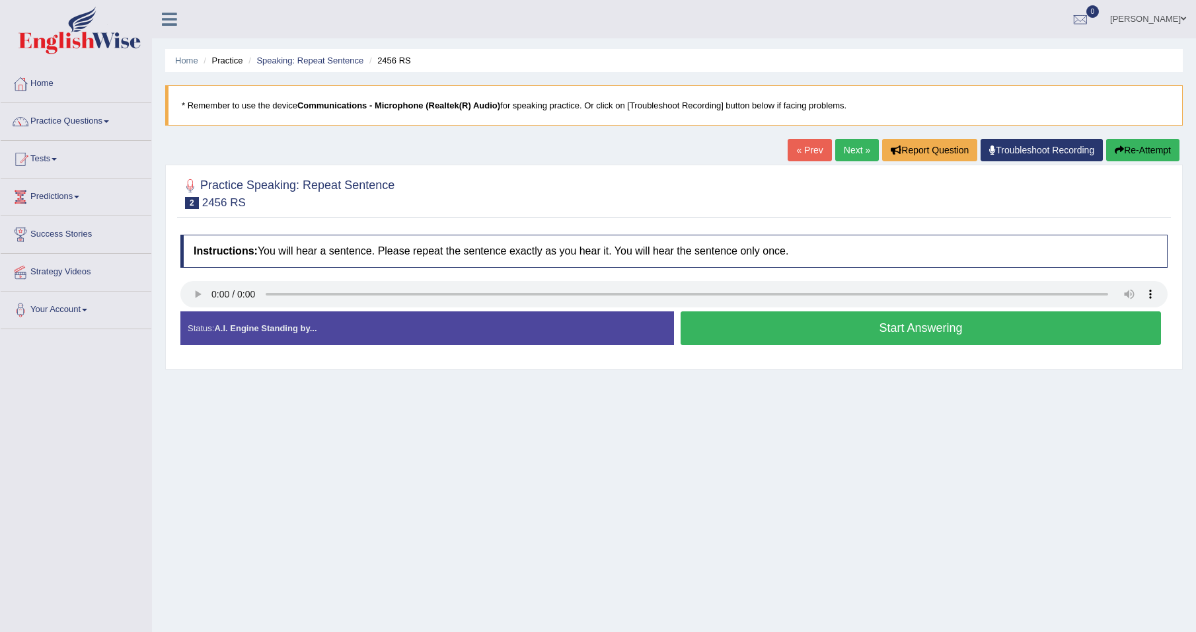
click at [600, 185] on div at bounding box center [673, 192] width 987 height 40
click at [1003, 510] on div "Home Practice Speaking: Repeat Sentence 2456 RS * Remember to use the device Co…" at bounding box center [674, 330] width 1044 height 661
click at [756, 328] on button "Start Answering" at bounding box center [921, 328] width 480 height 34
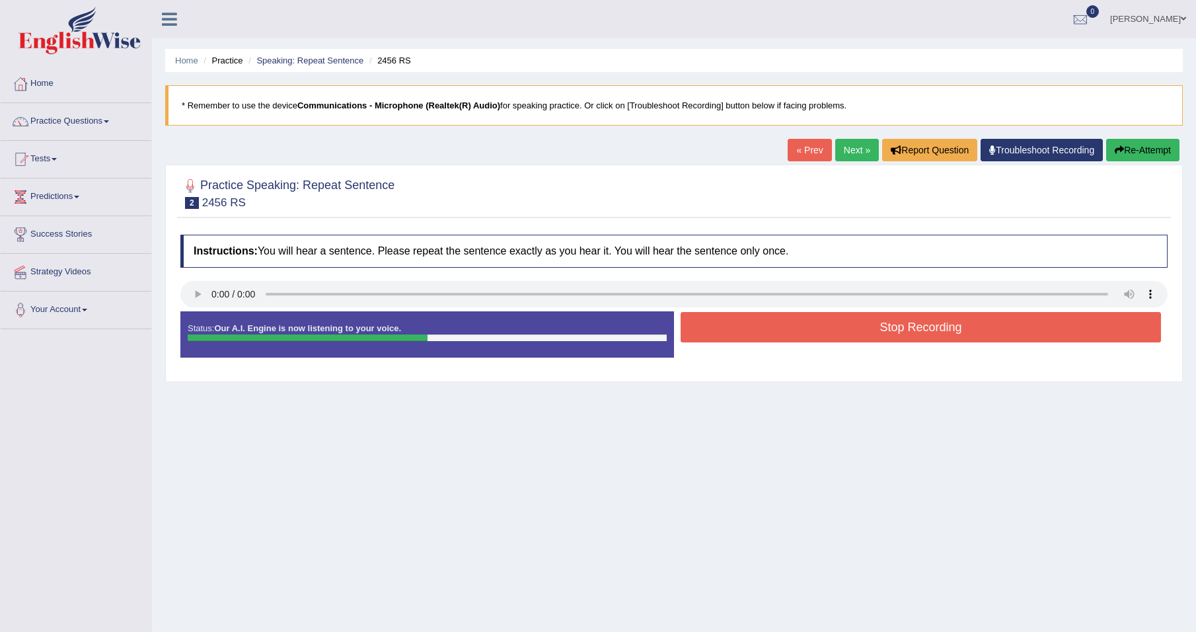
click at [841, 324] on button "Stop Recording" at bounding box center [921, 327] width 480 height 30
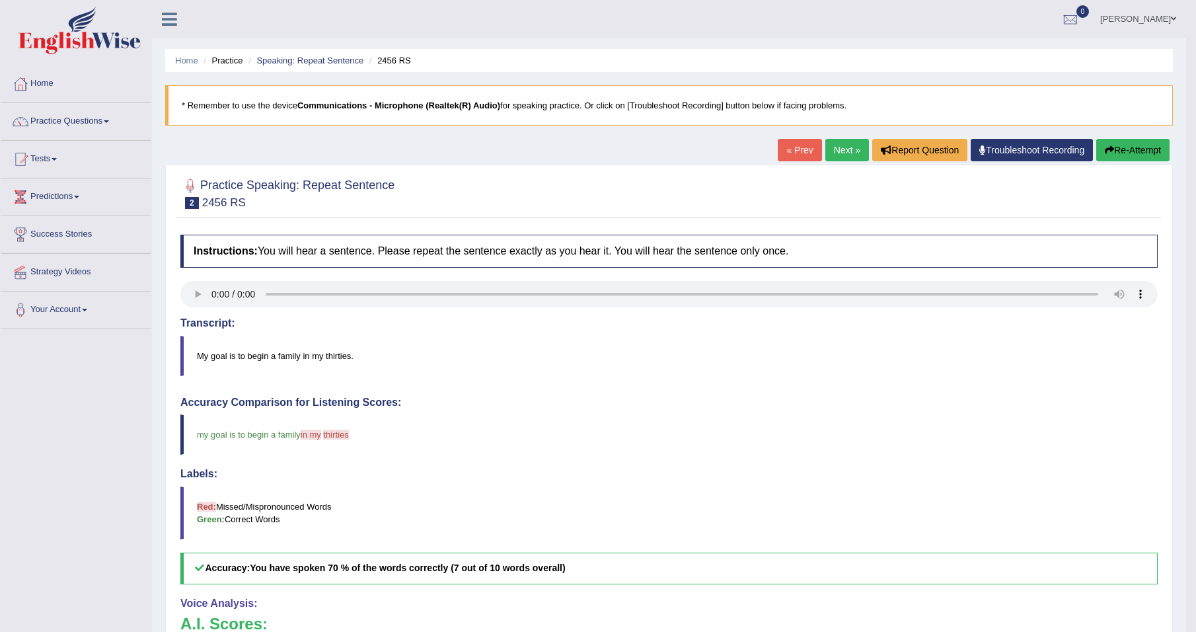
click at [846, 145] on link "Next »" at bounding box center [847, 150] width 44 height 22
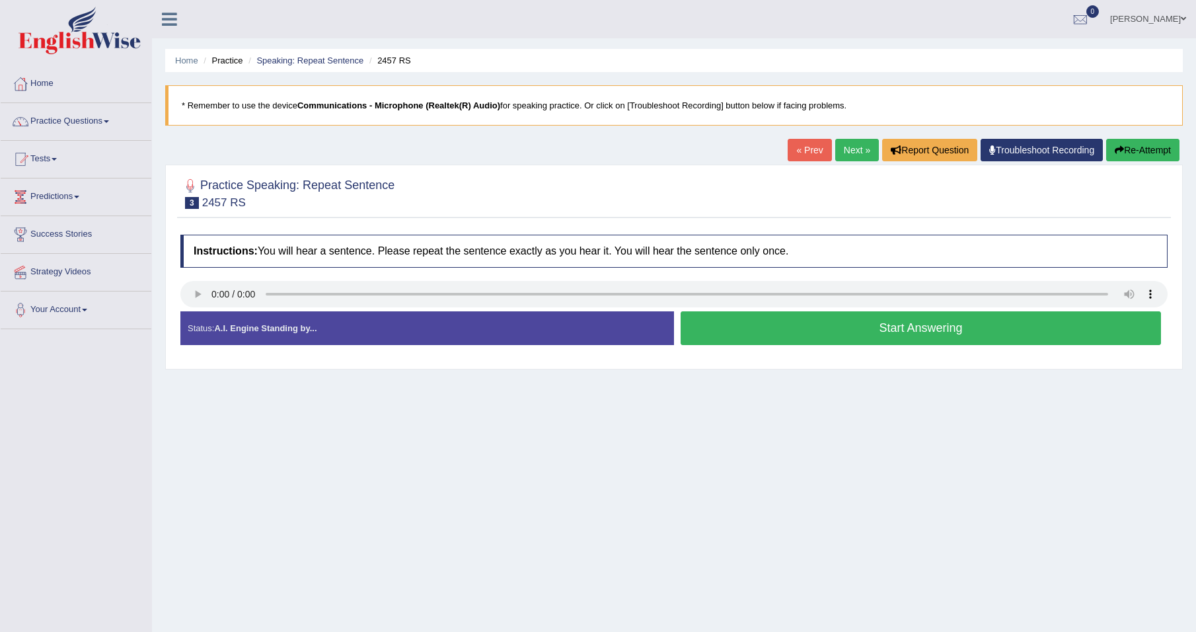
click at [845, 328] on button "Start Answering" at bounding box center [921, 328] width 480 height 34
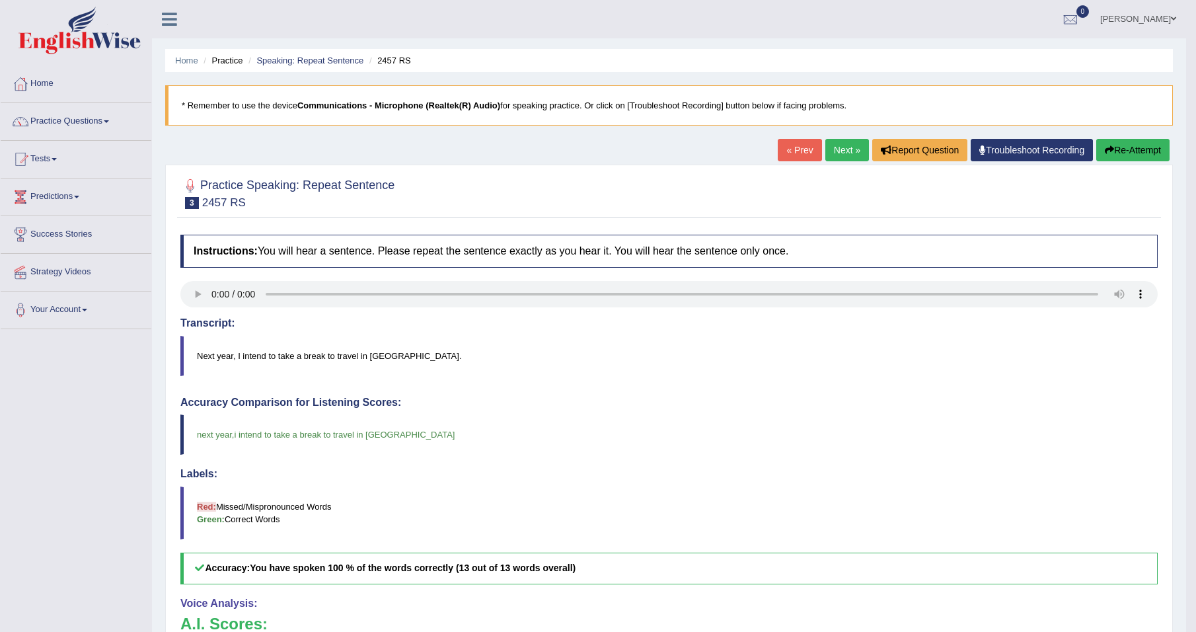
click at [837, 147] on link "Next »" at bounding box center [847, 150] width 44 height 22
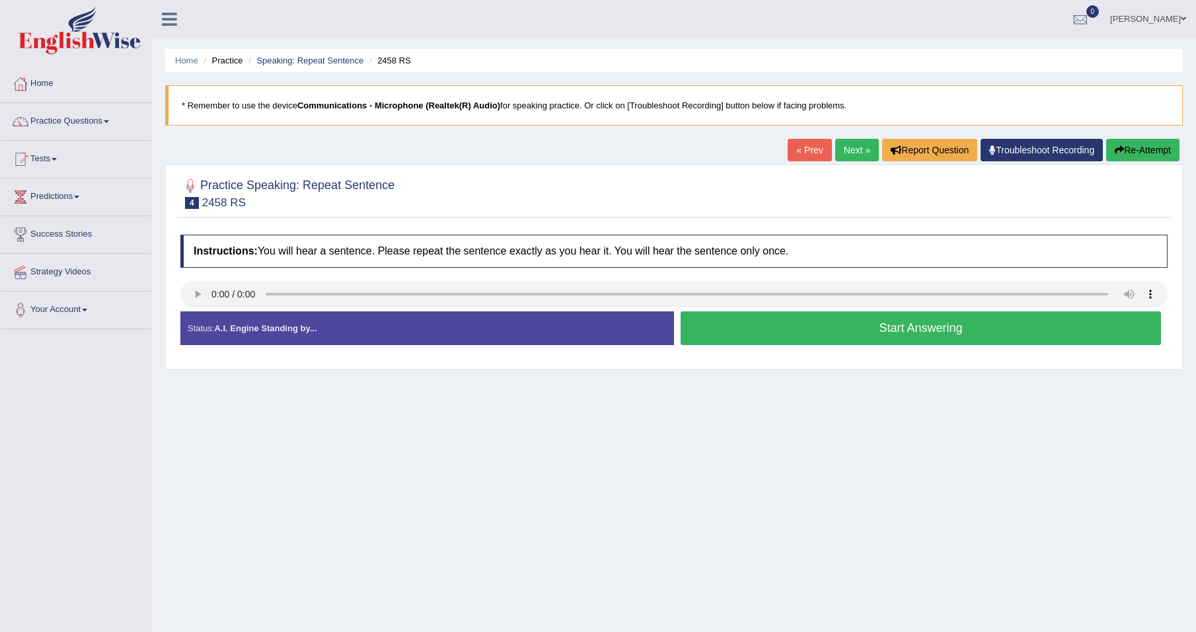
click at [763, 332] on button "Start Answering" at bounding box center [921, 328] width 480 height 34
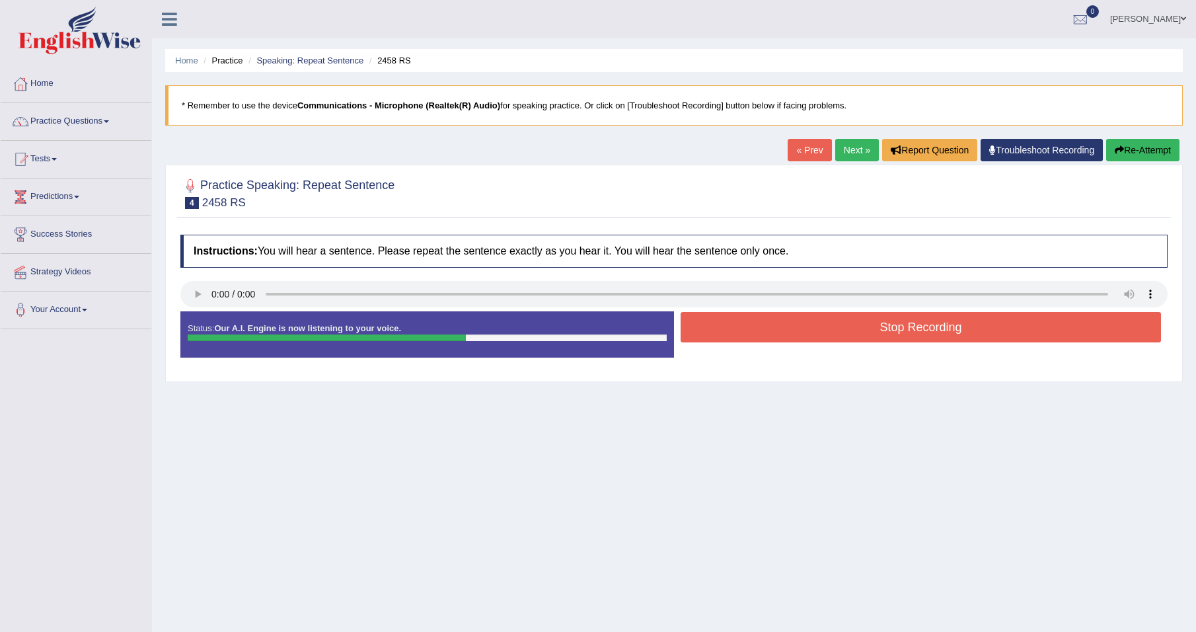
click at [763, 332] on button "Stop Recording" at bounding box center [921, 327] width 480 height 30
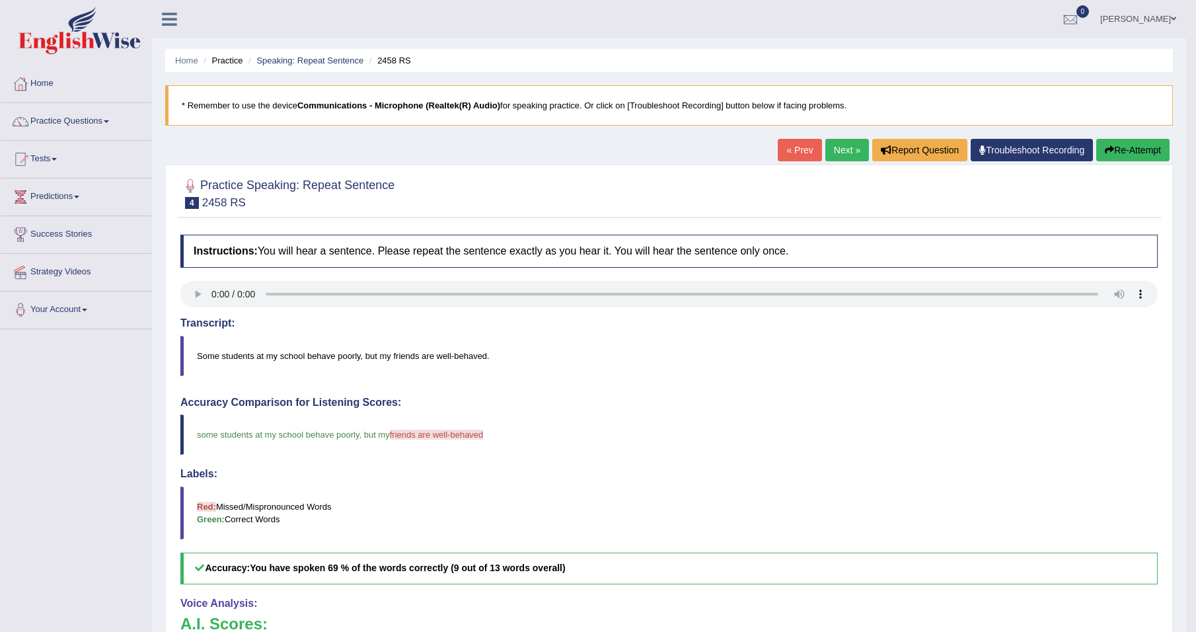
click at [846, 149] on link "Next »" at bounding box center [847, 150] width 44 height 22
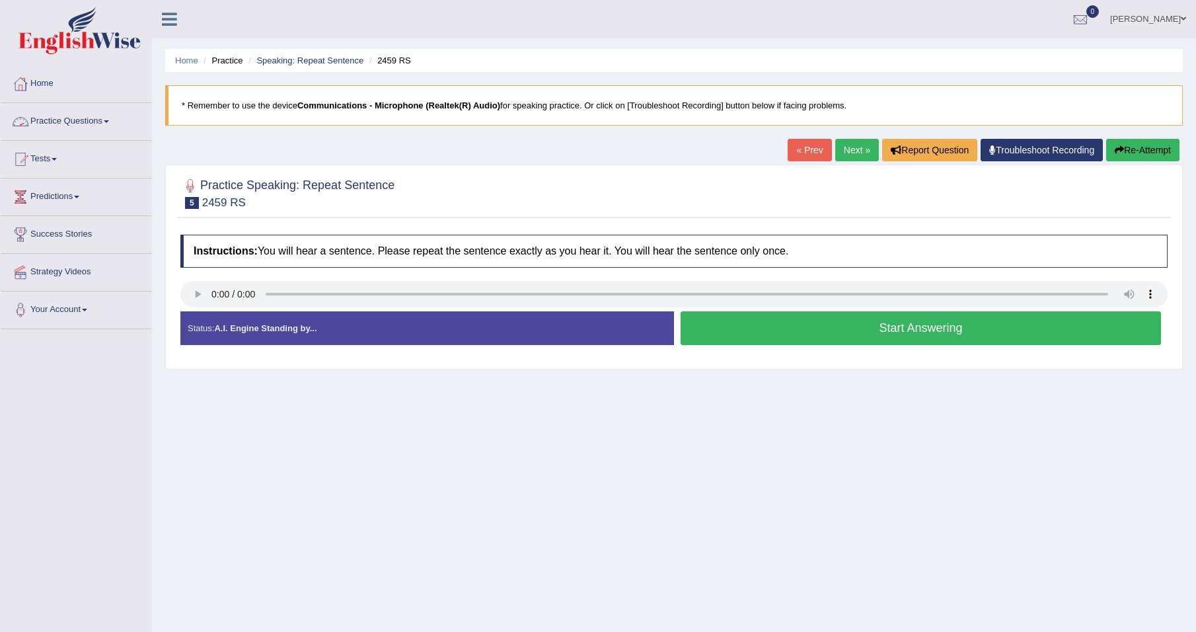
click at [109, 121] on span at bounding box center [106, 121] width 5 height 3
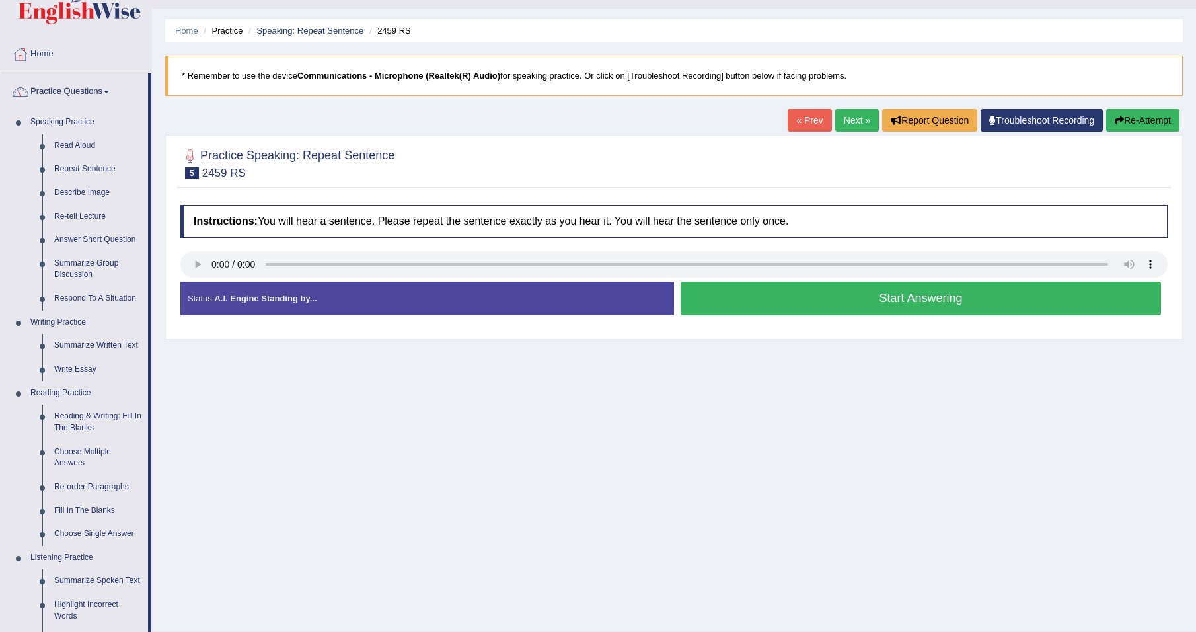
scroll to position [22, 0]
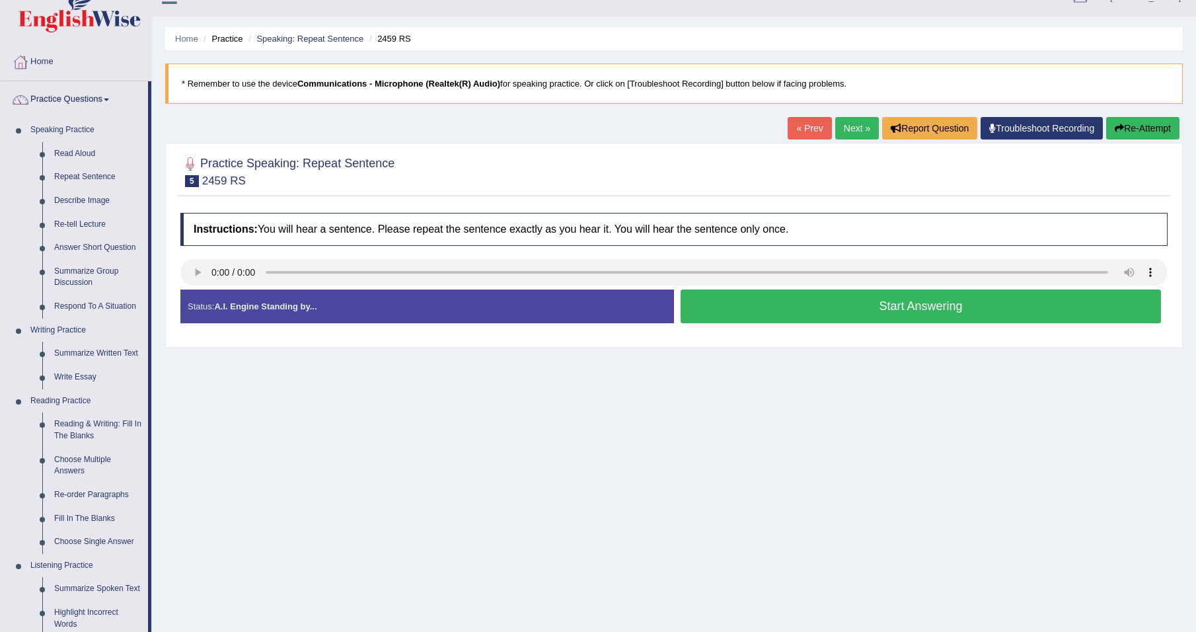
drag, startPoint x: 149, startPoint y: 402, endPoint x: 164, endPoint y: 400, distance: 15.3
click at [164, 400] on div "Toggle navigation Home Practice Questions Speaking Practice Read Aloud Repeat S…" at bounding box center [598, 321] width 1196 height 687
click at [821, 303] on button "Start Answering" at bounding box center [921, 306] width 480 height 34
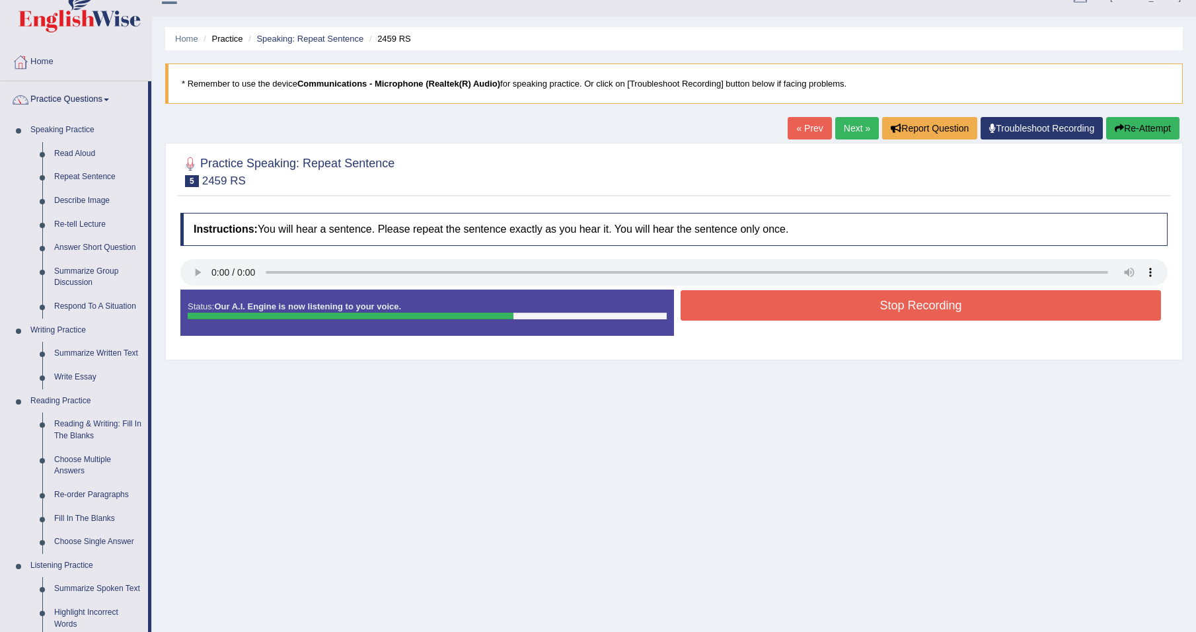
click at [817, 308] on button "Stop Recording" at bounding box center [921, 305] width 480 height 30
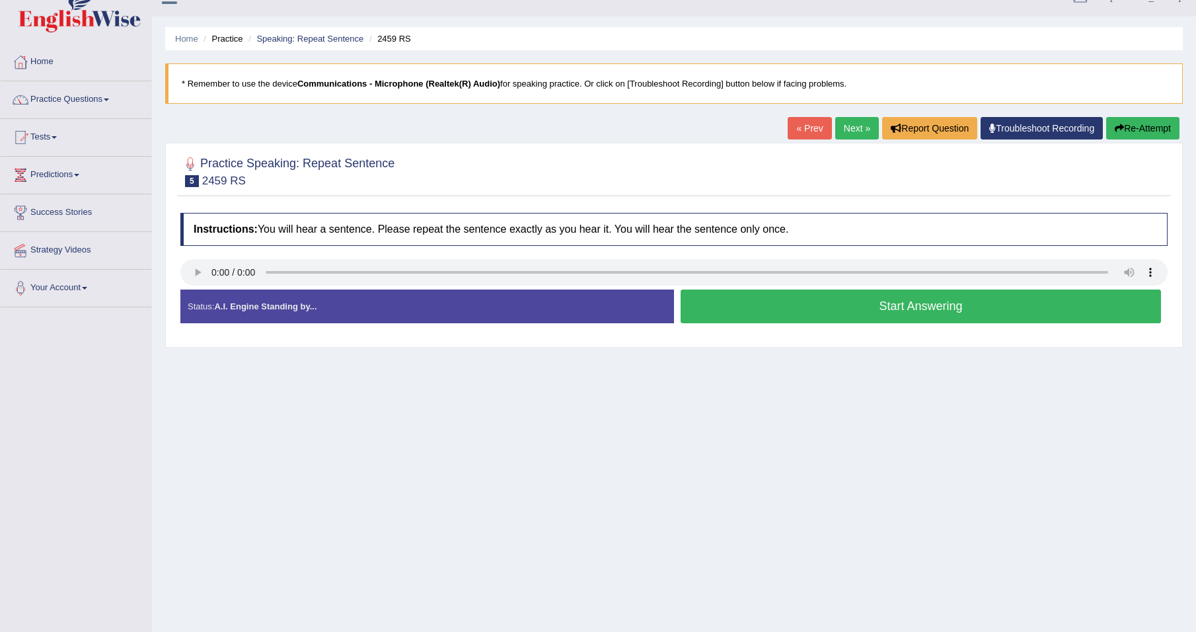
click at [819, 317] on button "Start Answering" at bounding box center [921, 306] width 480 height 34
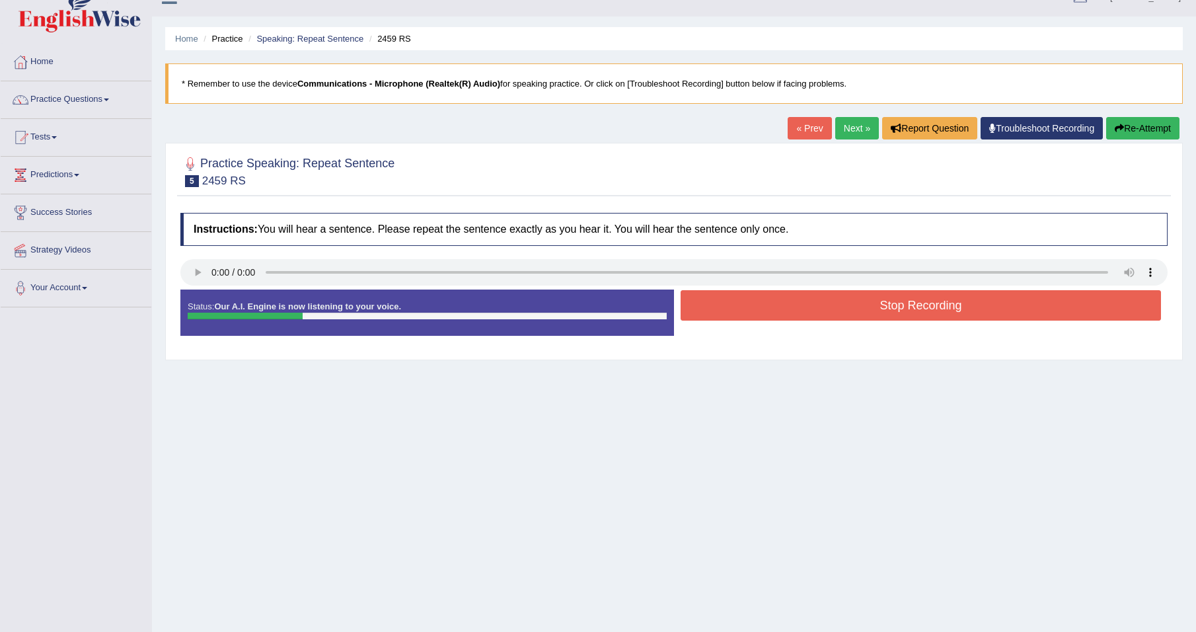
click at [820, 314] on button "Stop Recording" at bounding box center [921, 305] width 480 height 30
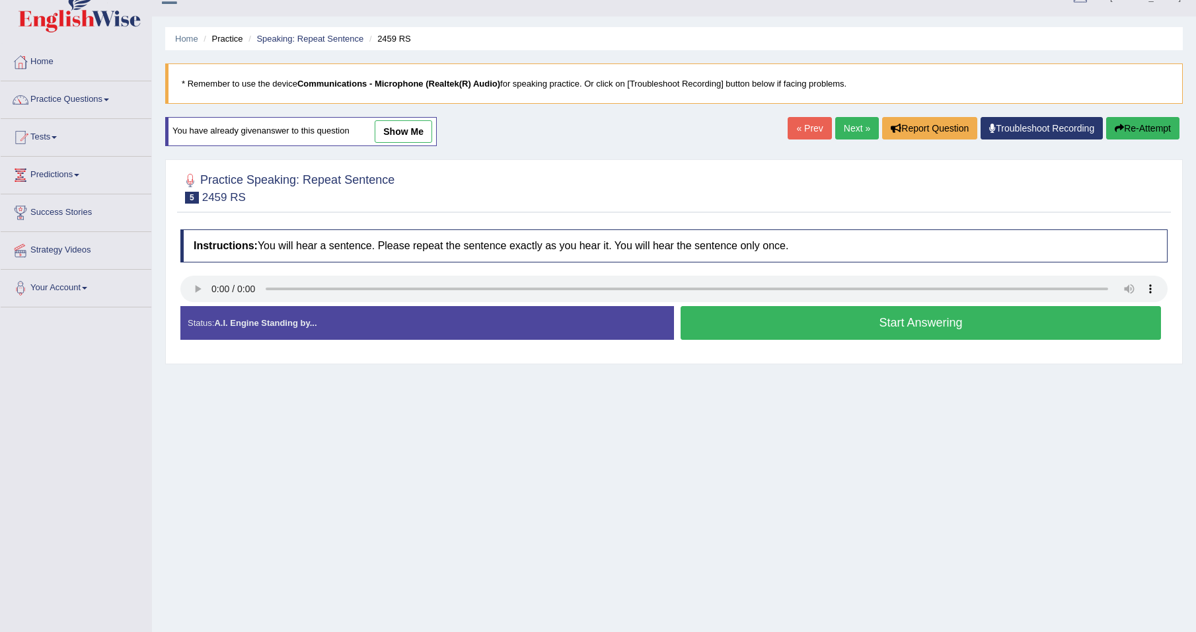
click at [751, 320] on button "Start Answering" at bounding box center [921, 323] width 480 height 34
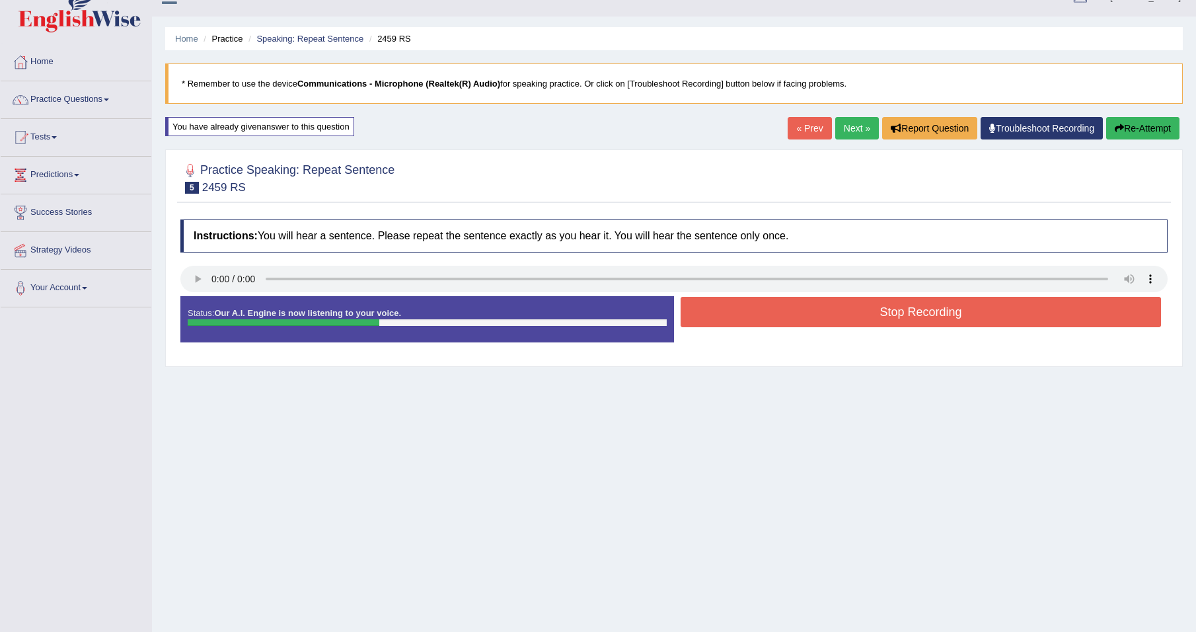
click at [793, 309] on button "Stop Recording" at bounding box center [921, 312] width 480 height 30
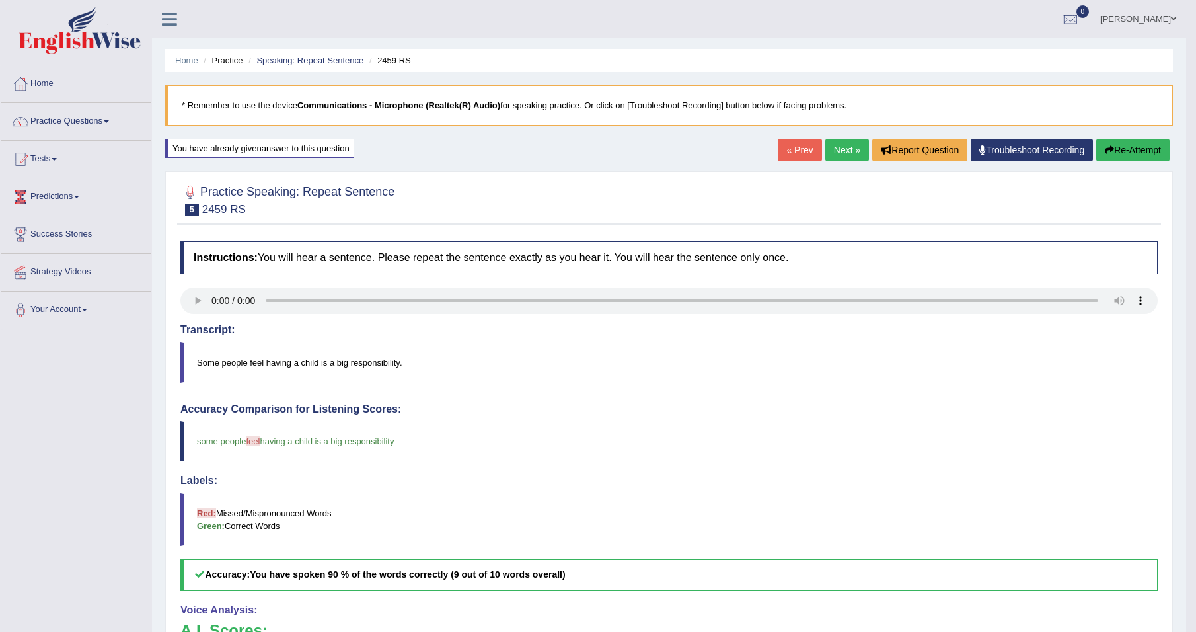
click at [839, 149] on link "Next »" at bounding box center [847, 150] width 44 height 22
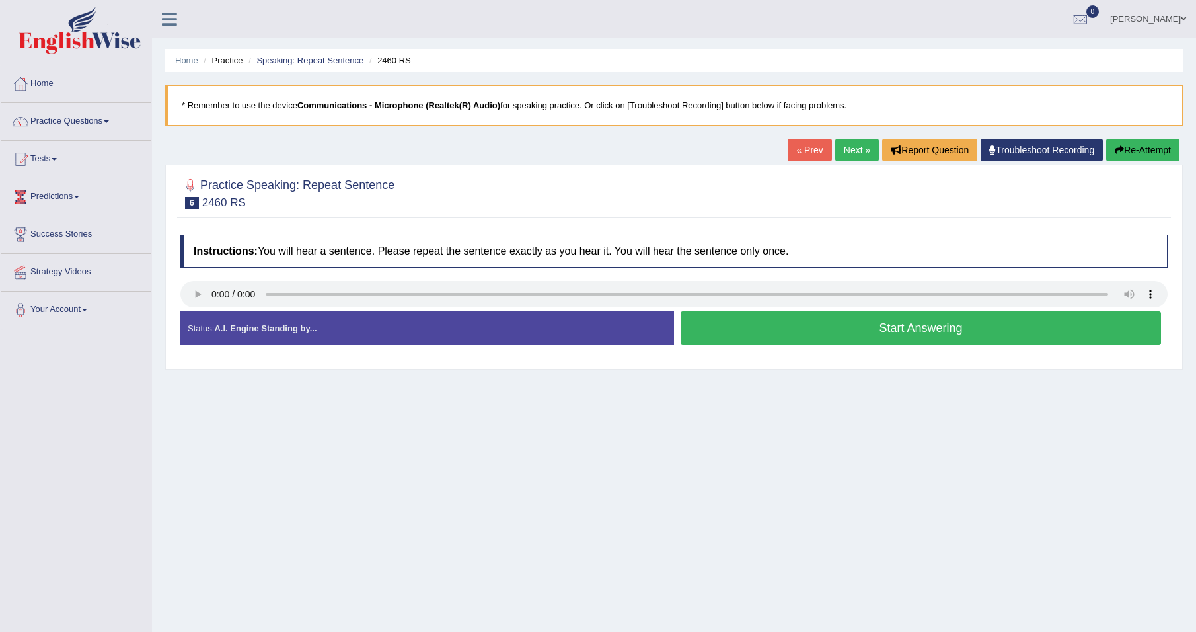
click at [852, 329] on button "Start Answering" at bounding box center [921, 328] width 480 height 34
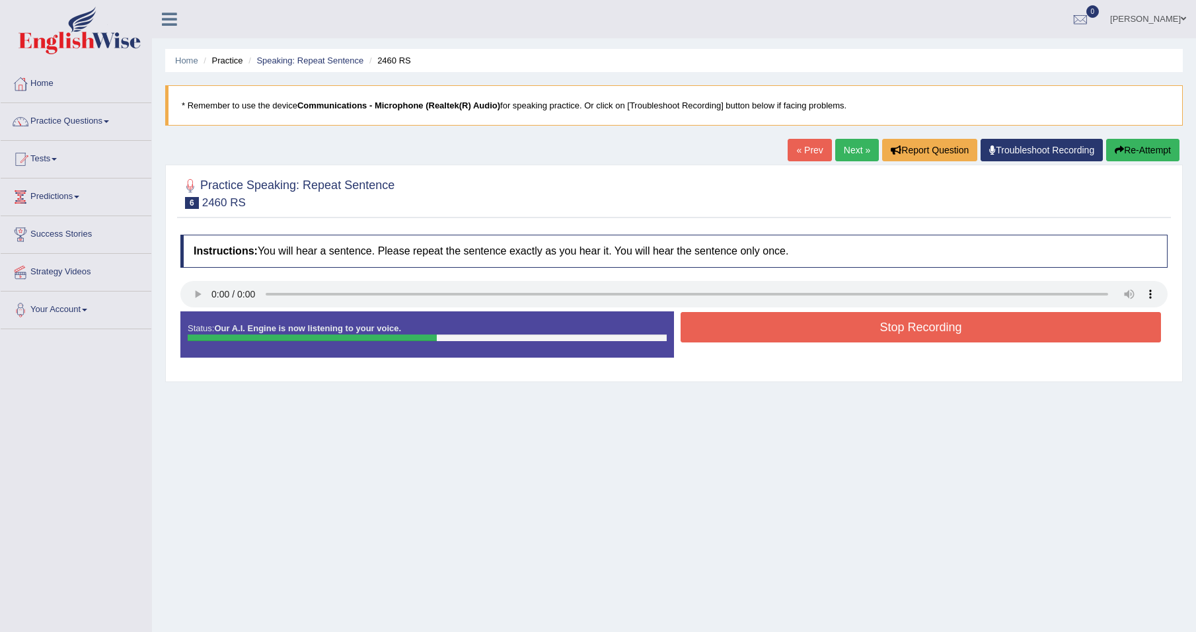
click at [849, 328] on button "Stop Recording" at bounding box center [921, 327] width 480 height 30
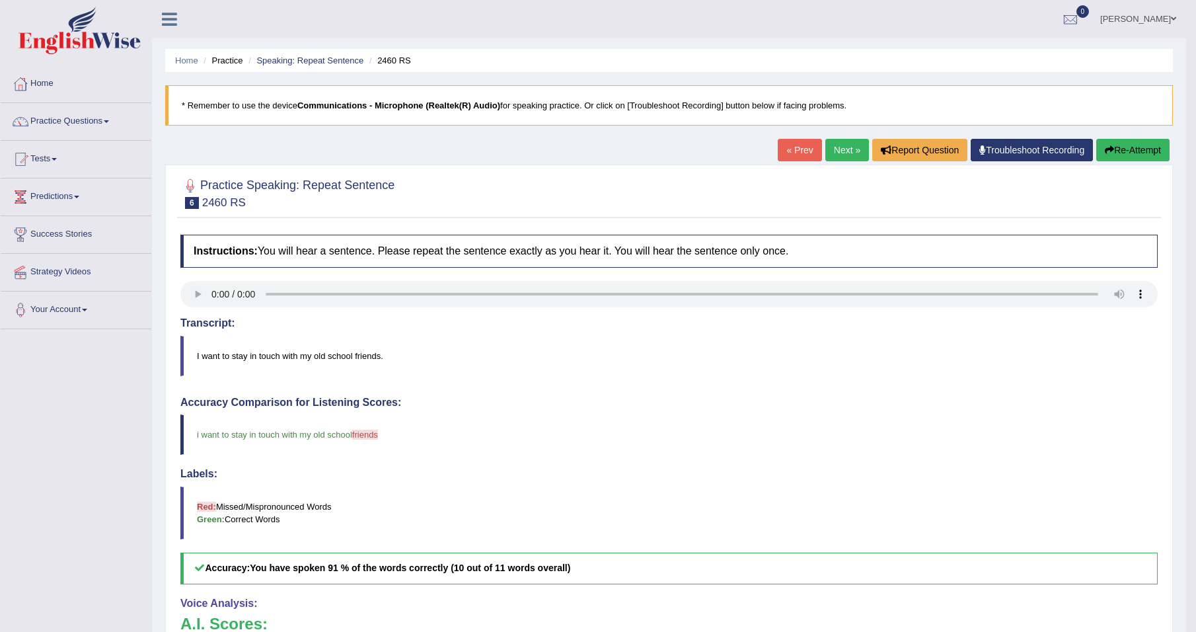
click at [841, 148] on link "Next »" at bounding box center [847, 150] width 44 height 22
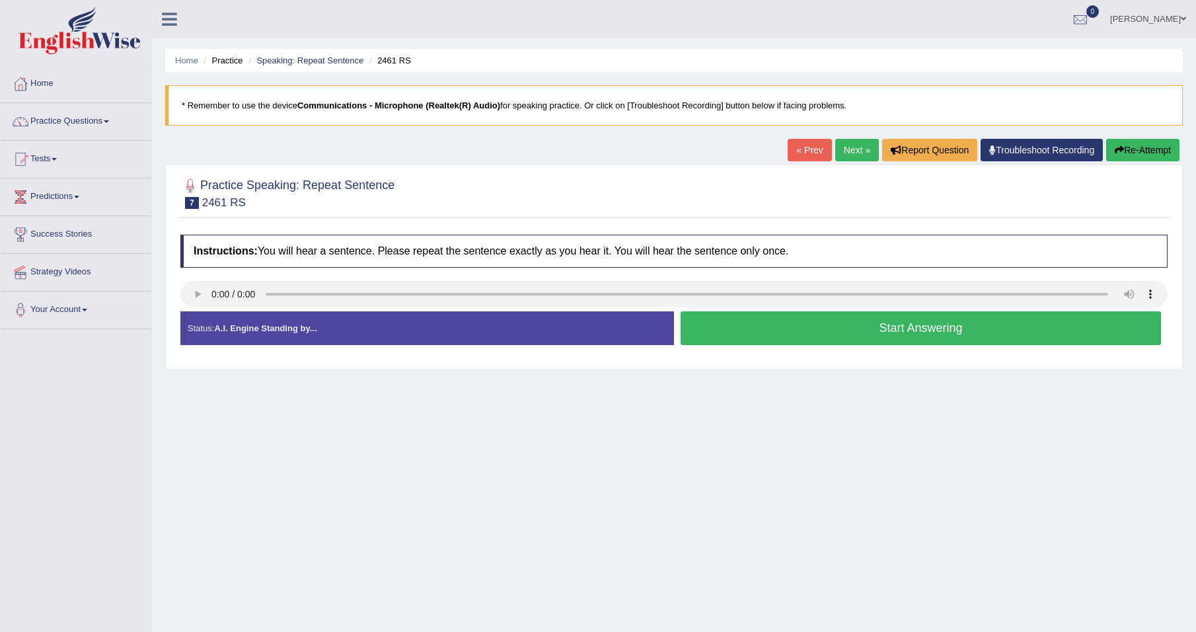
click at [825, 321] on button "Start Answering" at bounding box center [921, 328] width 480 height 34
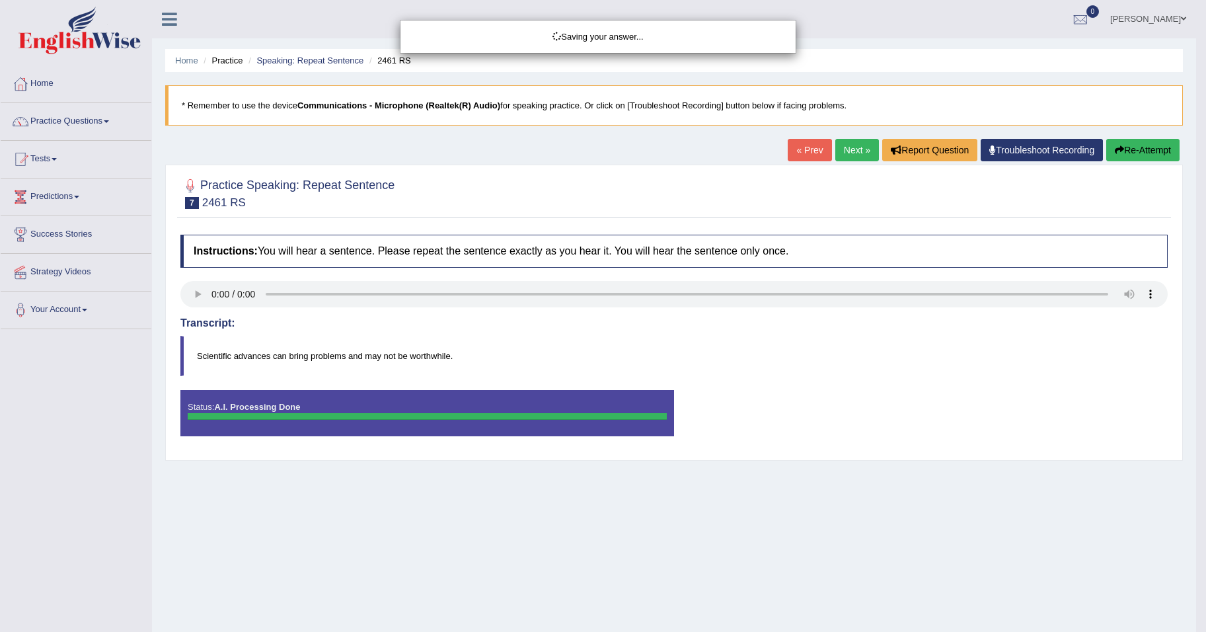
click at [196, 292] on div "Saving your answer..." at bounding box center [603, 316] width 1206 height 632
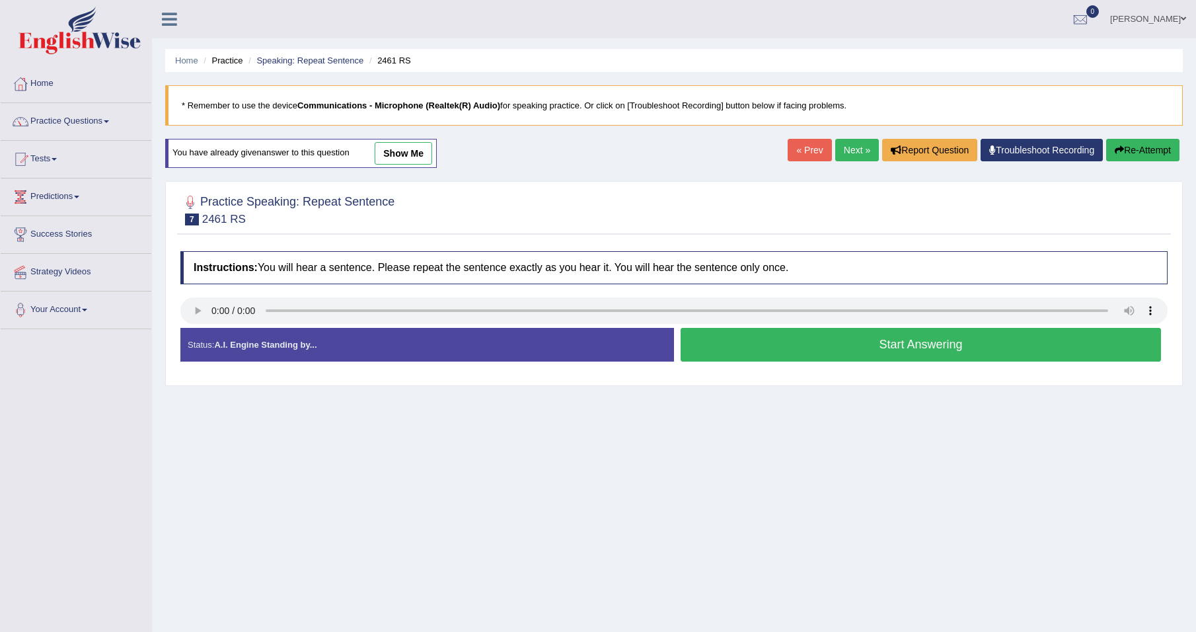
click at [895, 340] on button "Start Answering" at bounding box center [921, 345] width 480 height 34
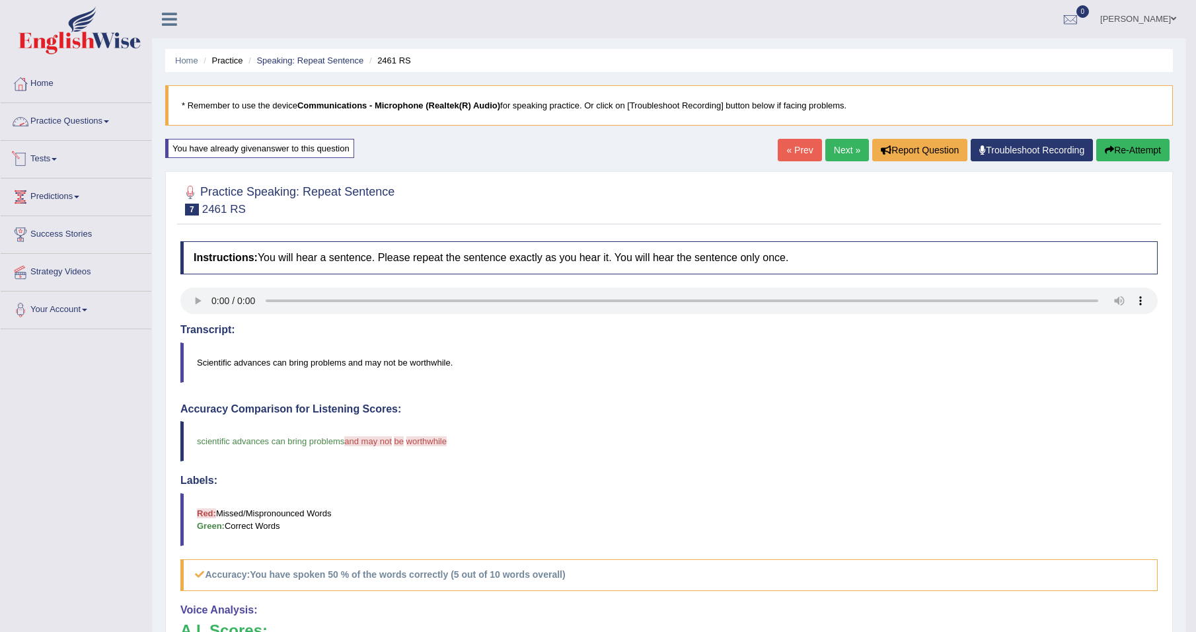
click at [95, 122] on link "Practice Questions" at bounding box center [76, 119] width 151 height 33
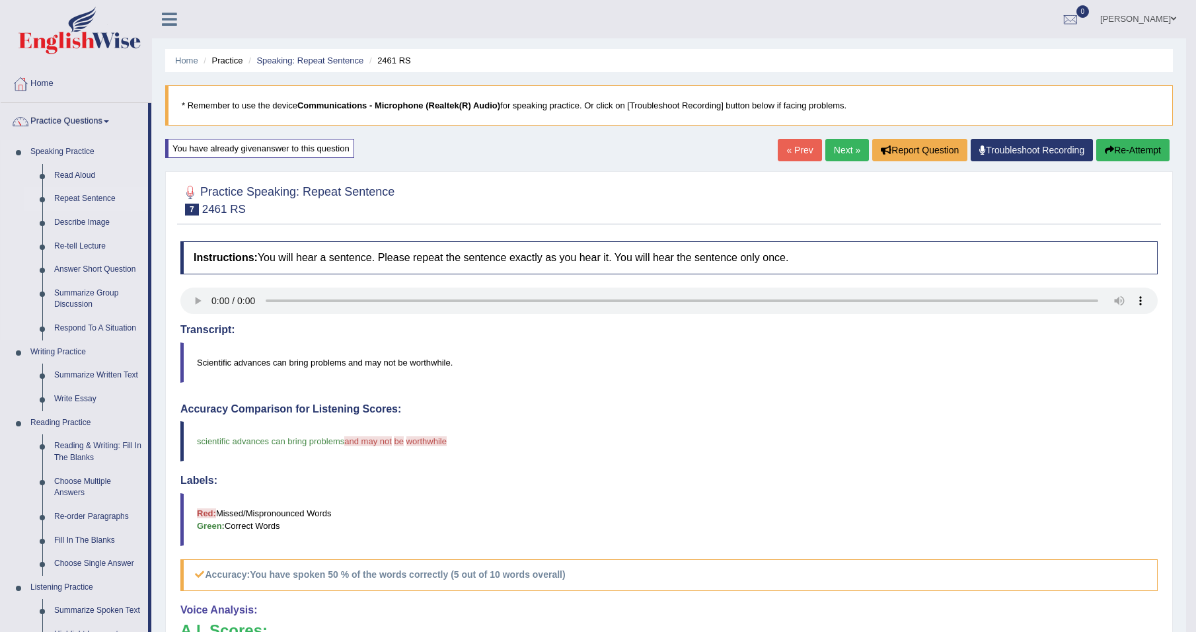
click at [91, 198] on link "Repeat Sentence" at bounding box center [98, 199] width 100 height 24
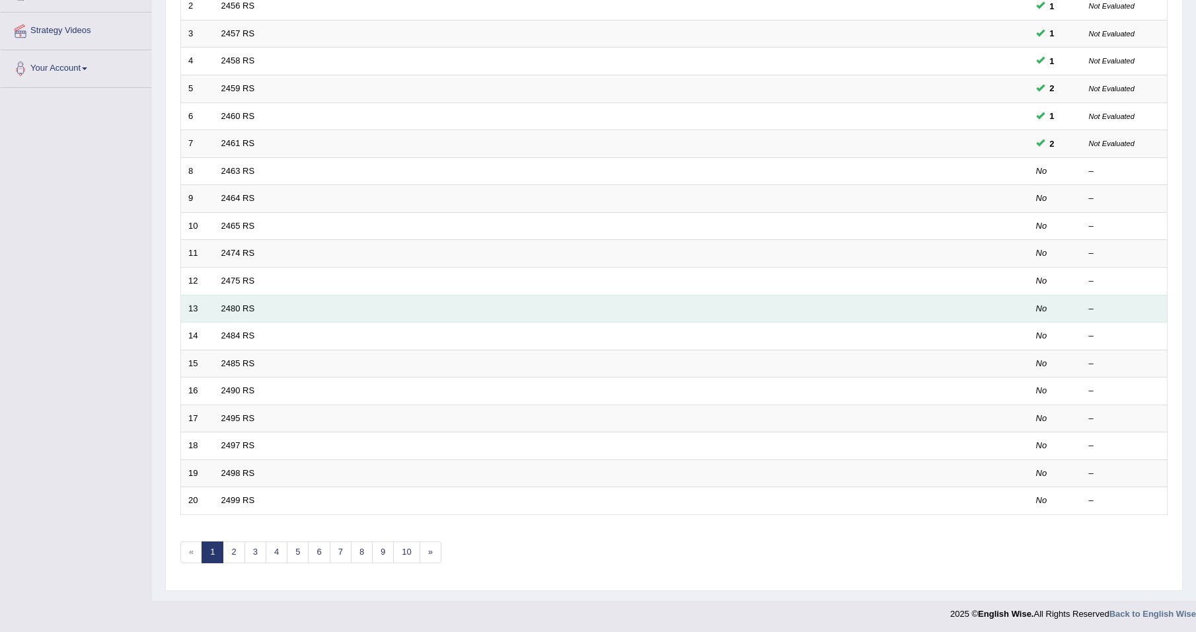
scroll to position [243, 0]
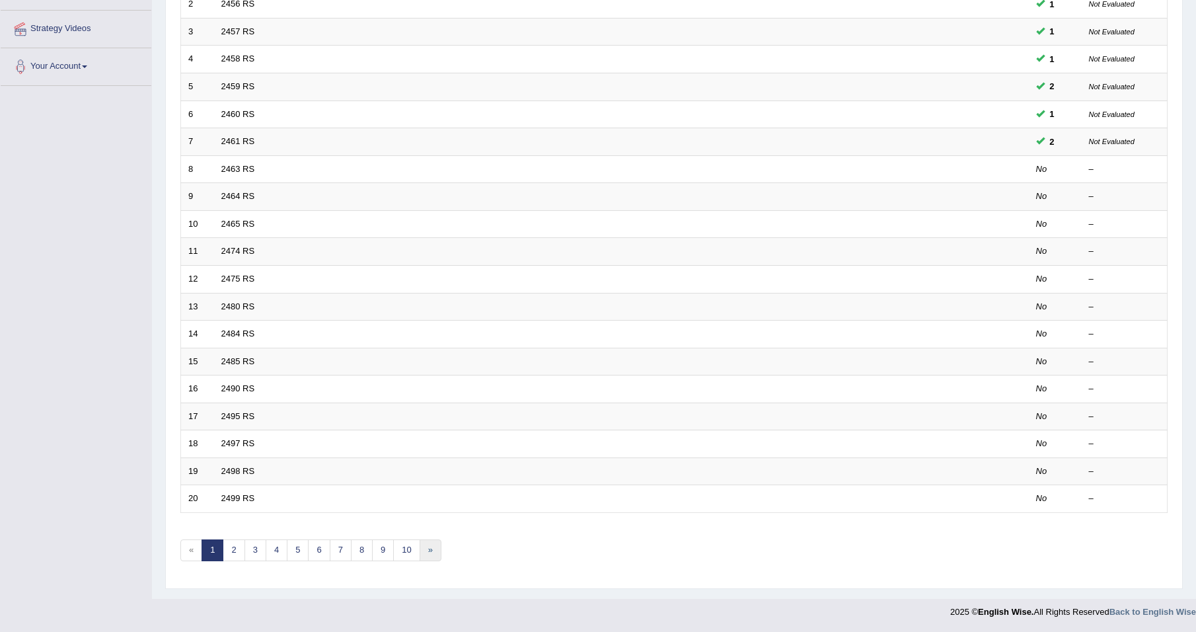
click at [434, 552] on link "»" at bounding box center [431, 550] width 22 height 22
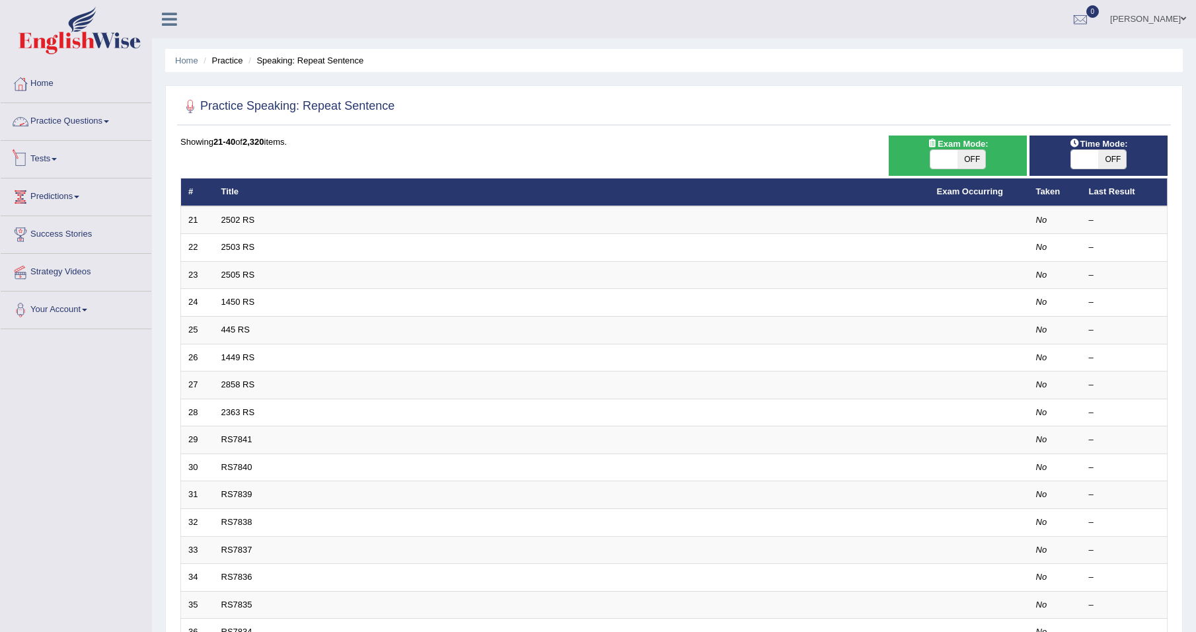
click at [95, 122] on link "Practice Questions" at bounding box center [76, 119] width 151 height 33
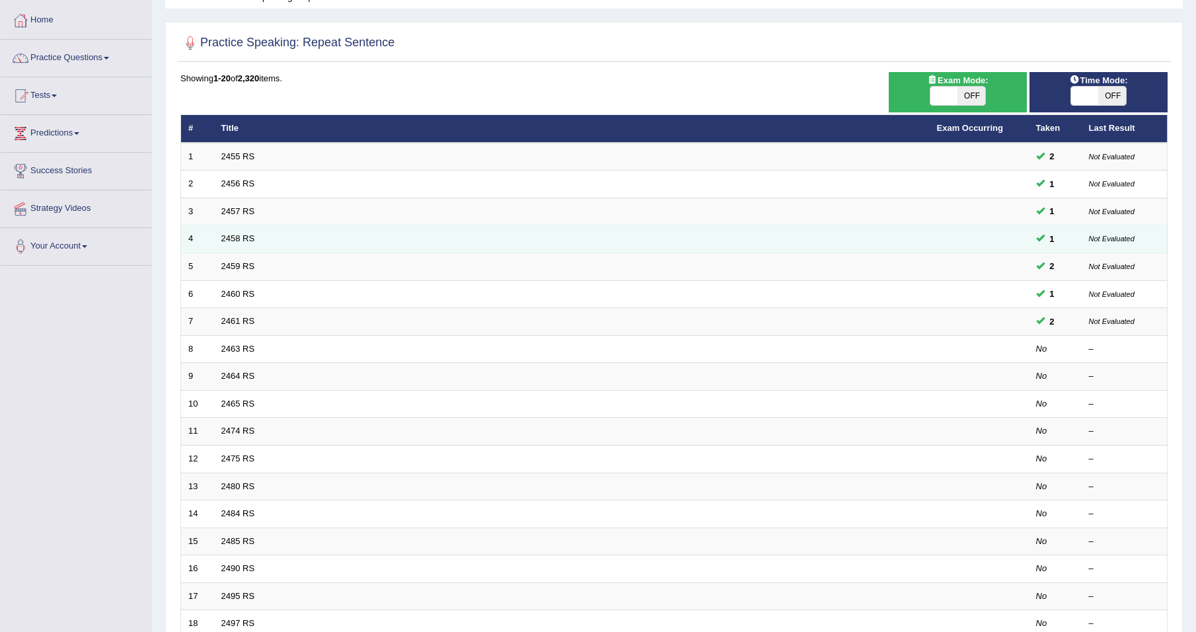
scroll to position [66, 0]
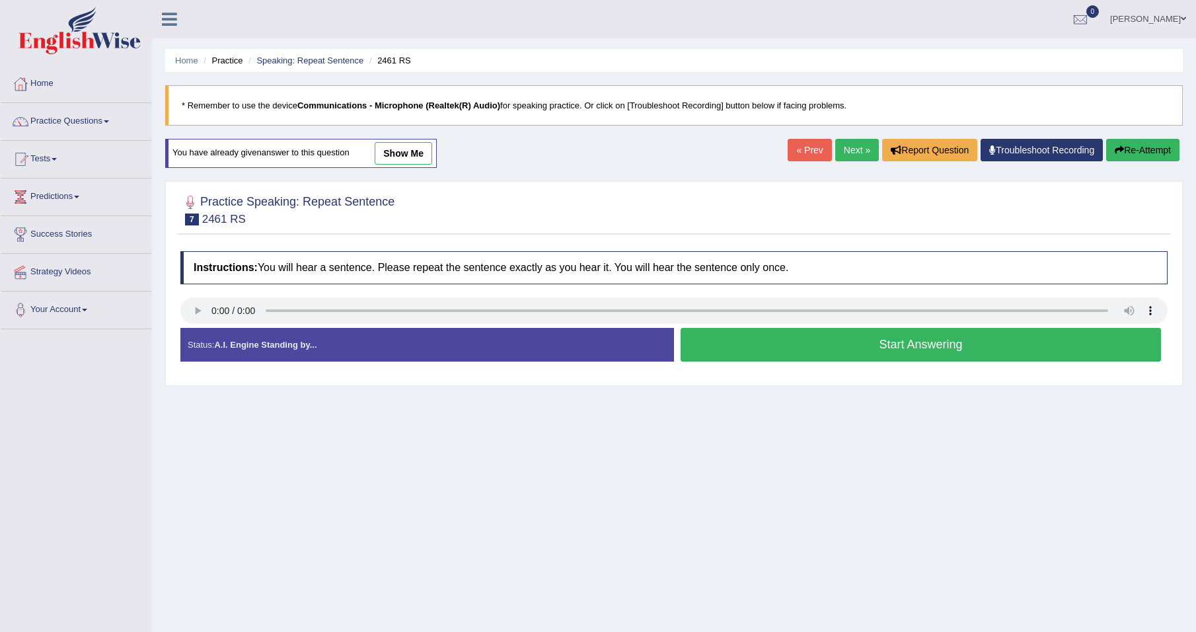
click at [857, 153] on link "Next »" at bounding box center [857, 150] width 44 height 22
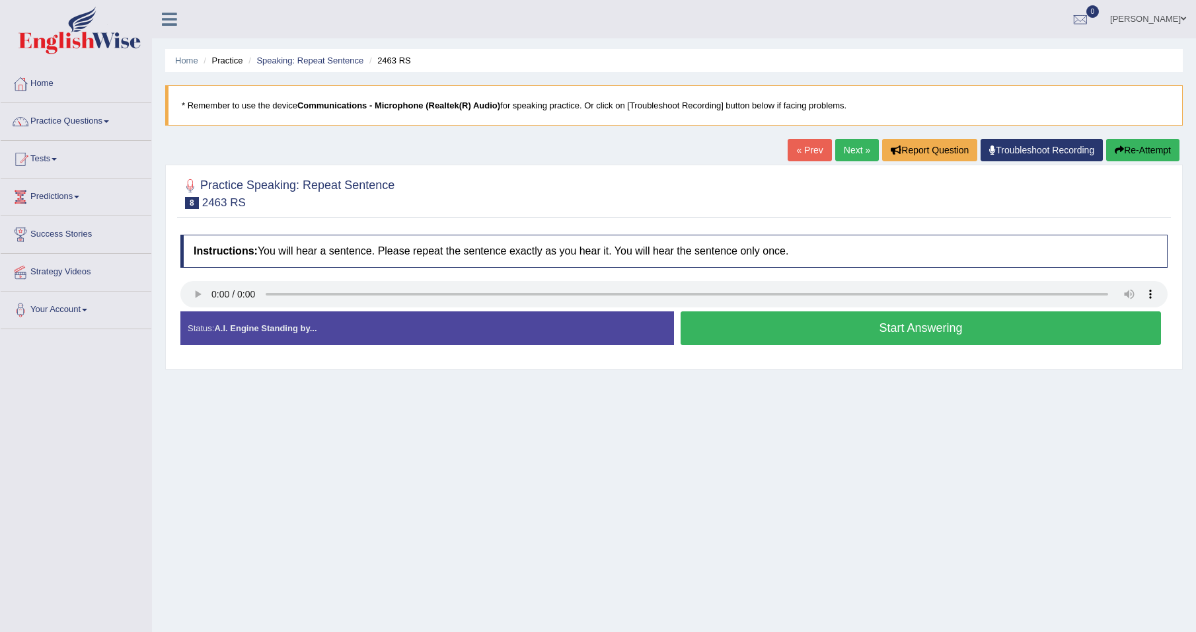
click at [817, 330] on button "Start Answering" at bounding box center [921, 328] width 480 height 34
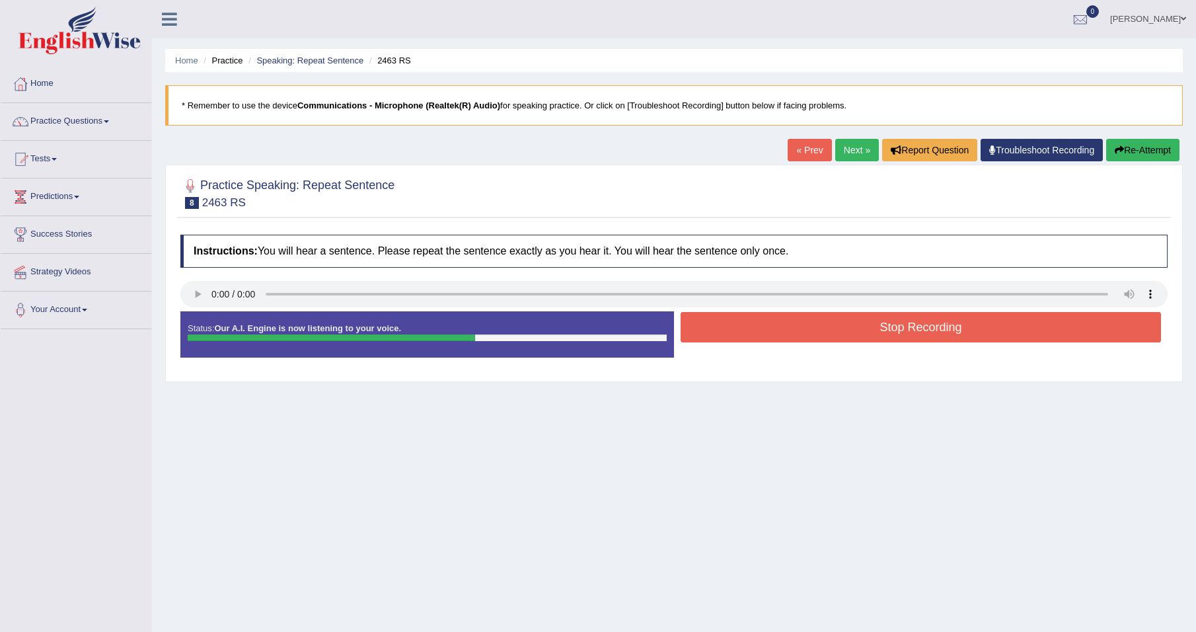
click at [798, 332] on button "Stop Recording" at bounding box center [921, 327] width 480 height 30
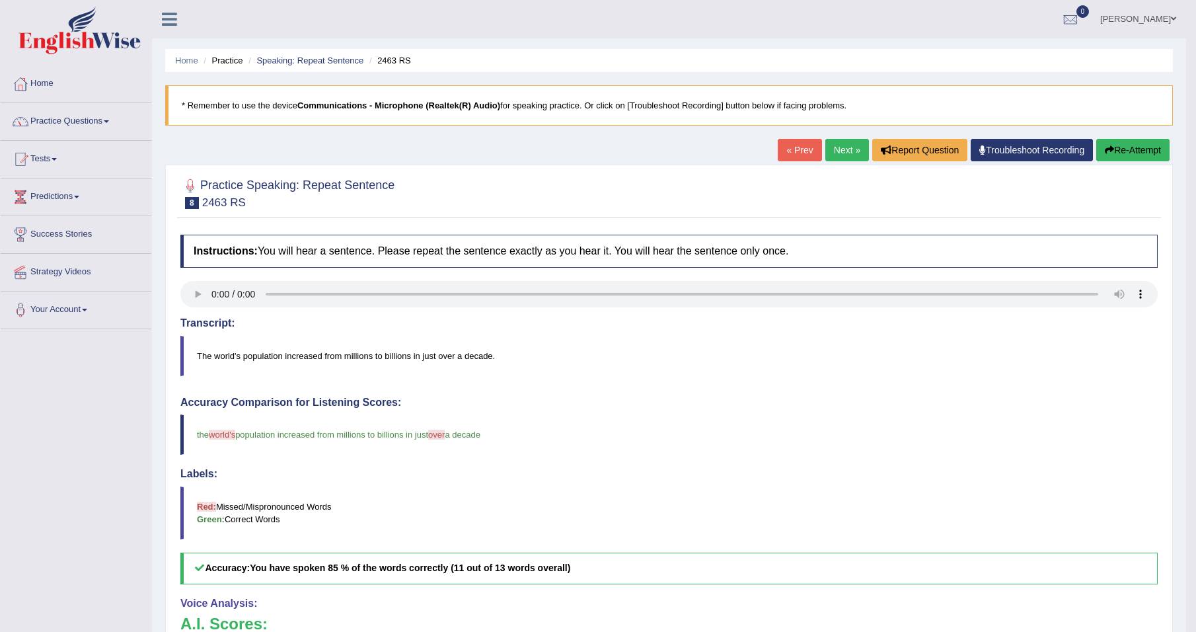
click at [843, 149] on link "Next »" at bounding box center [847, 150] width 44 height 22
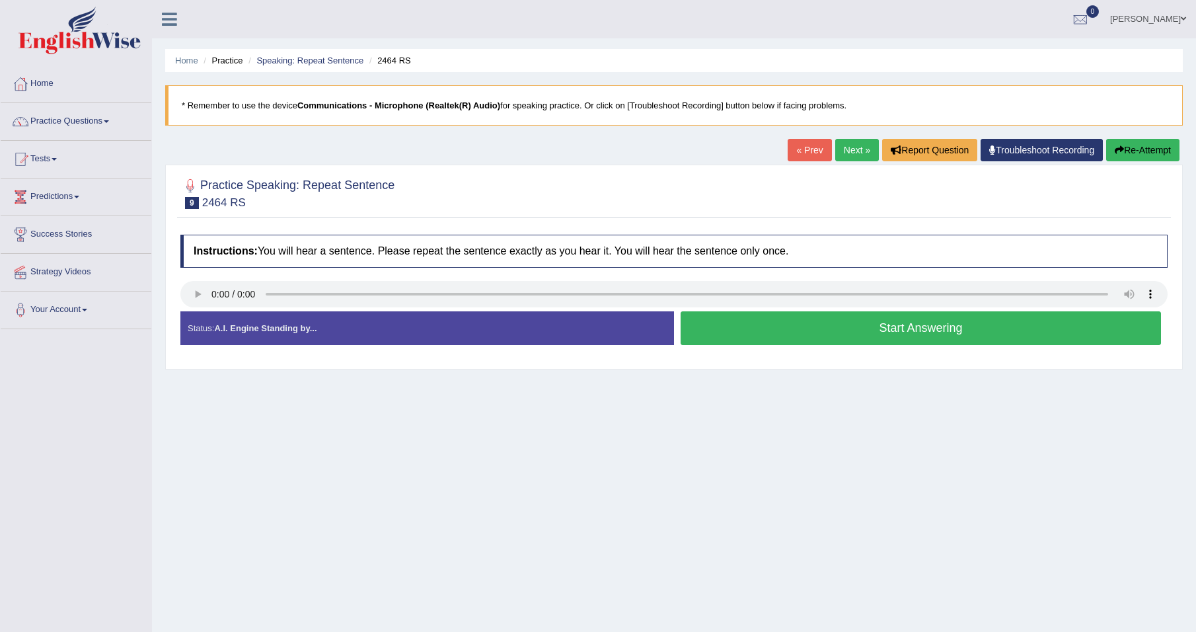
click at [817, 342] on button "Start Answering" at bounding box center [921, 328] width 480 height 34
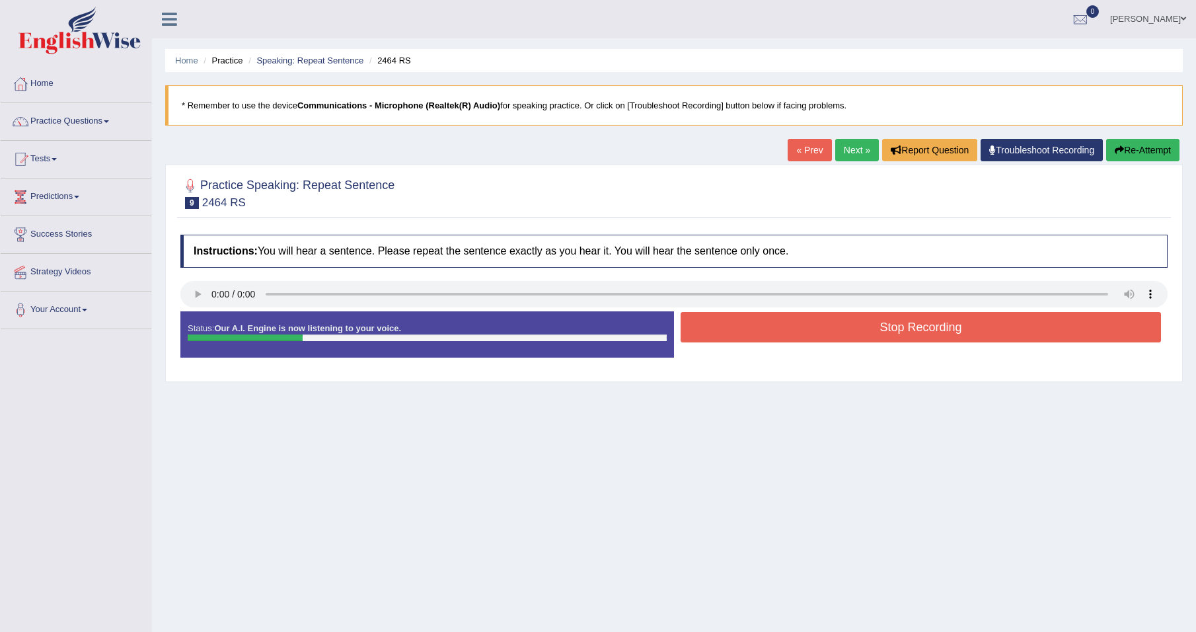
click at [825, 322] on button "Stop Recording" at bounding box center [921, 327] width 480 height 30
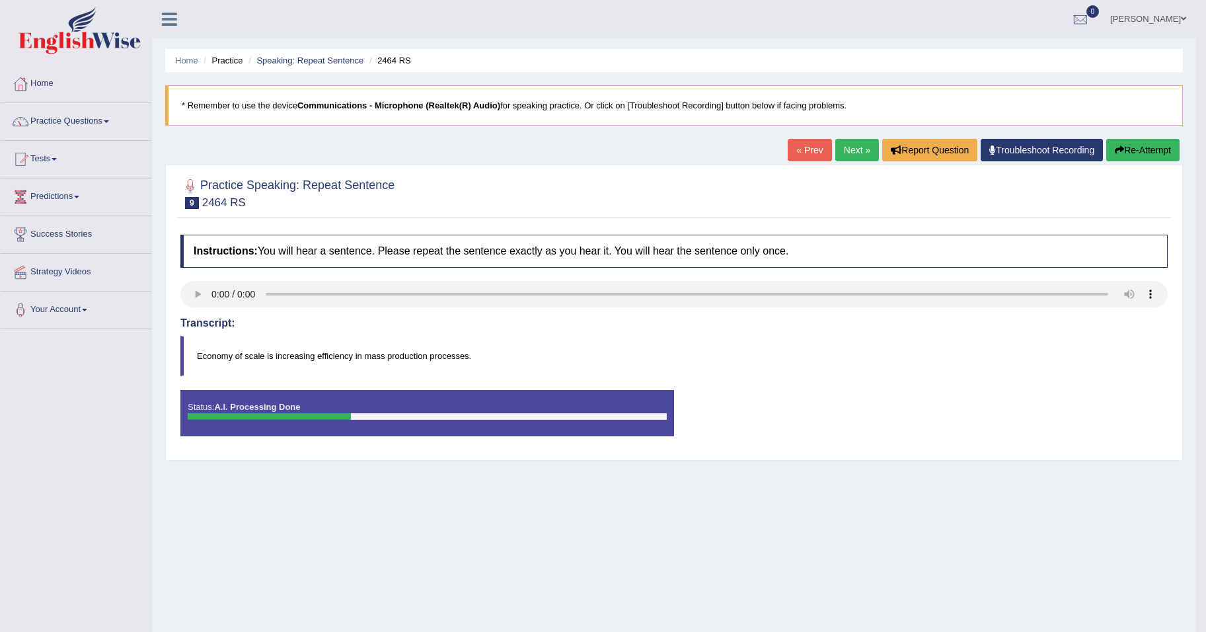
click at [198, 295] on div "Saving your answer..." at bounding box center [603, 316] width 1206 height 632
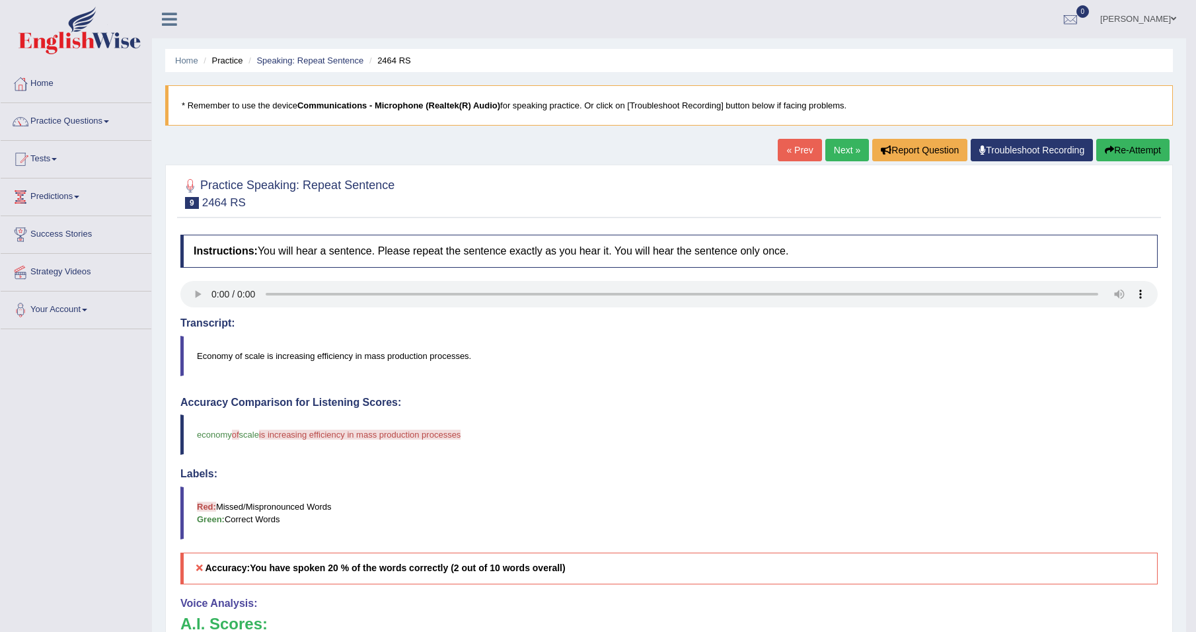
click at [837, 151] on link "Next »" at bounding box center [847, 150] width 44 height 22
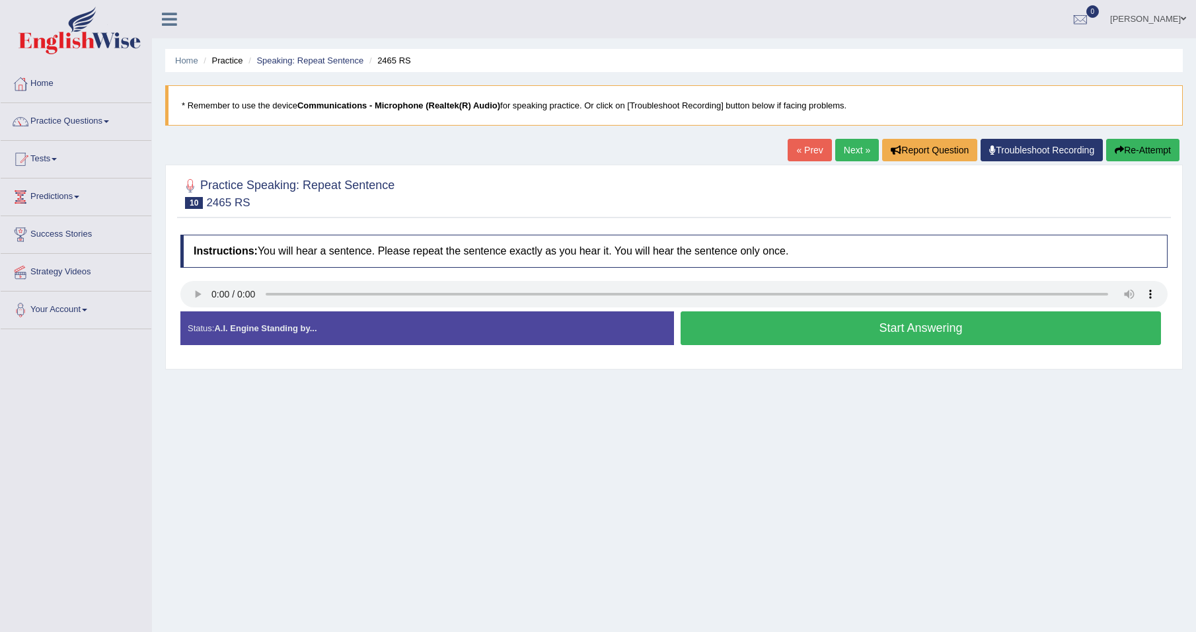
click at [851, 328] on button "Start Answering" at bounding box center [921, 328] width 480 height 34
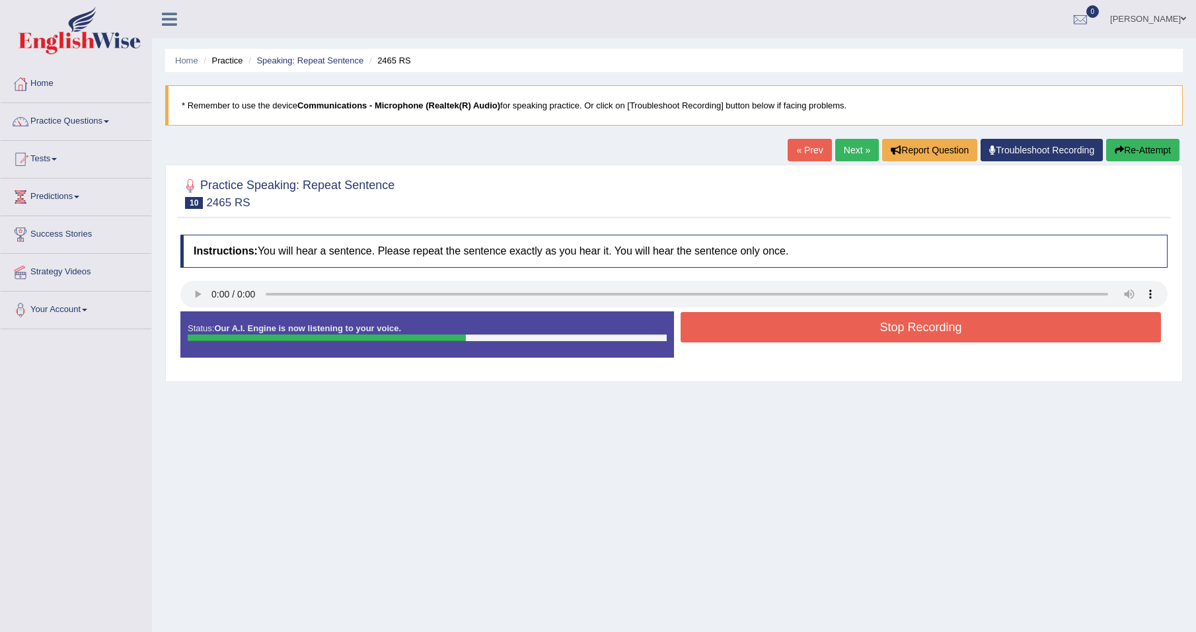
click at [851, 328] on button "Stop Recording" at bounding box center [921, 327] width 480 height 30
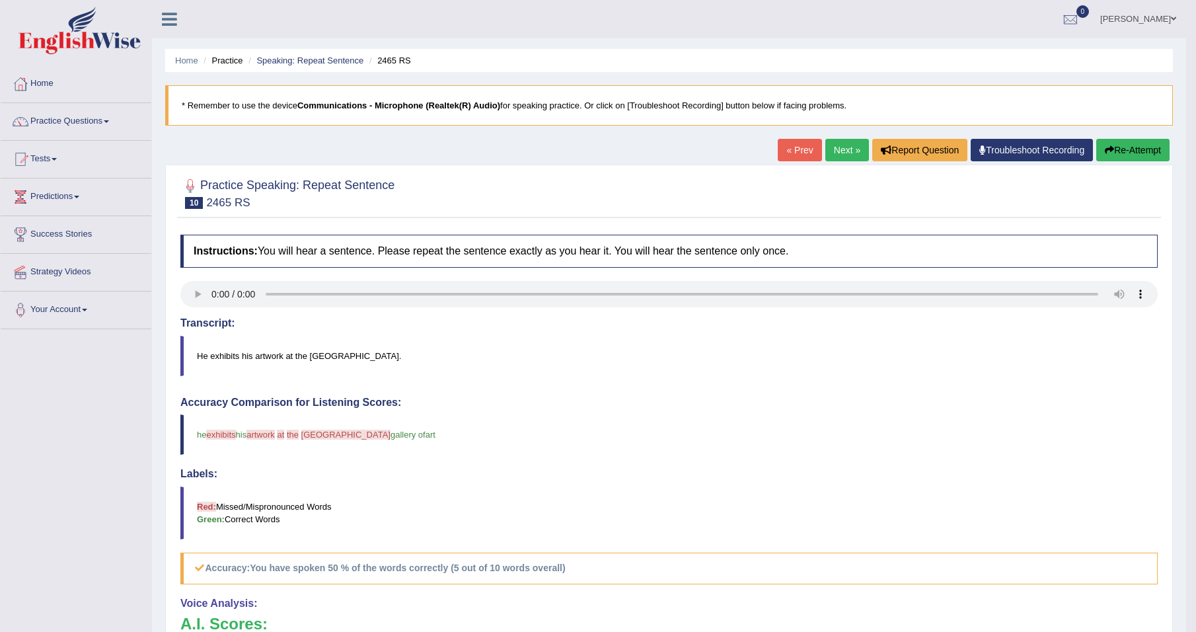
drag, startPoint x: 835, startPoint y: 151, endPoint x: 826, endPoint y: 153, distance: 9.5
click at [835, 151] on link "Next »" at bounding box center [847, 150] width 44 height 22
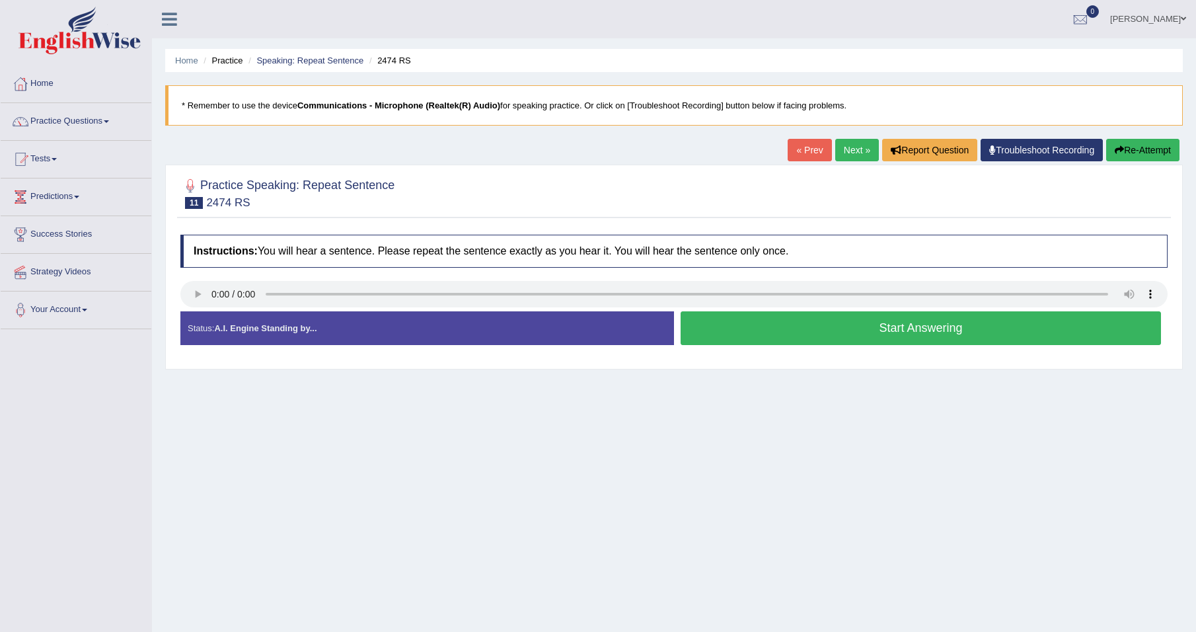
click at [885, 329] on button "Start Answering" at bounding box center [921, 328] width 480 height 34
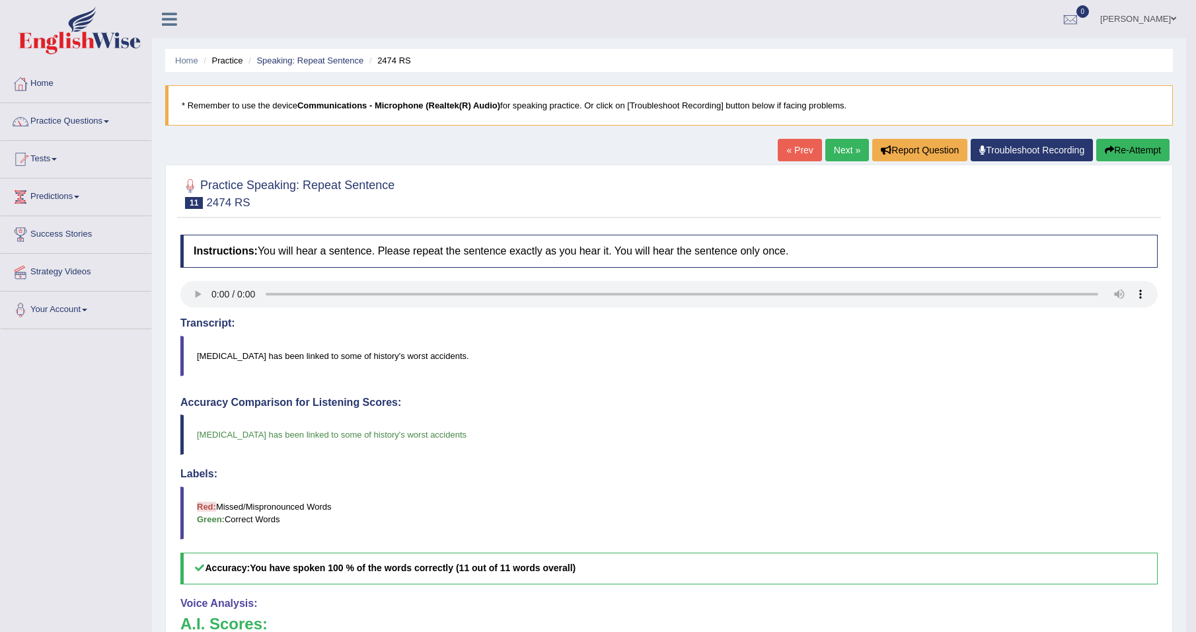
drag, startPoint x: 844, startPoint y: 147, endPoint x: 835, endPoint y: 148, distance: 8.6
click at [844, 147] on link "Next »" at bounding box center [847, 150] width 44 height 22
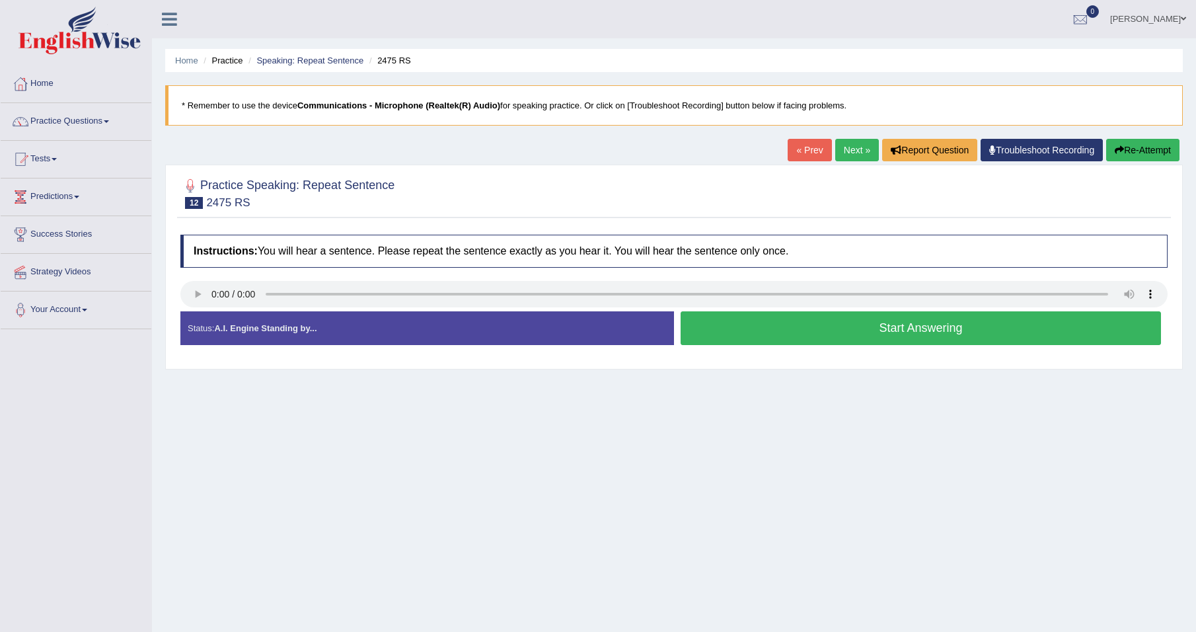
click at [751, 453] on div "Home Practice Speaking: Repeat Sentence 2475 RS * Remember to use the device Co…" at bounding box center [674, 330] width 1044 height 661
click at [799, 326] on button "Start Answering" at bounding box center [921, 328] width 480 height 34
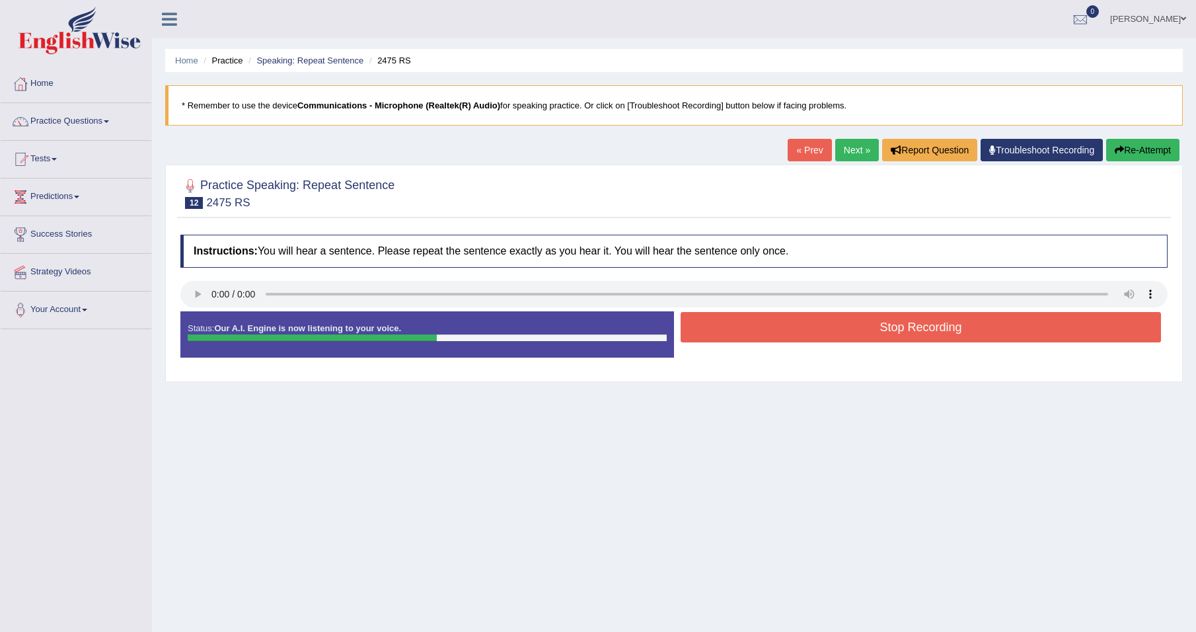
click at [802, 326] on button "Stop Recording" at bounding box center [921, 327] width 480 height 30
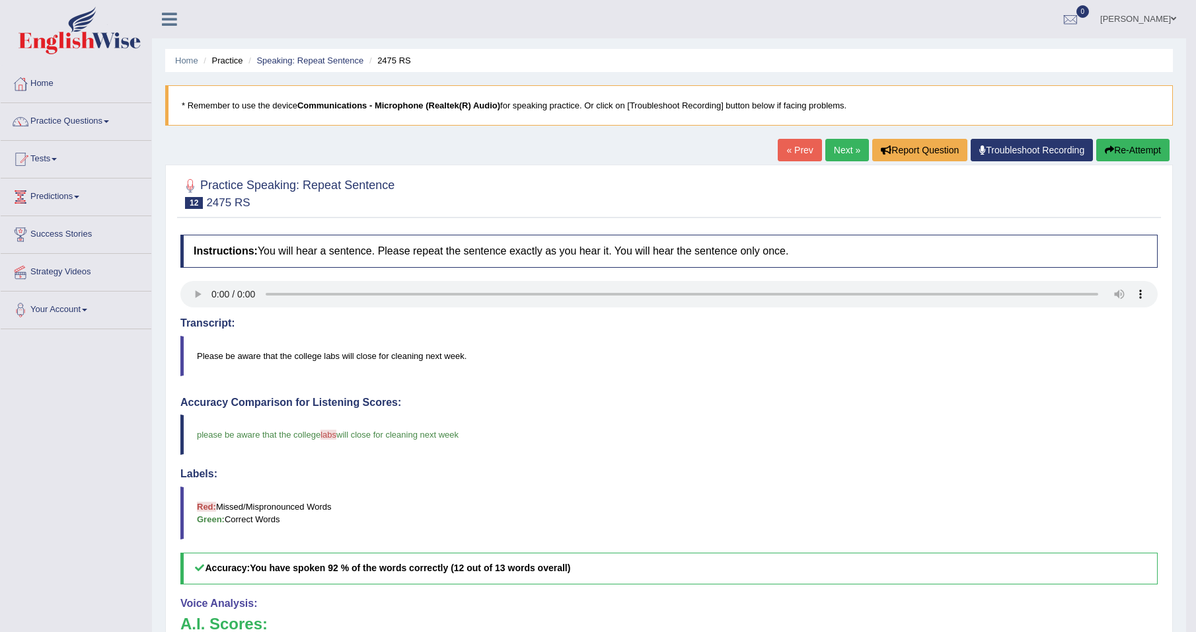
click at [843, 150] on link "Next »" at bounding box center [847, 150] width 44 height 22
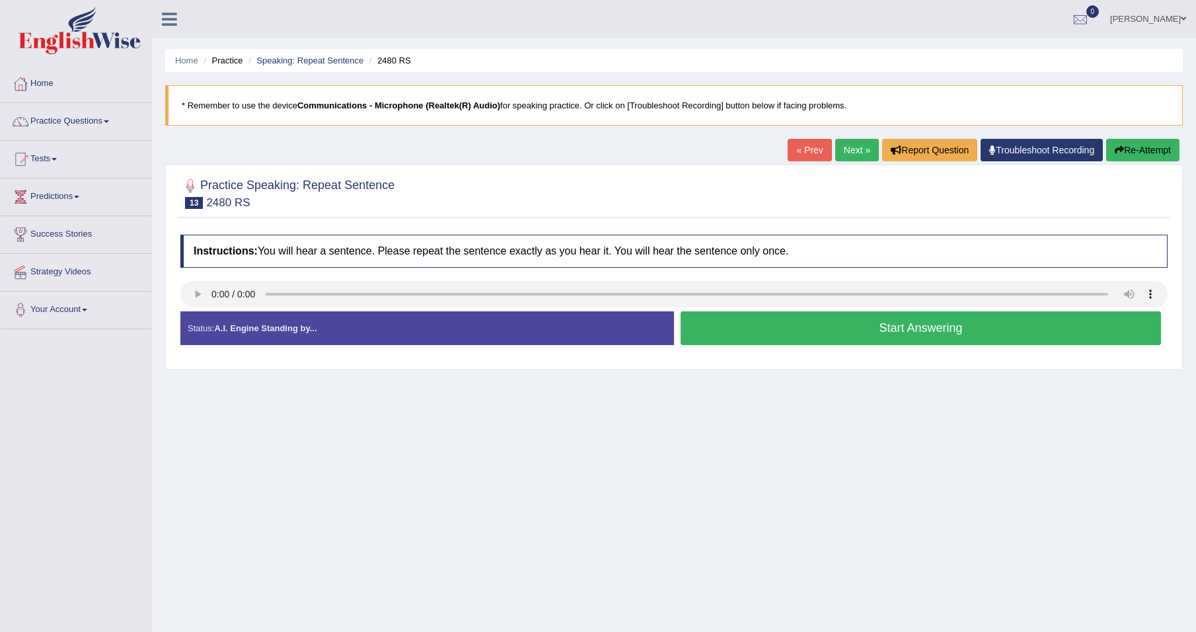
click at [836, 331] on button "Start Answering" at bounding box center [921, 328] width 480 height 34
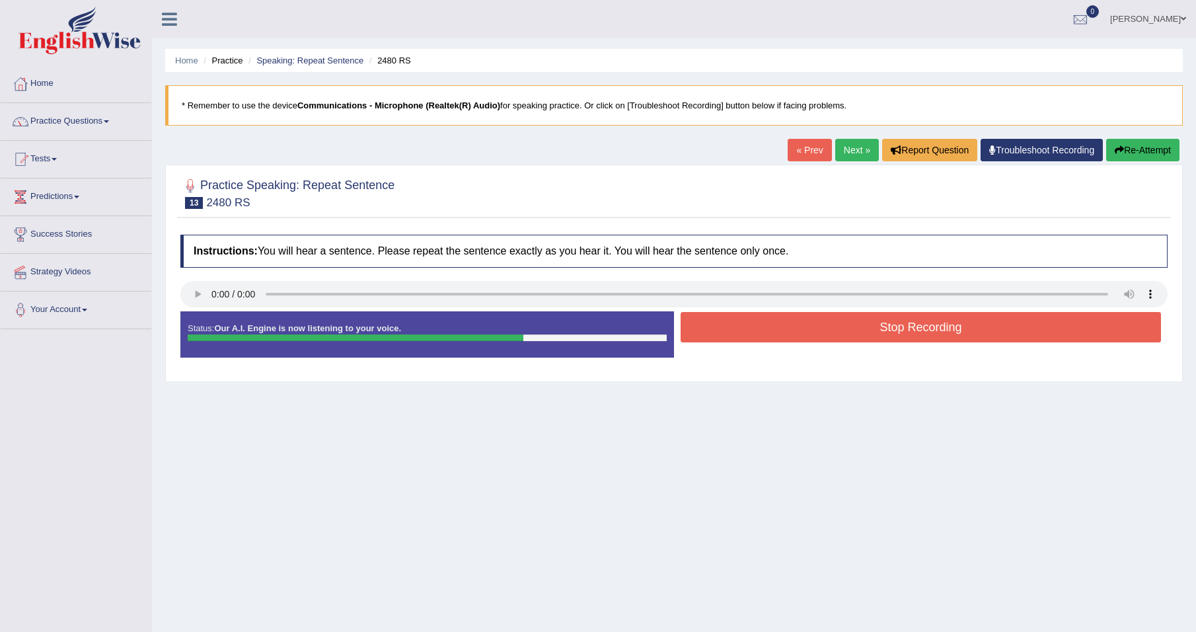
click at [811, 324] on button "Stop Recording" at bounding box center [921, 327] width 480 height 30
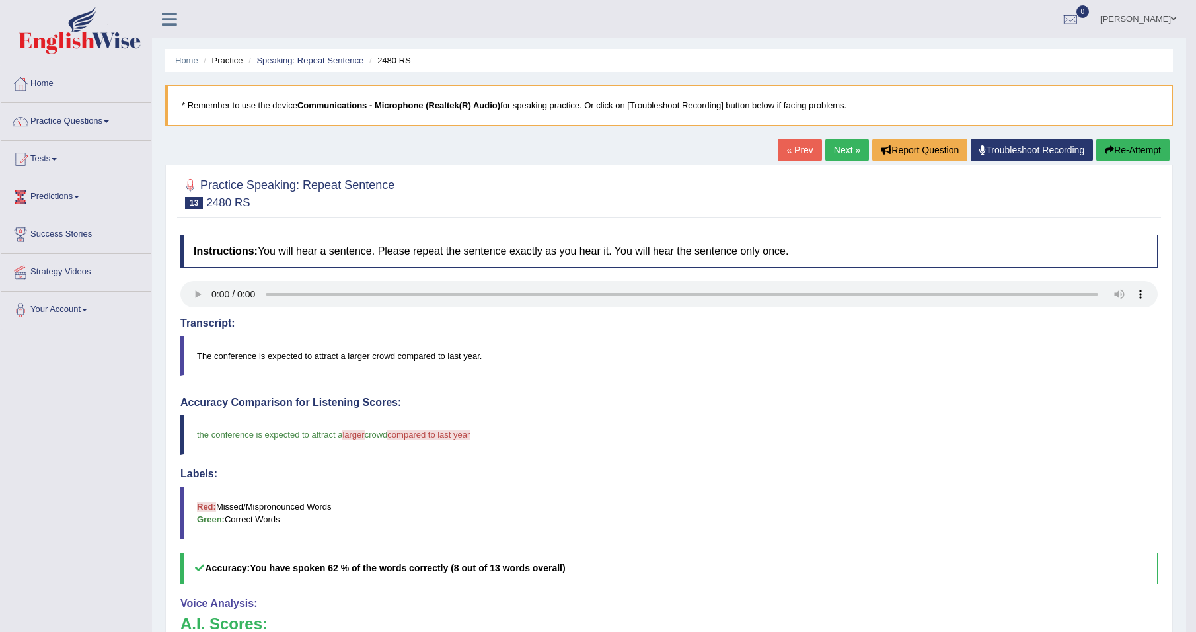
click at [834, 141] on link "Next »" at bounding box center [847, 150] width 44 height 22
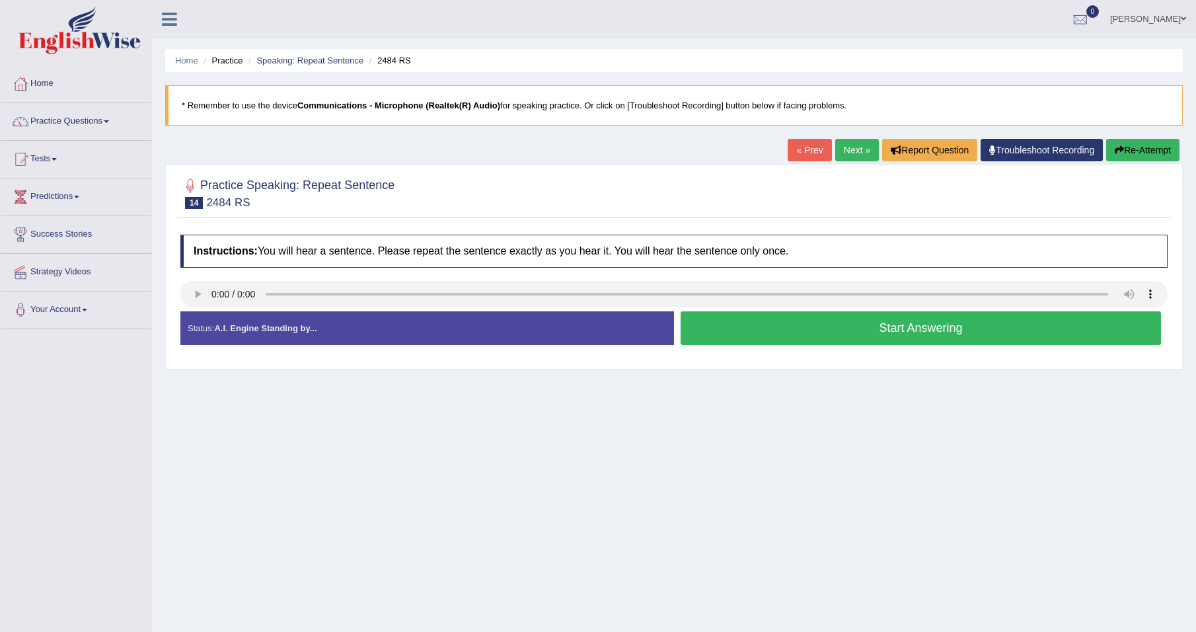
click at [869, 331] on button "Start Answering" at bounding box center [921, 328] width 480 height 34
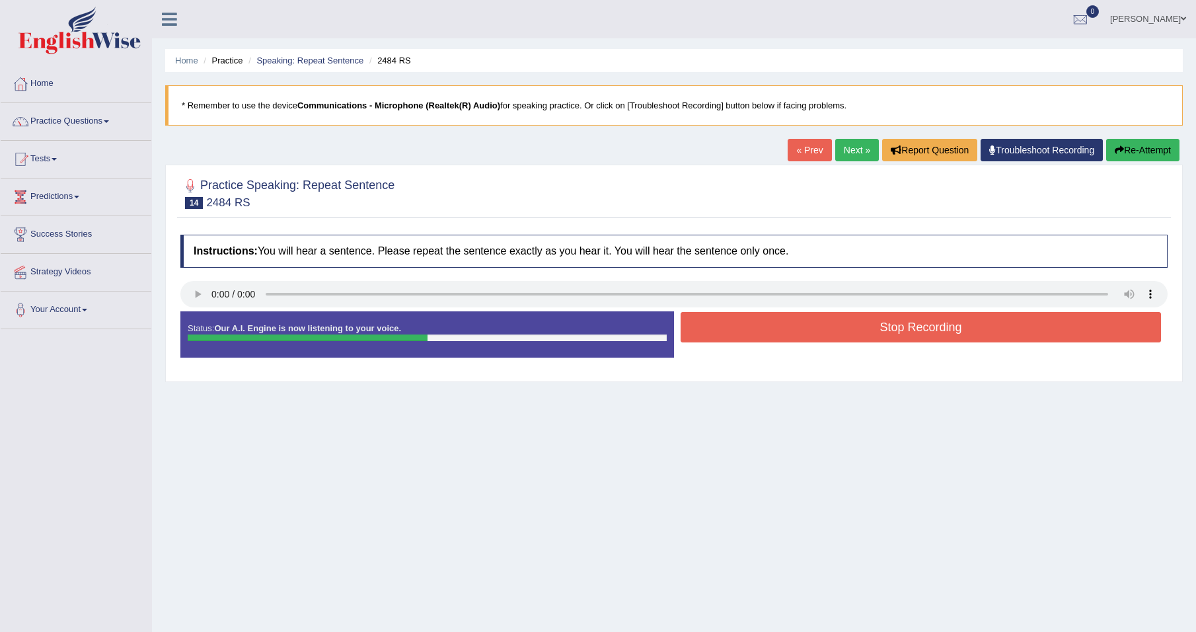
click at [869, 328] on button "Stop Recording" at bounding box center [921, 327] width 480 height 30
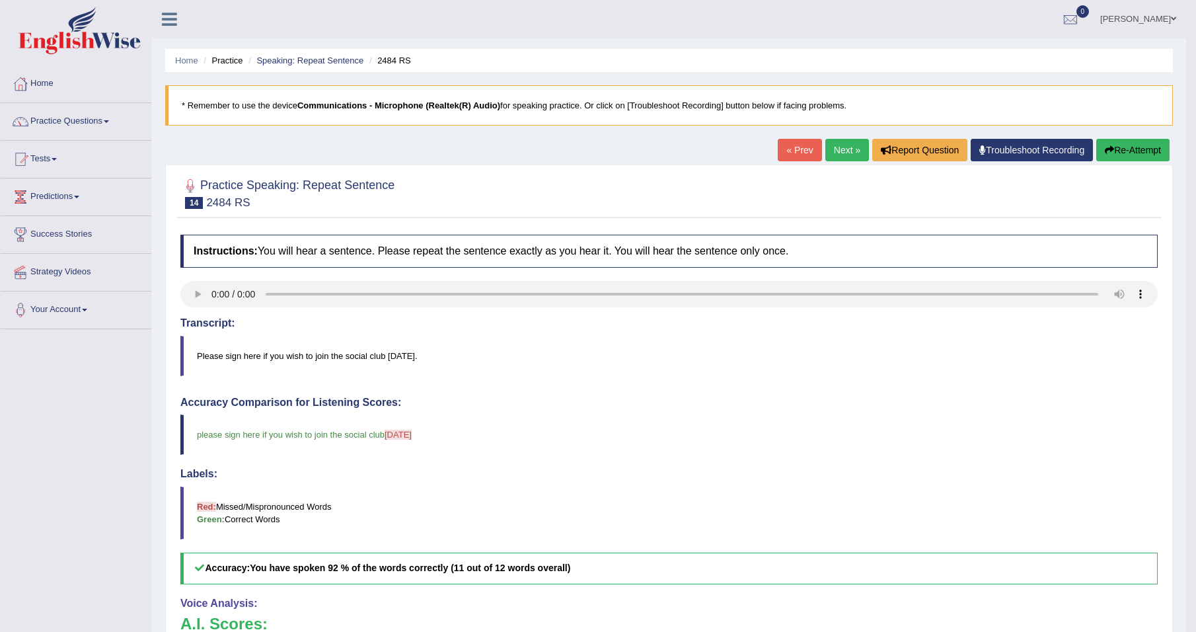
click at [842, 154] on link "Next »" at bounding box center [847, 150] width 44 height 22
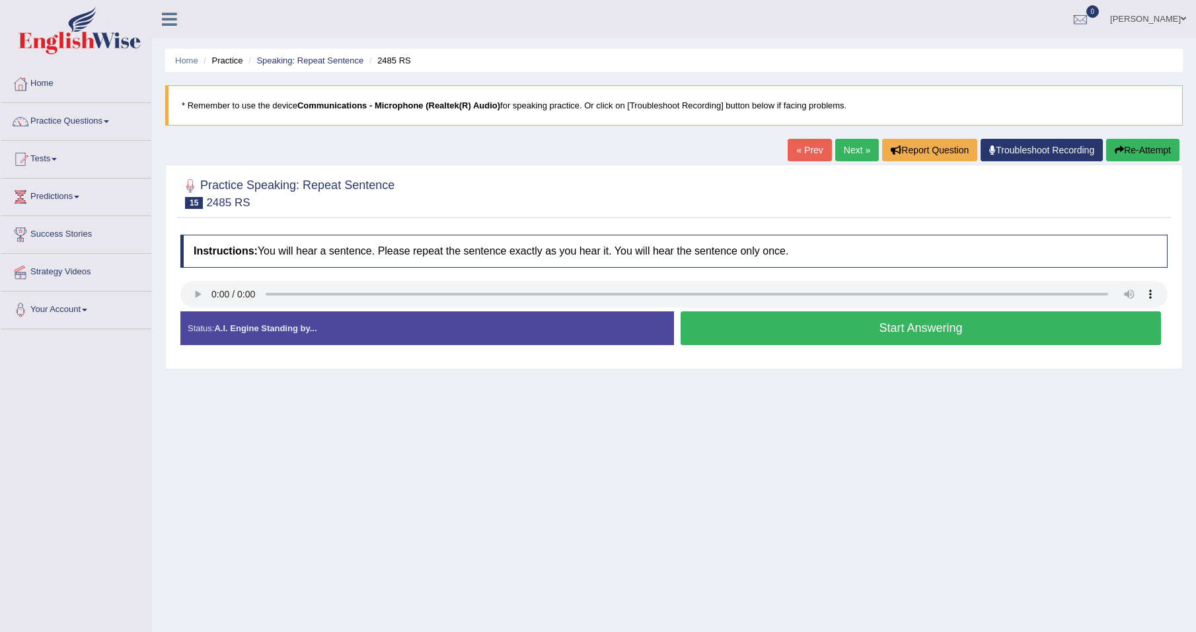
click at [833, 328] on button "Start Answering" at bounding box center [921, 328] width 480 height 34
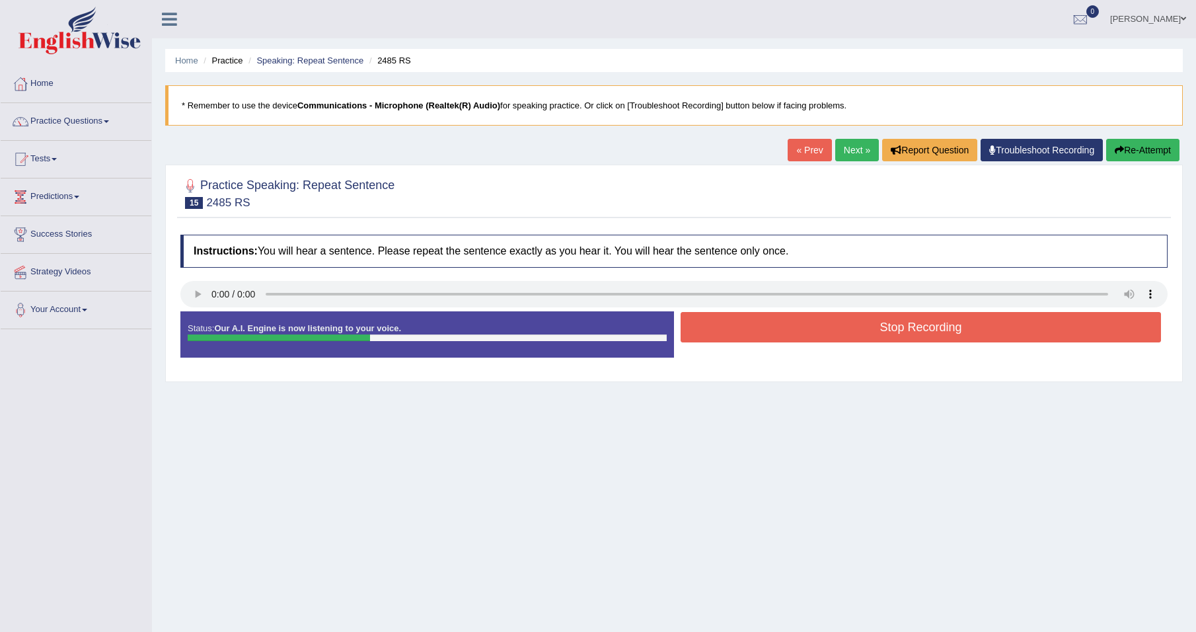
click at [833, 328] on button "Stop Recording" at bounding box center [921, 327] width 480 height 30
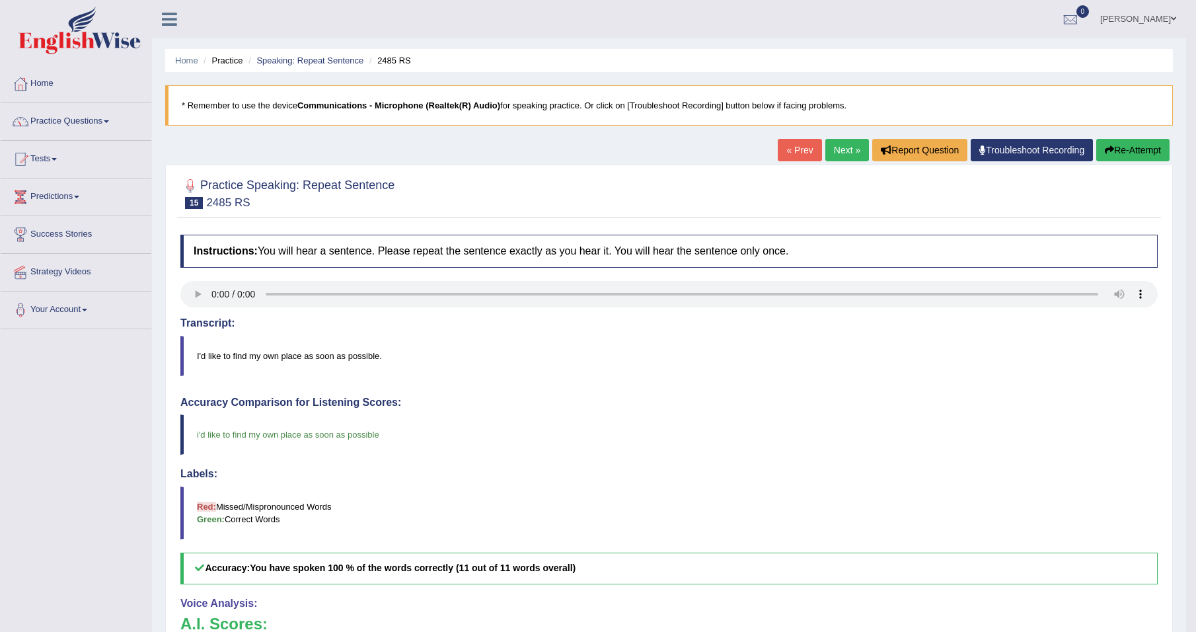
drag, startPoint x: 840, startPoint y: 149, endPoint x: 832, endPoint y: 150, distance: 8.0
click at [840, 149] on link "Next »" at bounding box center [847, 150] width 44 height 22
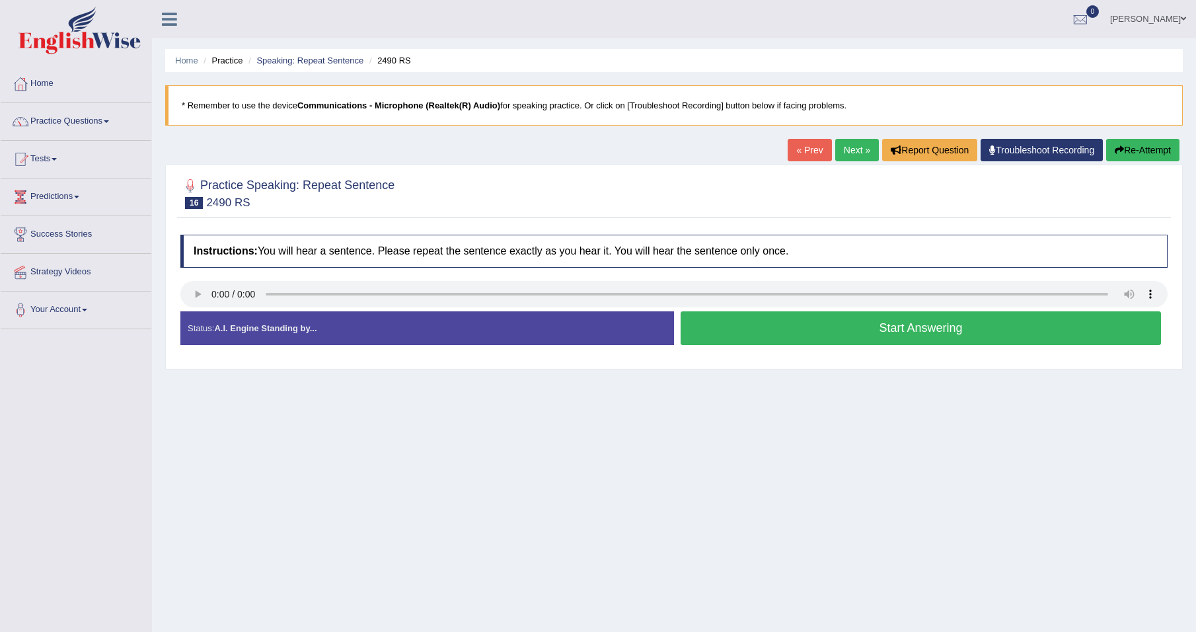
click at [760, 309] on div at bounding box center [673, 296] width 987 height 30
click at [745, 321] on button "Start Answering" at bounding box center [921, 328] width 480 height 34
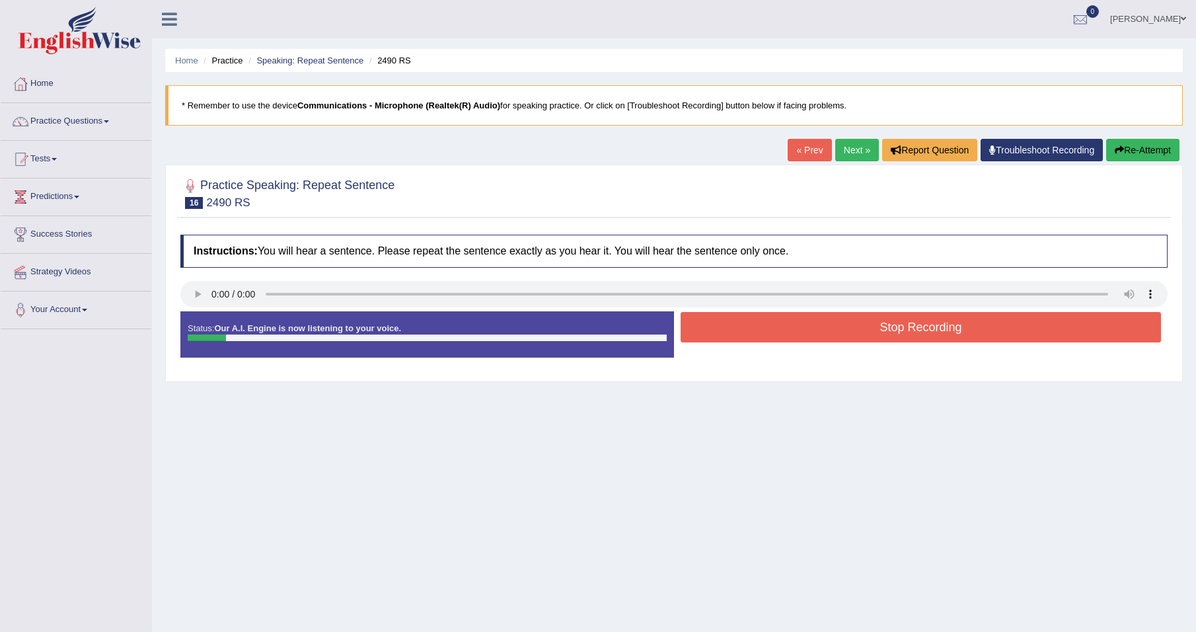
click at [745, 321] on button "Stop Recording" at bounding box center [921, 327] width 480 height 30
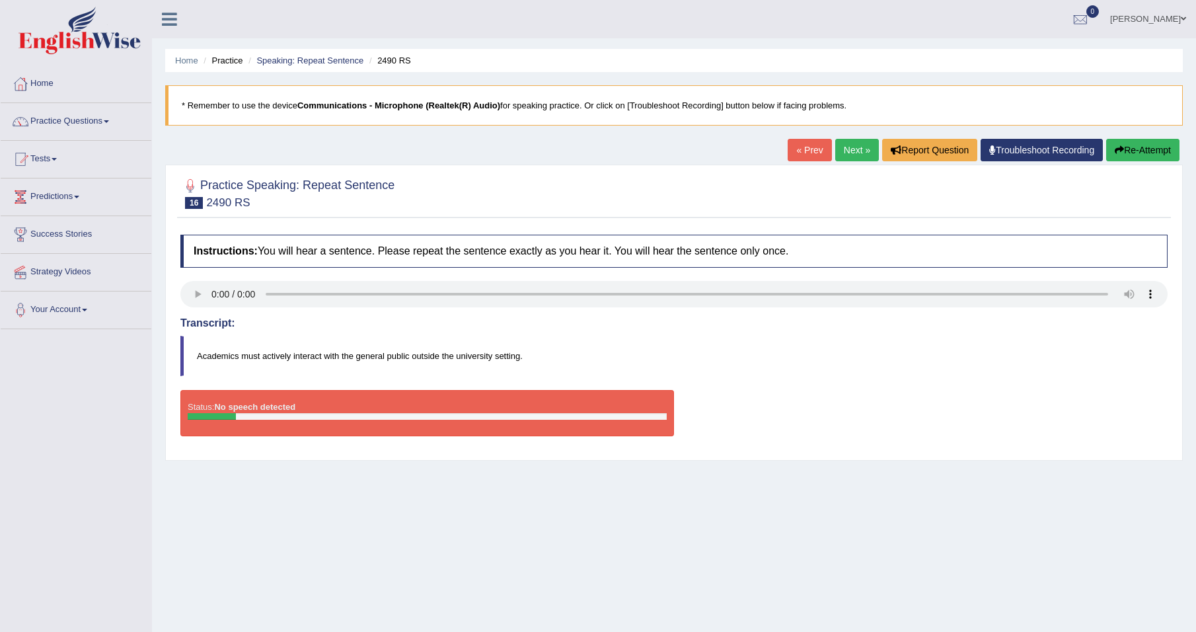
click at [843, 144] on link "Next »" at bounding box center [857, 150] width 44 height 22
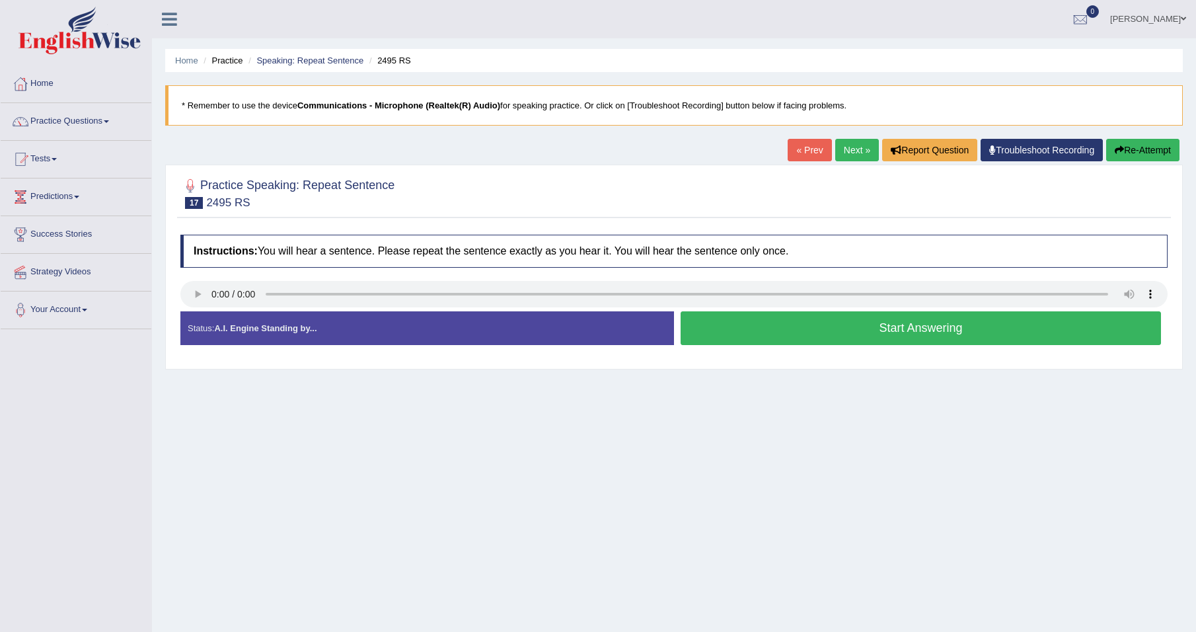
click at [887, 328] on button "Start Answering" at bounding box center [921, 328] width 480 height 34
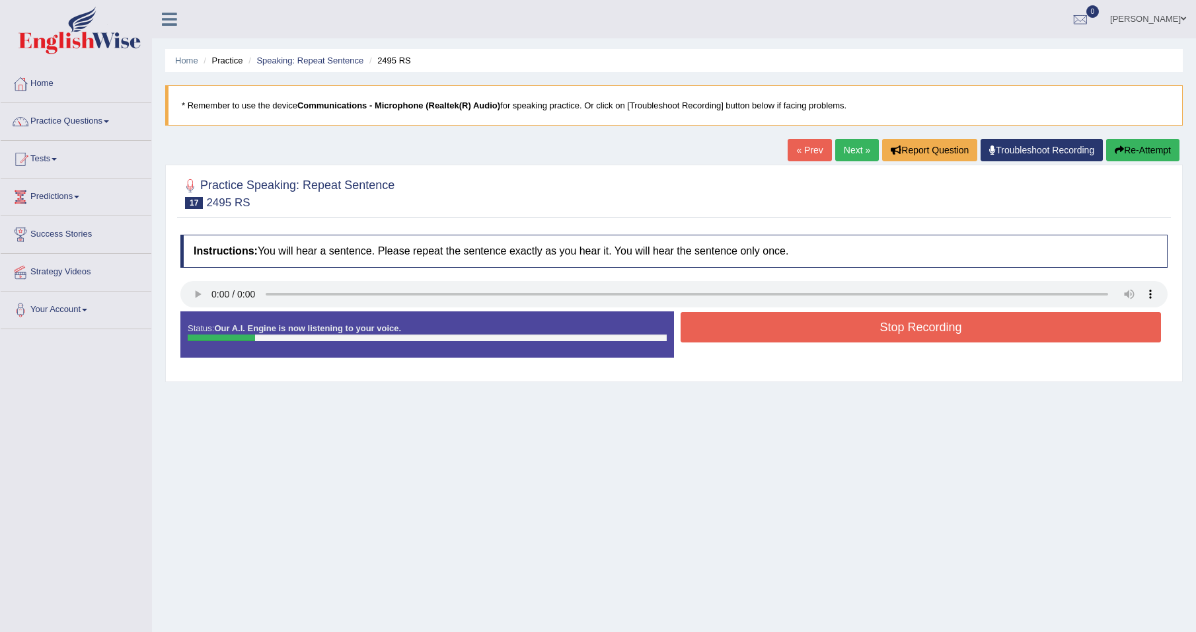
click at [887, 328] on button "Stop Recording" at bounding box center [921, 327] width 480 height 30
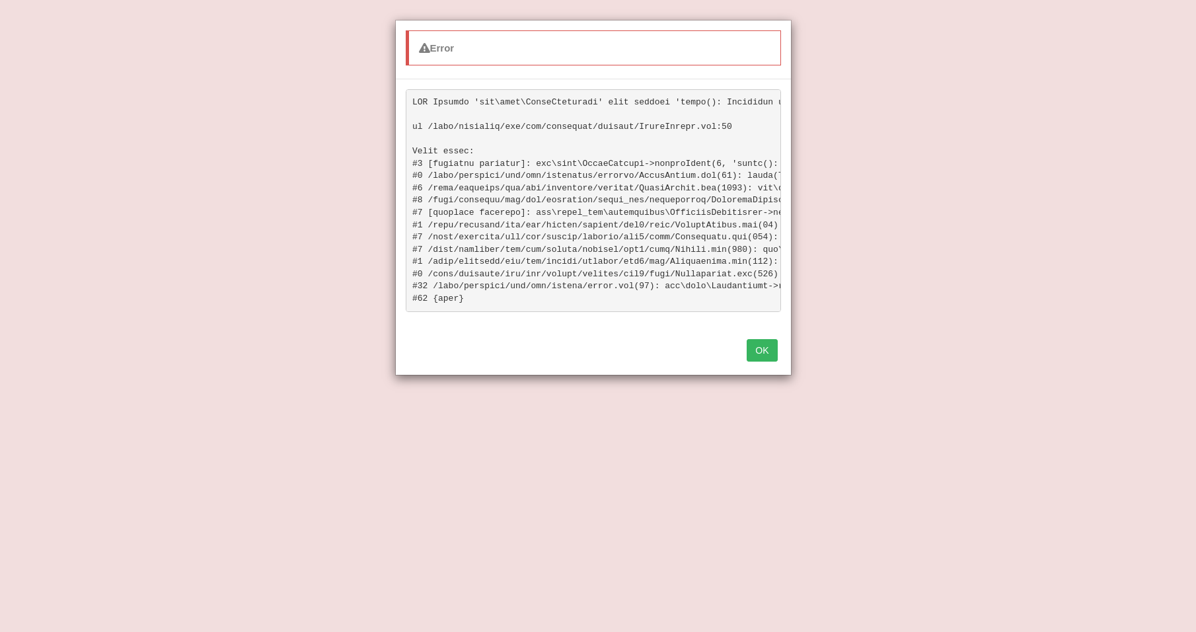
click at [766, 356] on button "OK" at bounding box center [762, 350] width 30 height 22
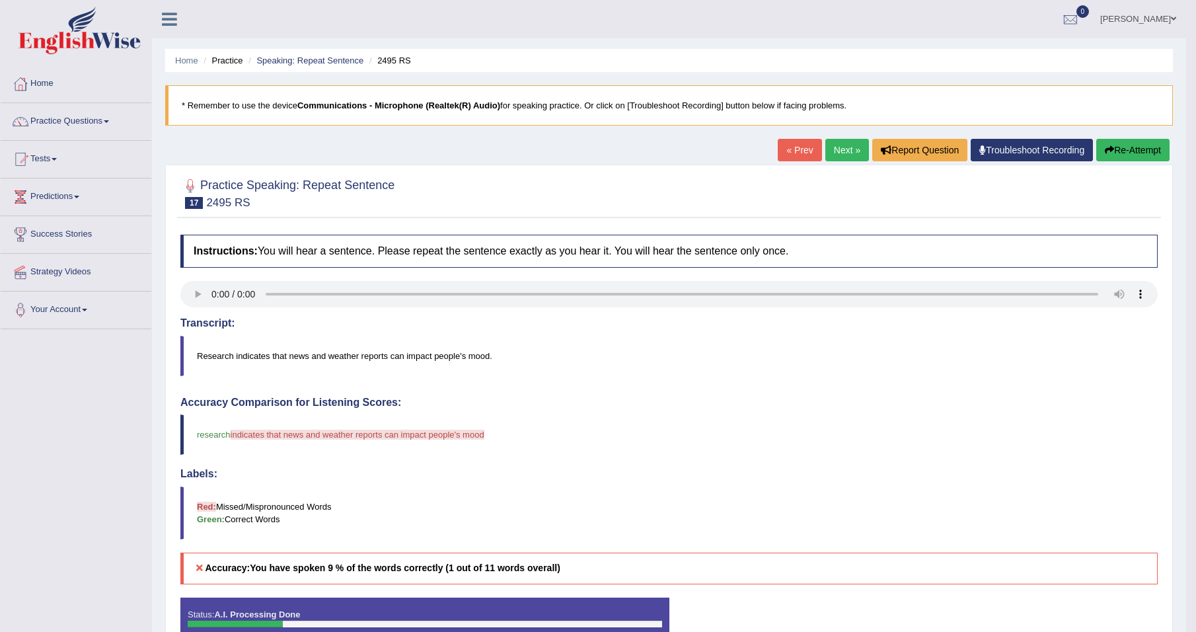
click at [833, 148] on link "Next »" at bounding box center [847, 150] width 44 height 22
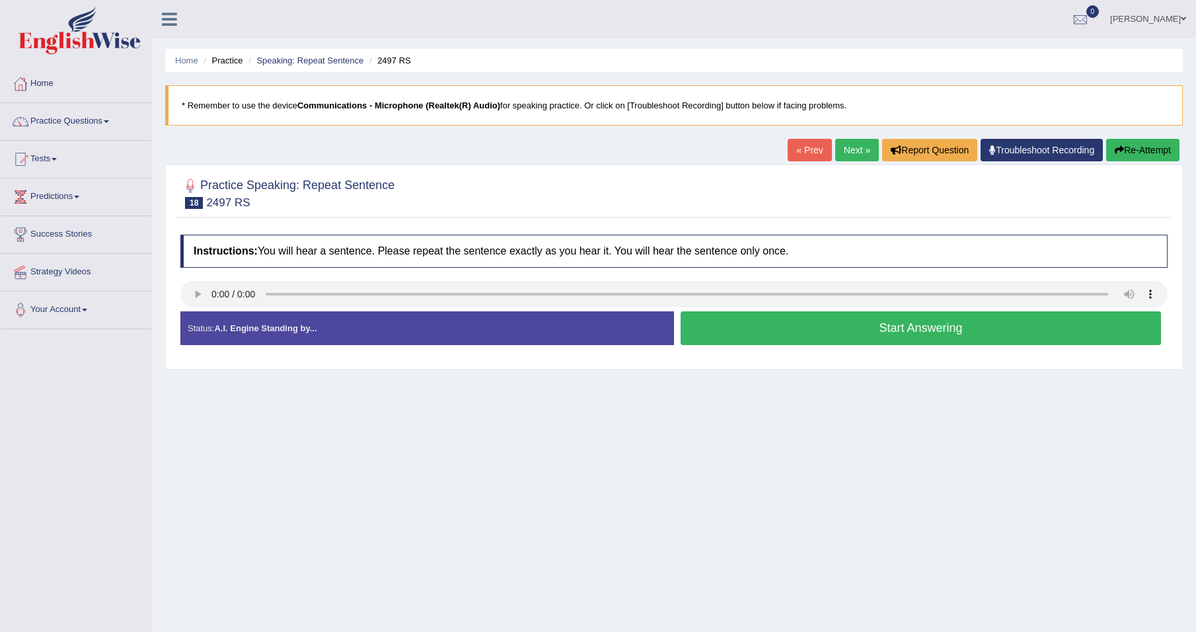
click at [806, 328] on button "Start Answering" at bounding box center [921, 328] width 480 height 34
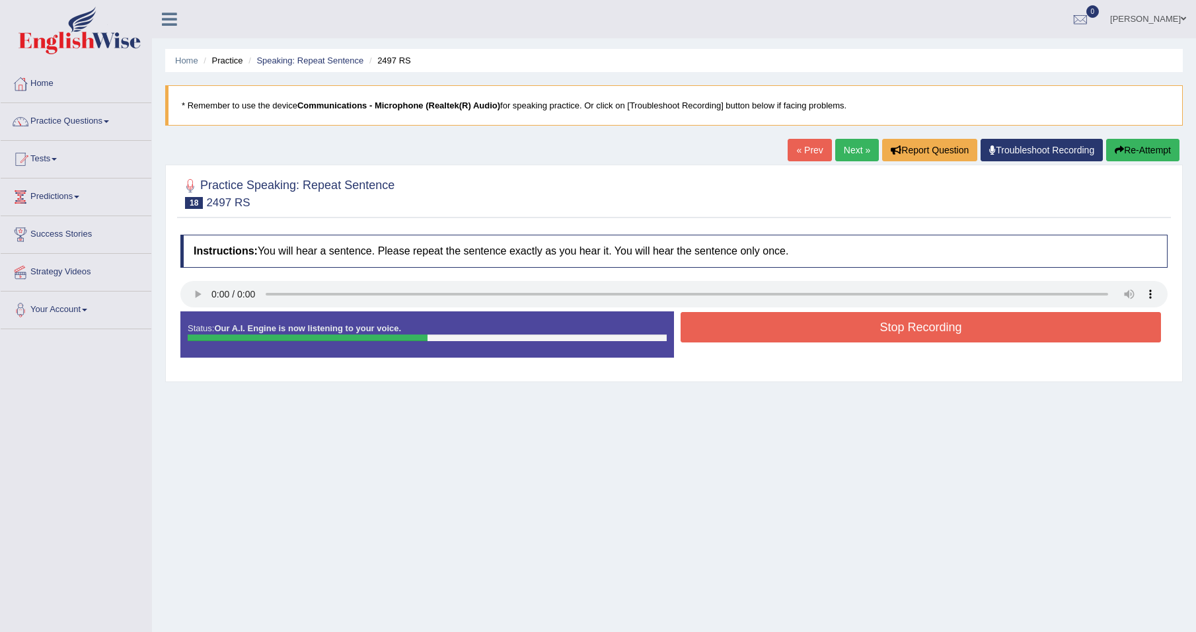
drag, startPoint x: 761, startPoint y: 322, endPoint x: 742, endPoint y: 329, distance: 19.9
click at [761, 322] on button "Stop Recording" at bounding box center [921, 327] width 480 height 30
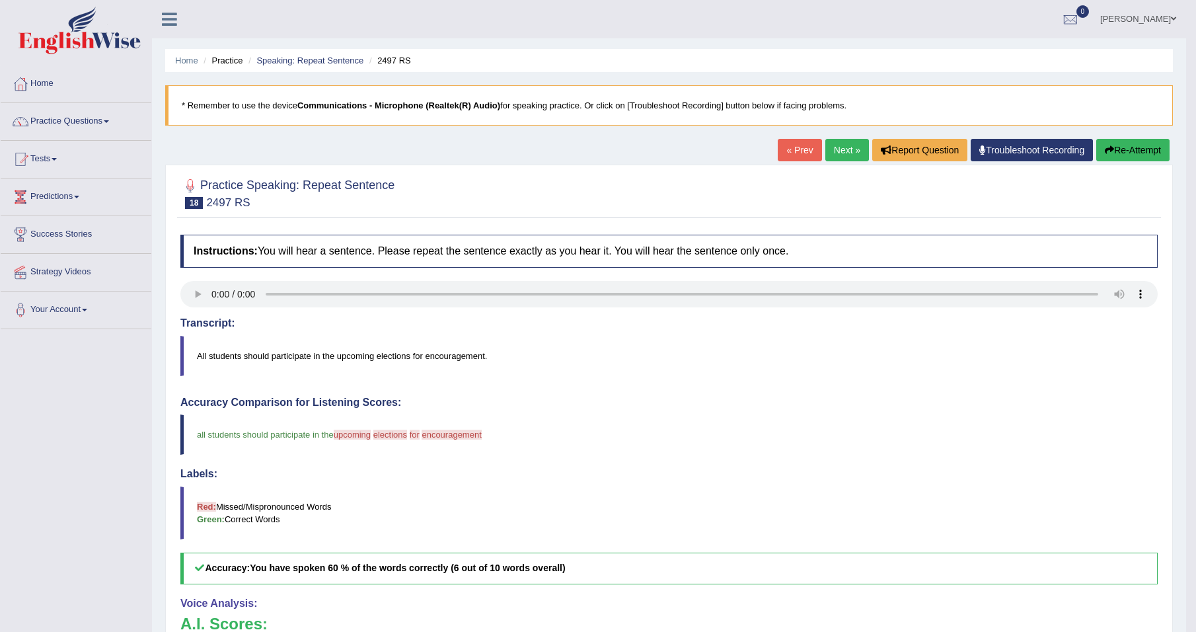
click at [849, 147] on link "Next »" at bounding box center [847, 150] width 44 height 22
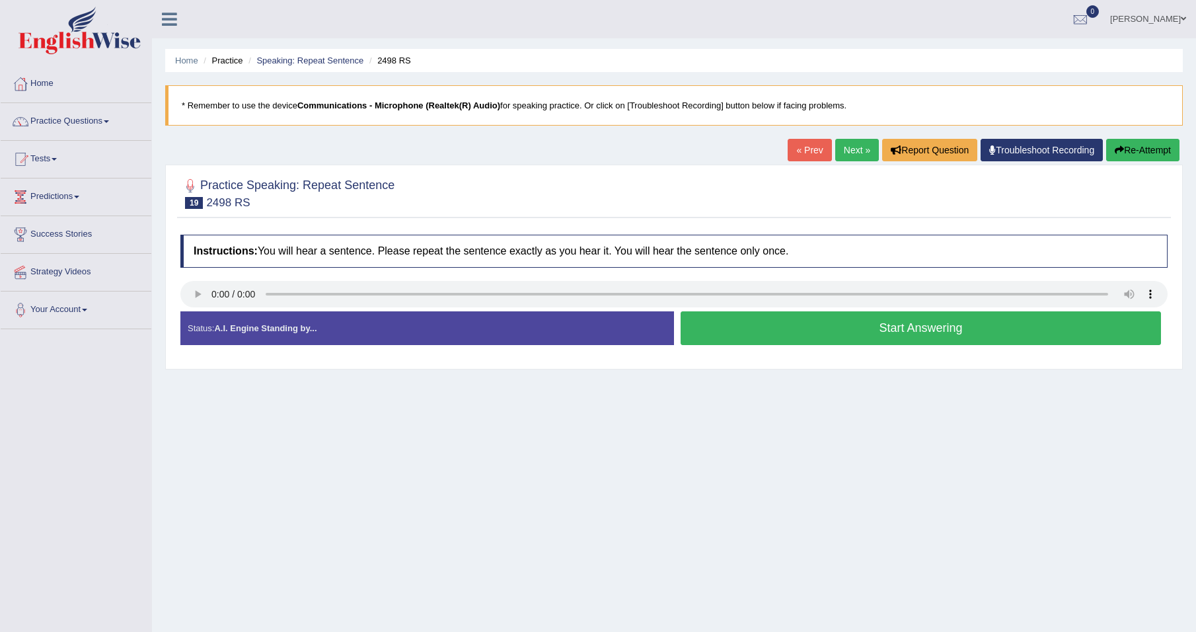
click at [806, 323] on button "Start Answering" at bounding box center [921, 328] width 480 height 34
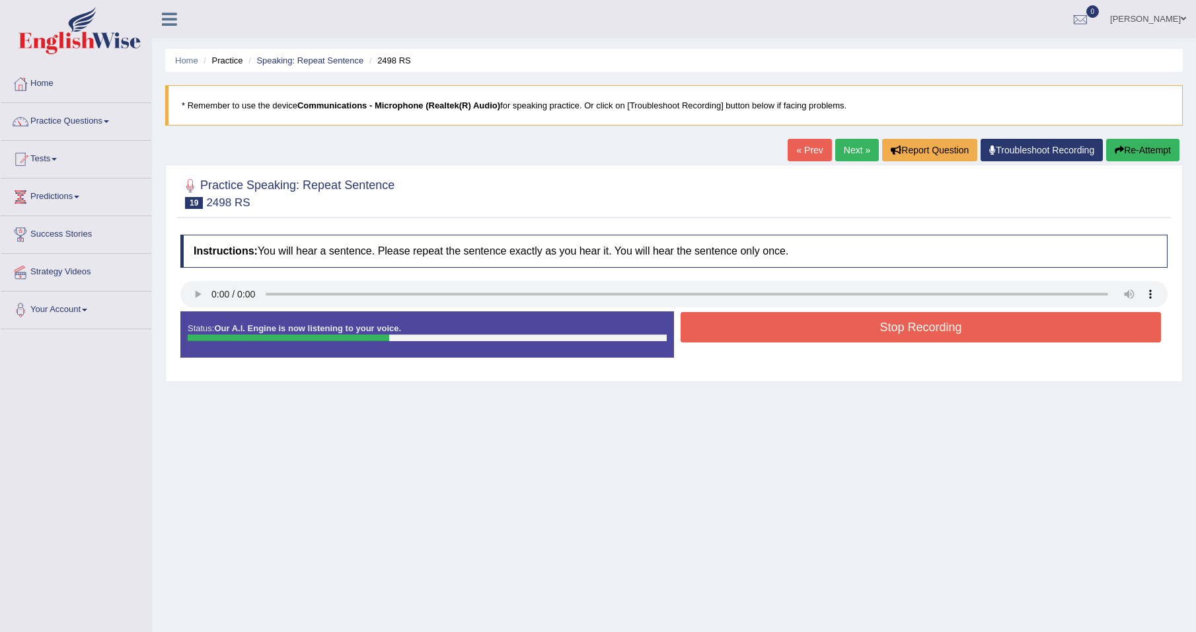
click at [806, 323] on button "Stop Recording" at bounding box center [921, 327] width 480 height 30
